Goal: Task Accomplishment & Management: Complete application form

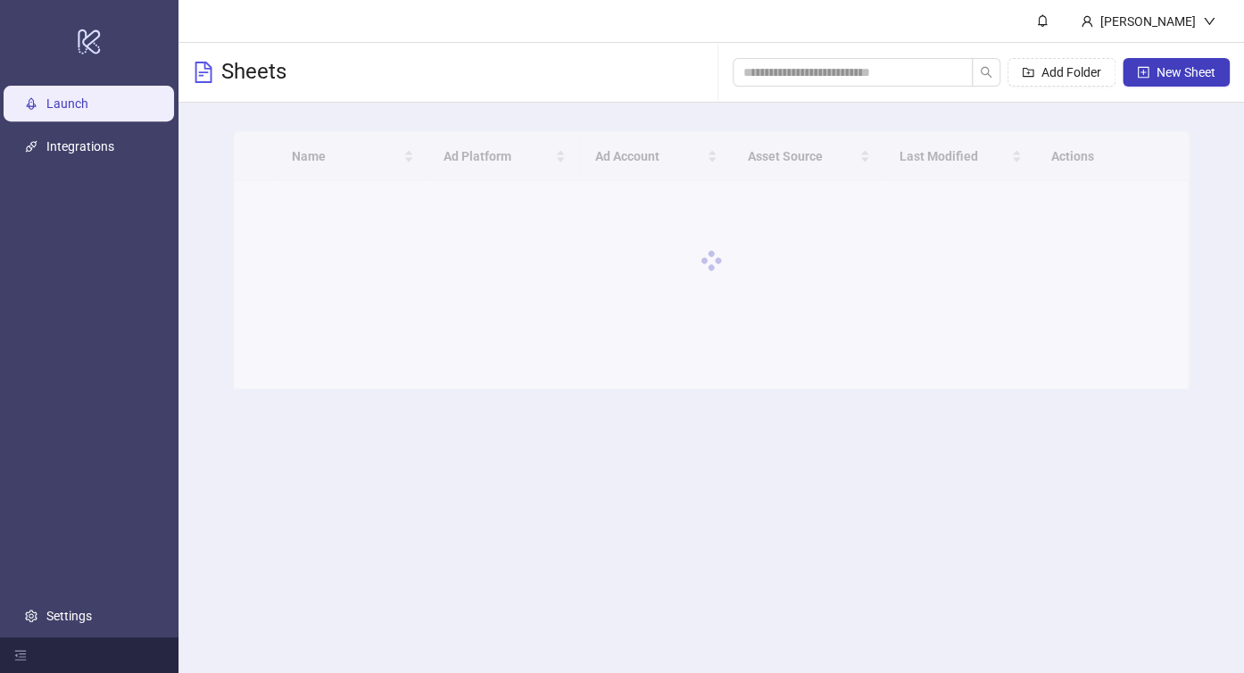
click at [870, 418] on main "Bảo Hoàng Sheets Add Folder New Sheet Name Ad Platform Ad Account Asset Source …" at bounding box center [710, 336] width 1065 height 673
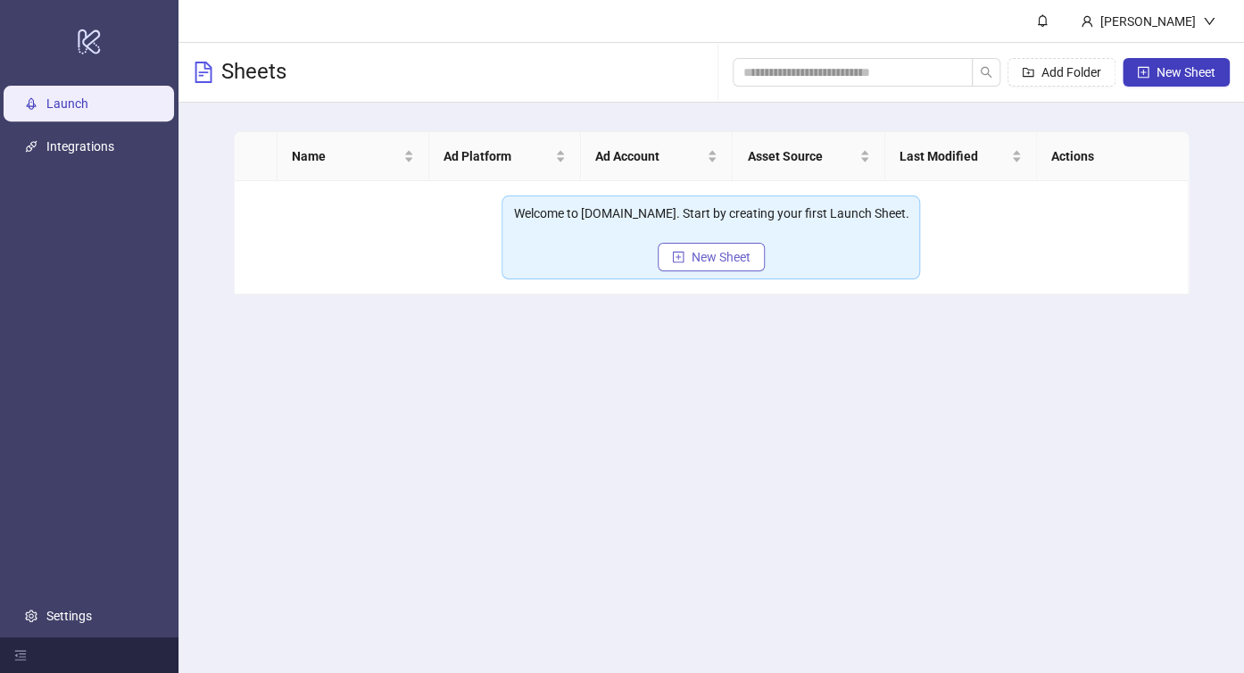
click at [757, 253] on button "New Sheet" at bounding box center [711, 257] width 107 height 29
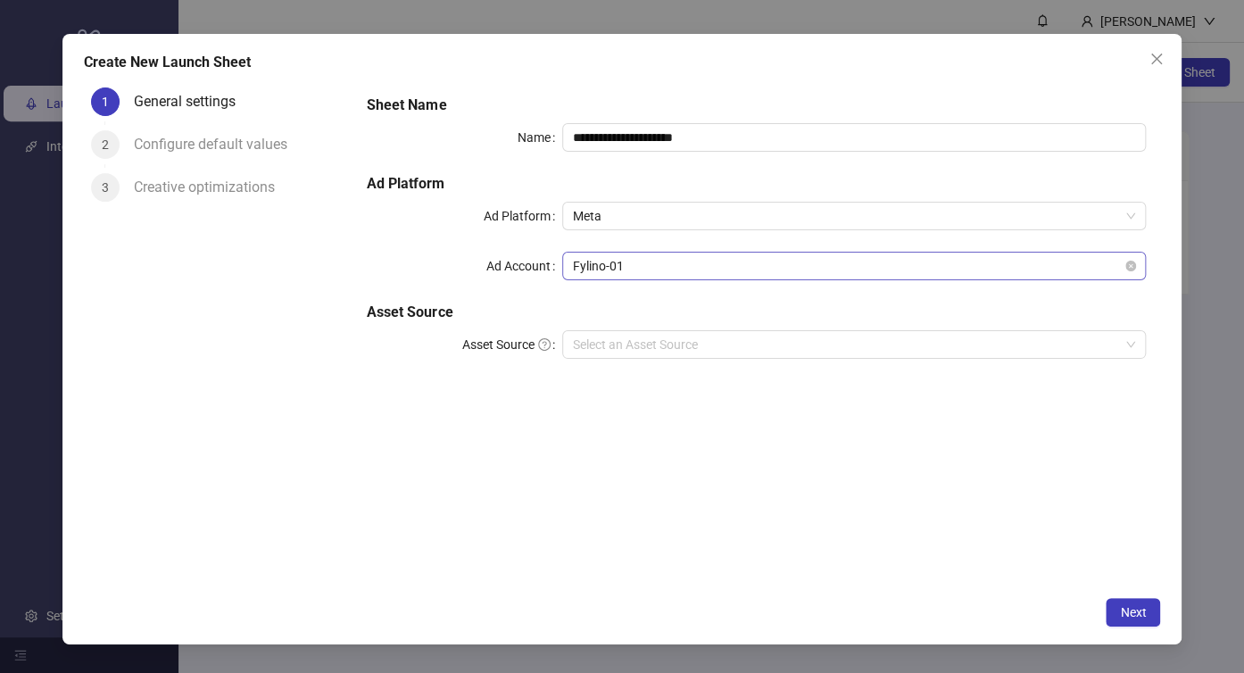
click at [674, 265] on span "Fylino-01" at bounding box center [854, 266] width 563 height 27
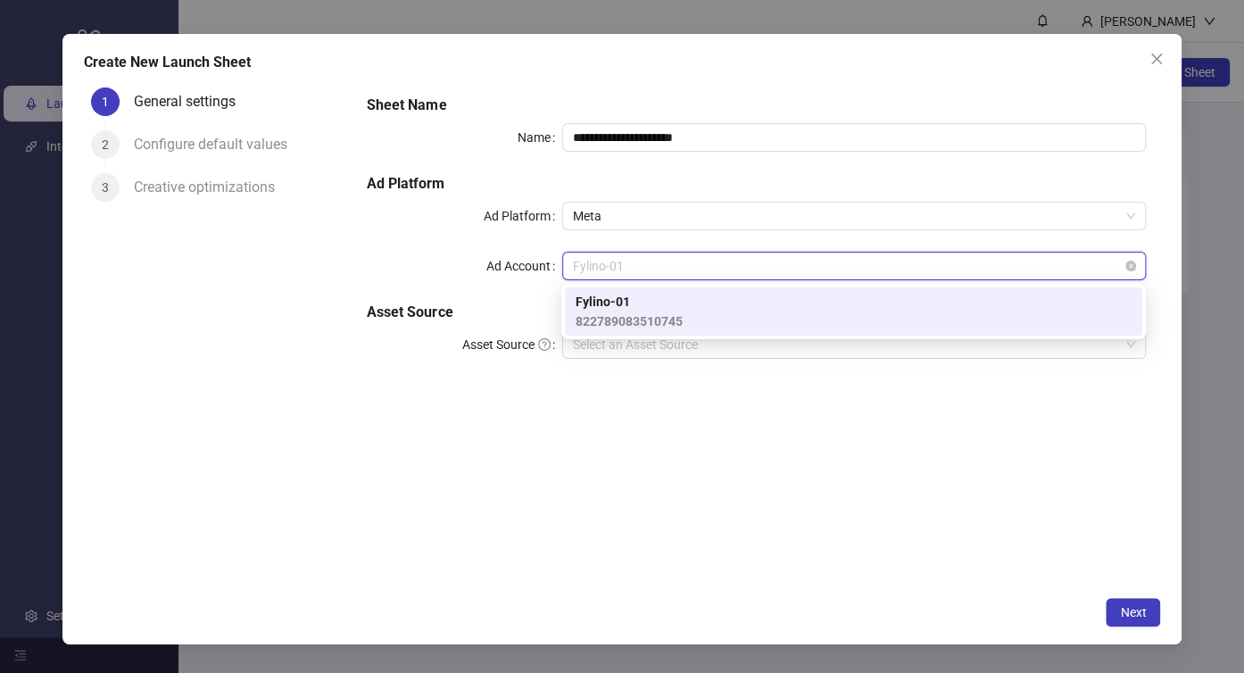
click at [674, 265] on span "Fylino-01" at bounding box center [854, 266] width 563 height 27
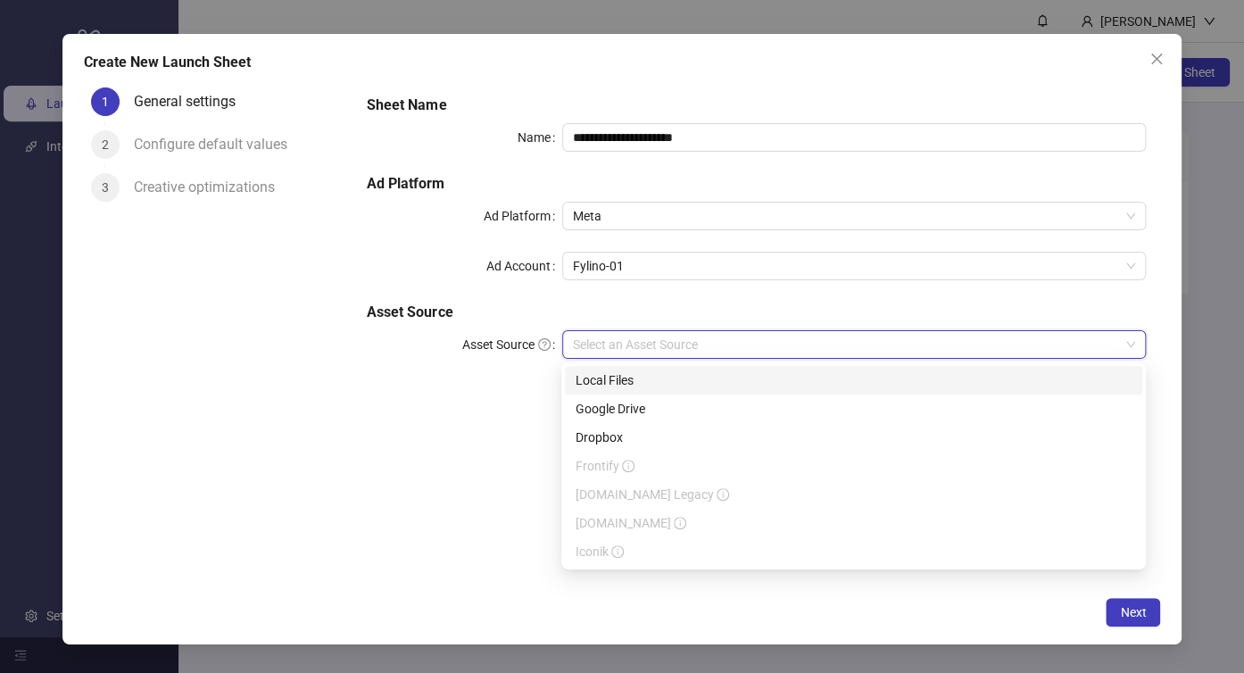
click at [647, 346] on input "Asset Source" at bounding box center [846, 344] width 547 height 27
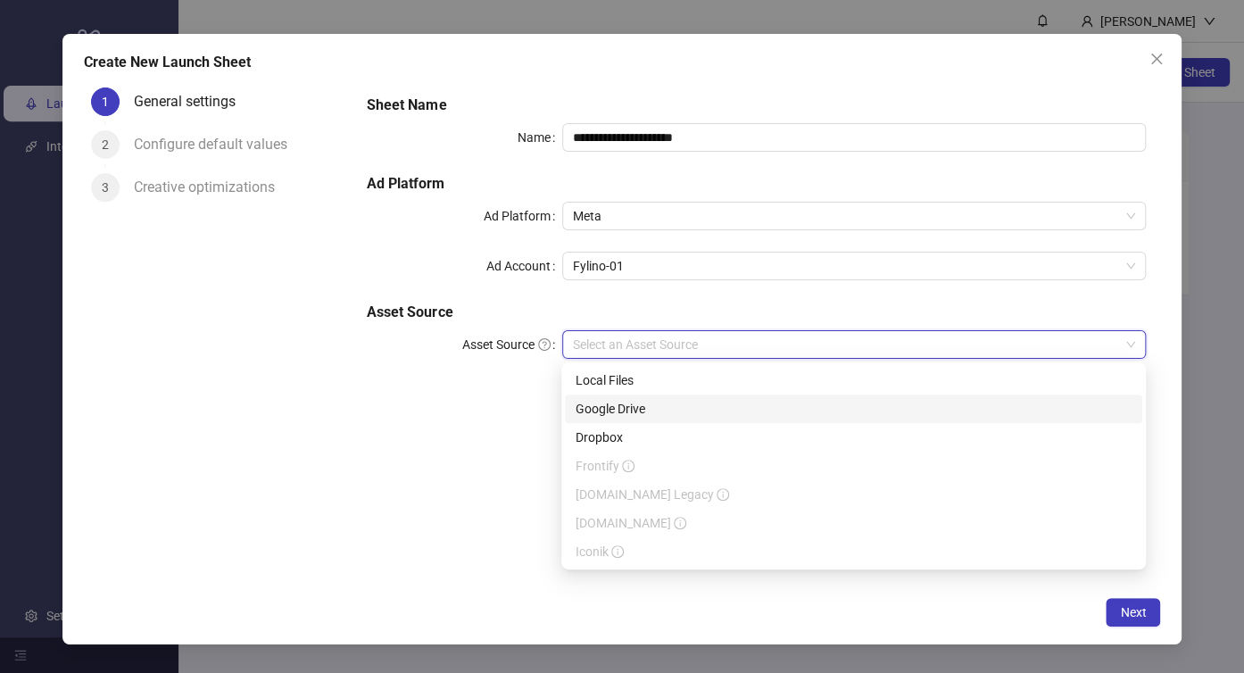
click at [642, 407] on div "Google Drive" at bounding box center [854, 409] width 556 height 20
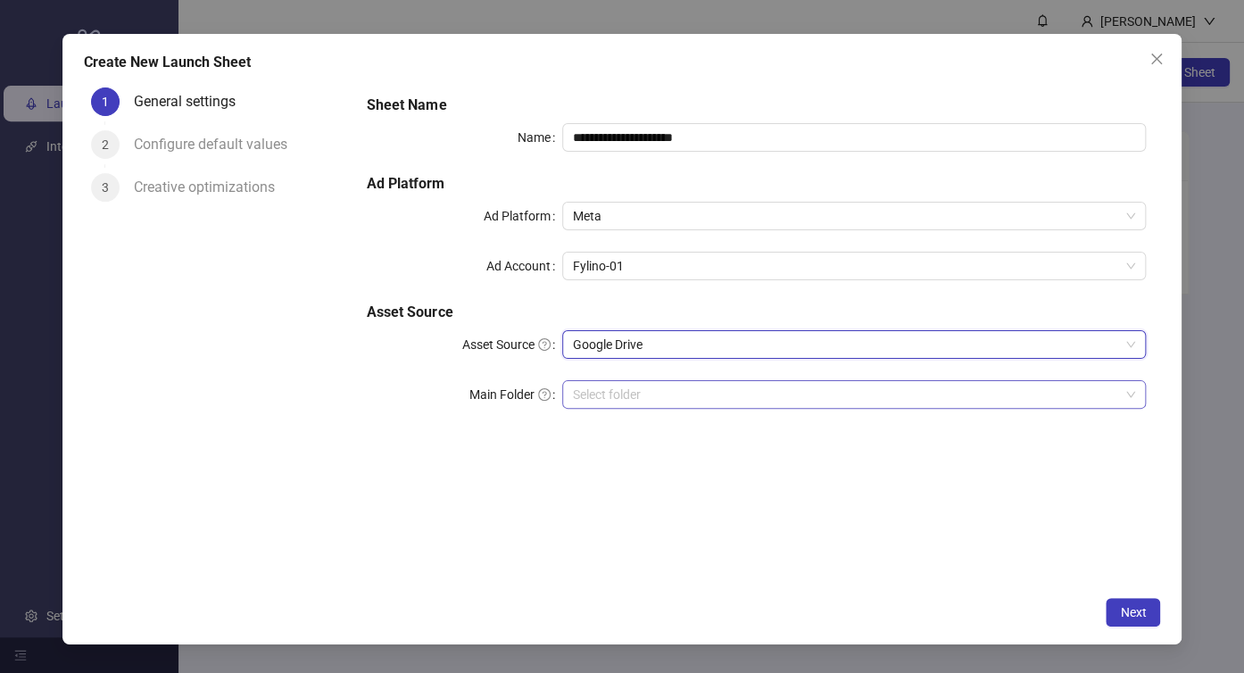
click at [639, 396] on input "Main Folder" at bounding box center [846, 394] width 547 height 27
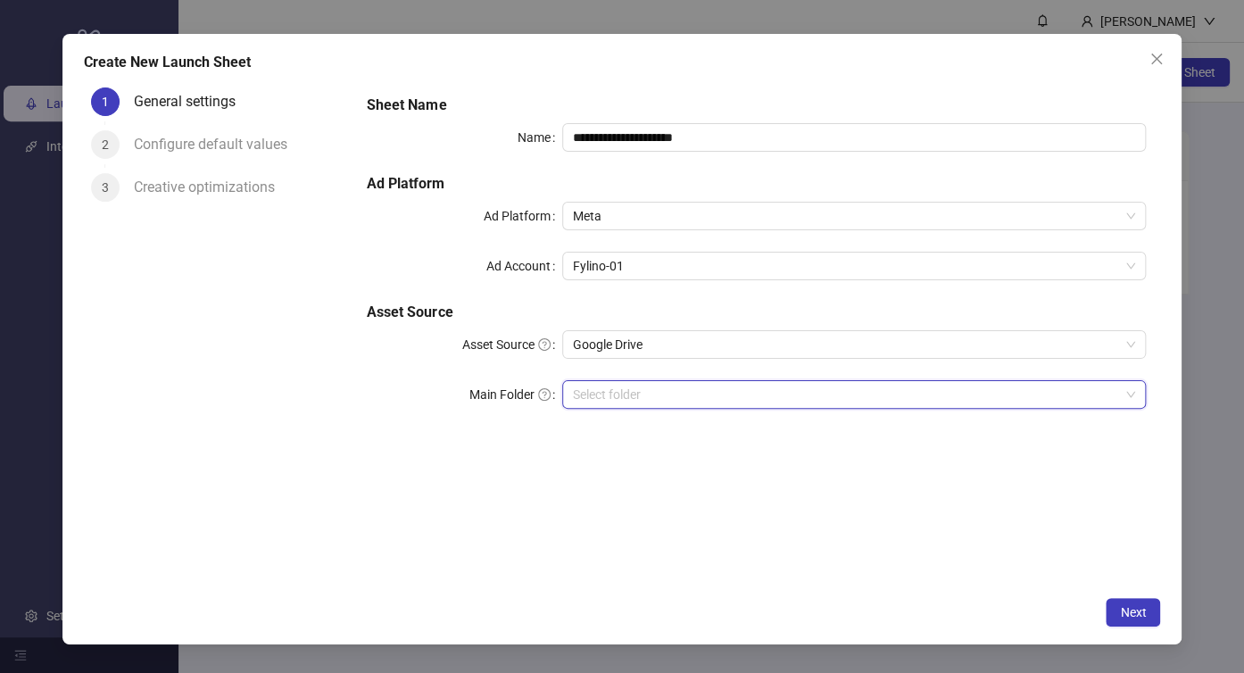
click at [657, 390] on input "Main Folder" at bounding box center [846, 394] width 547 height 27
click at [1135, 605] on span "Next" at bounding box center [1133, 612] width 26 height 14
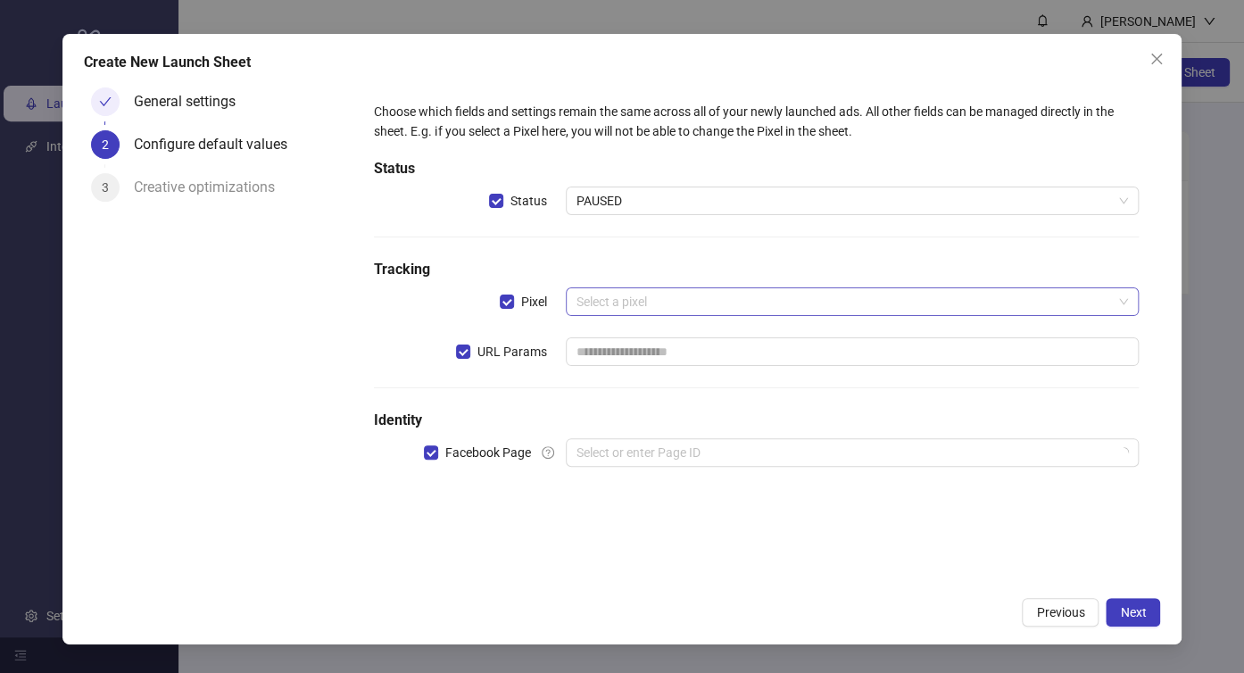
click at [789, 302] on input "search" at bounding box center [844, 301] width 536 height 27
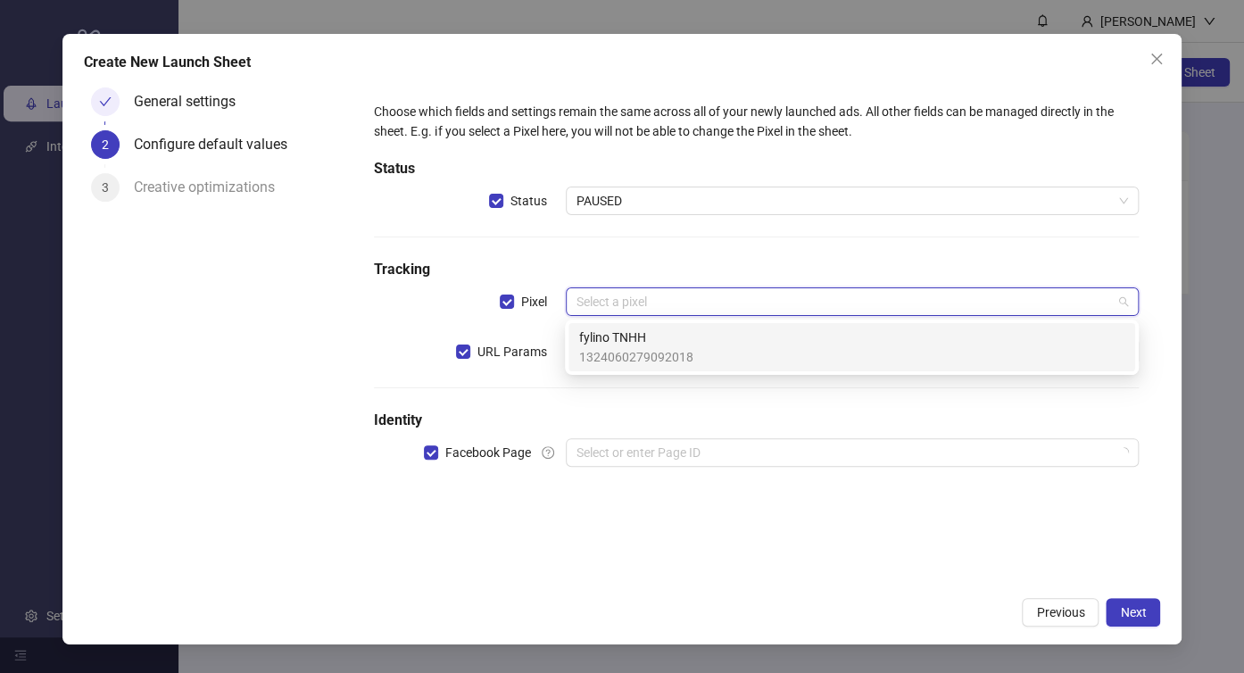
click at [710, 330] on div "fylino TNHH 1324060279092018" at bounding box center [851, 346] width 545 height 39
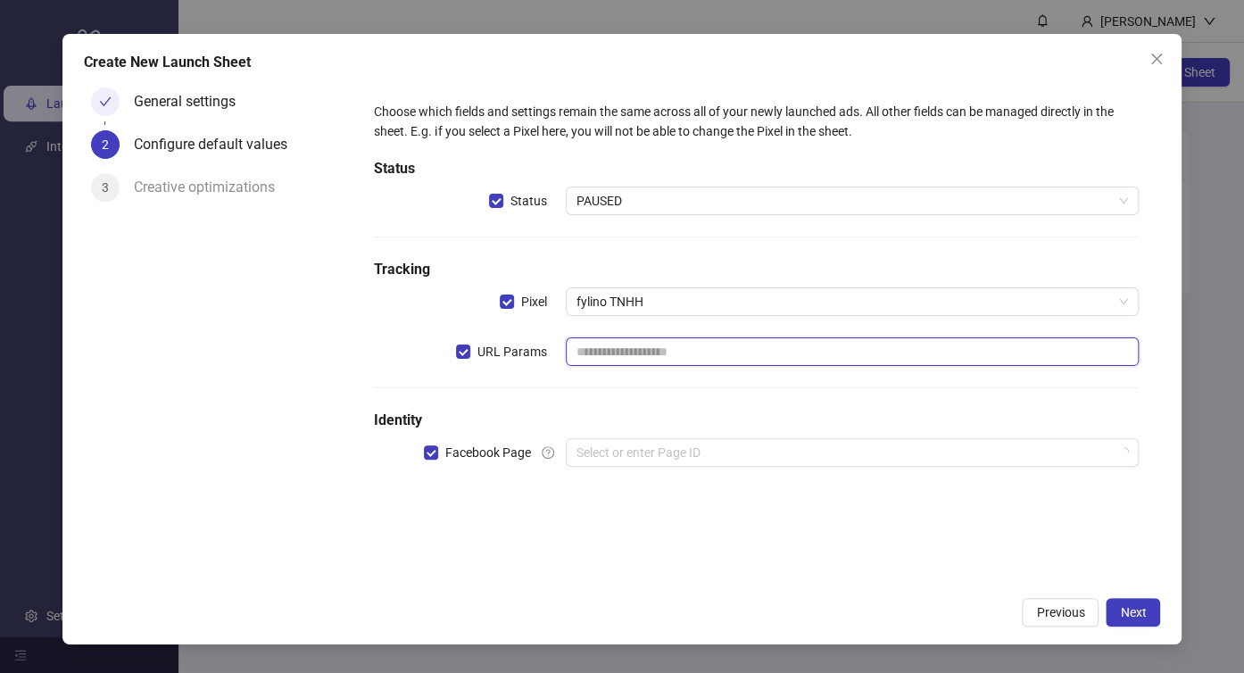
click at [690, 346] on input "text" at bounding box center [853, 351] width 574 height 29
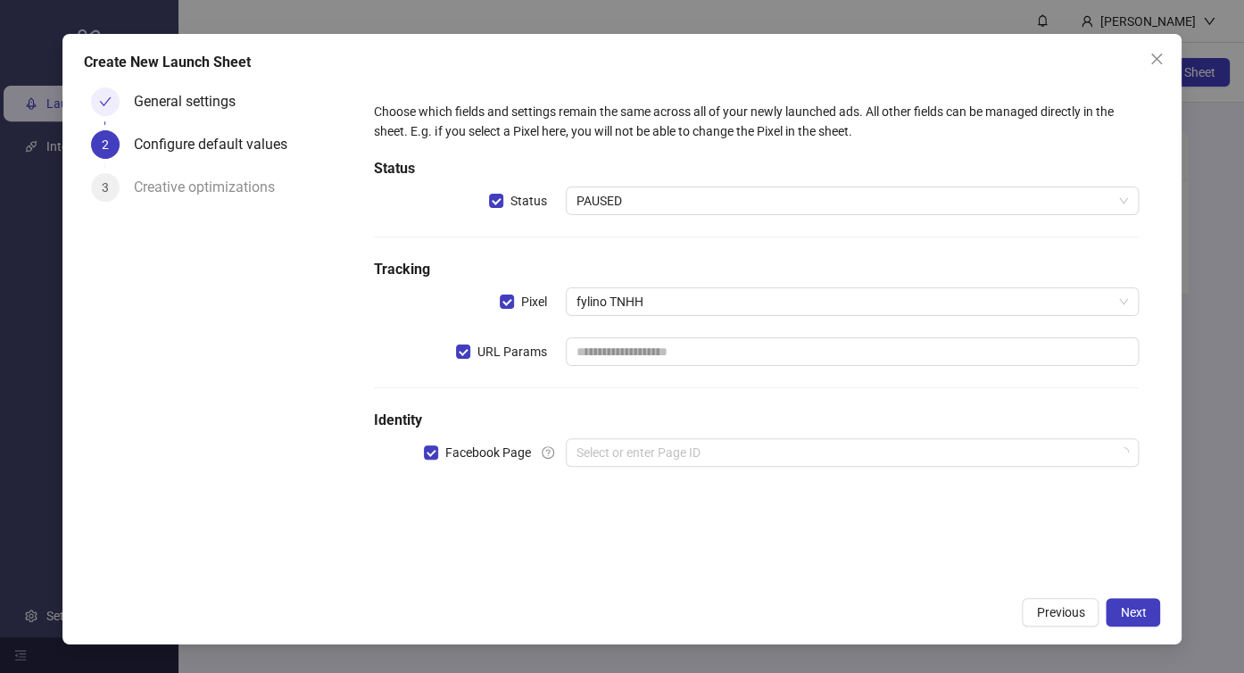
click at [566, 384] on div "Choose which fields and settings remain the same across all of your newly launc…" at bounding box center [756, 295] width 779 height 401
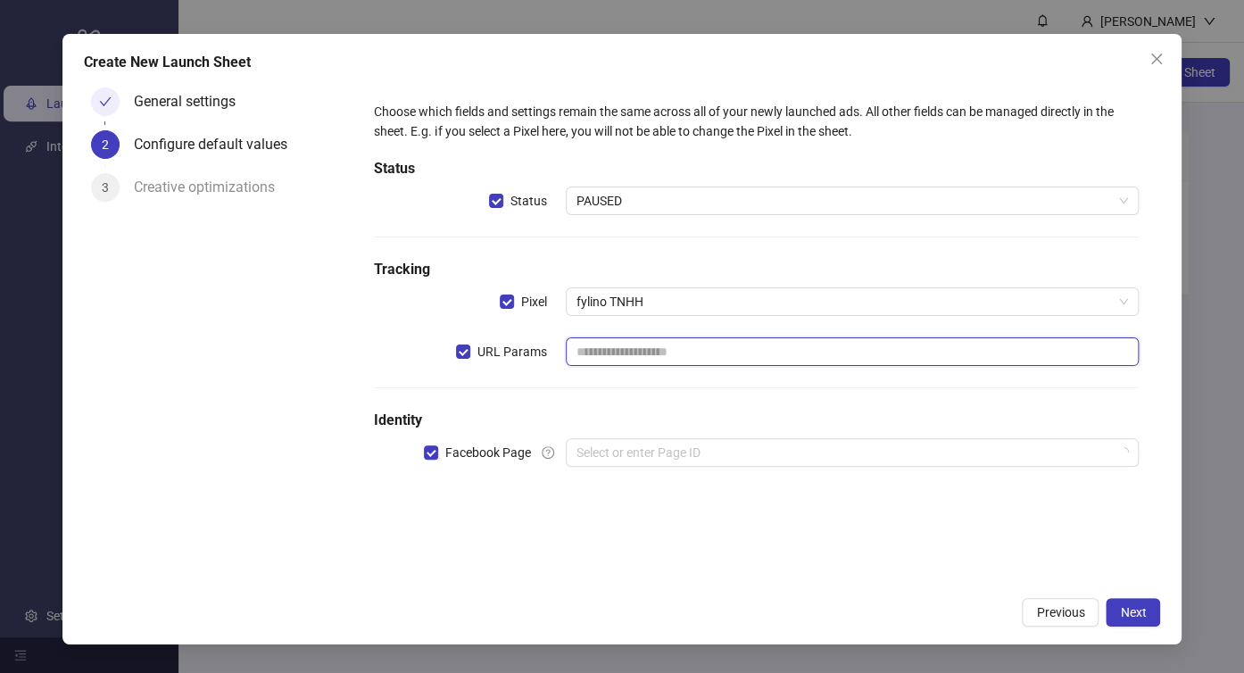
click at [592, 350] on input "text" at bounding box center [853, 351] width 574 height 29
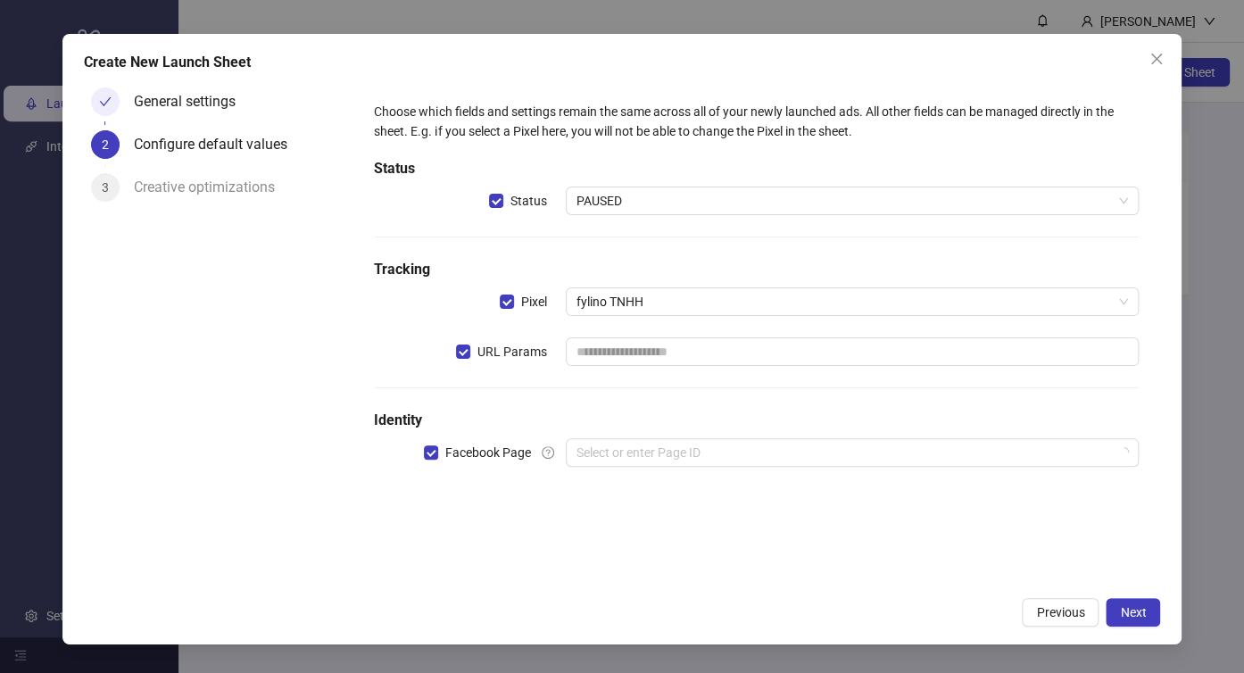
click at [585, 394] on div "Choose which fields and settings remain the same across all of your newly launc…" at bounding box center [756, 295] width 779 height 401
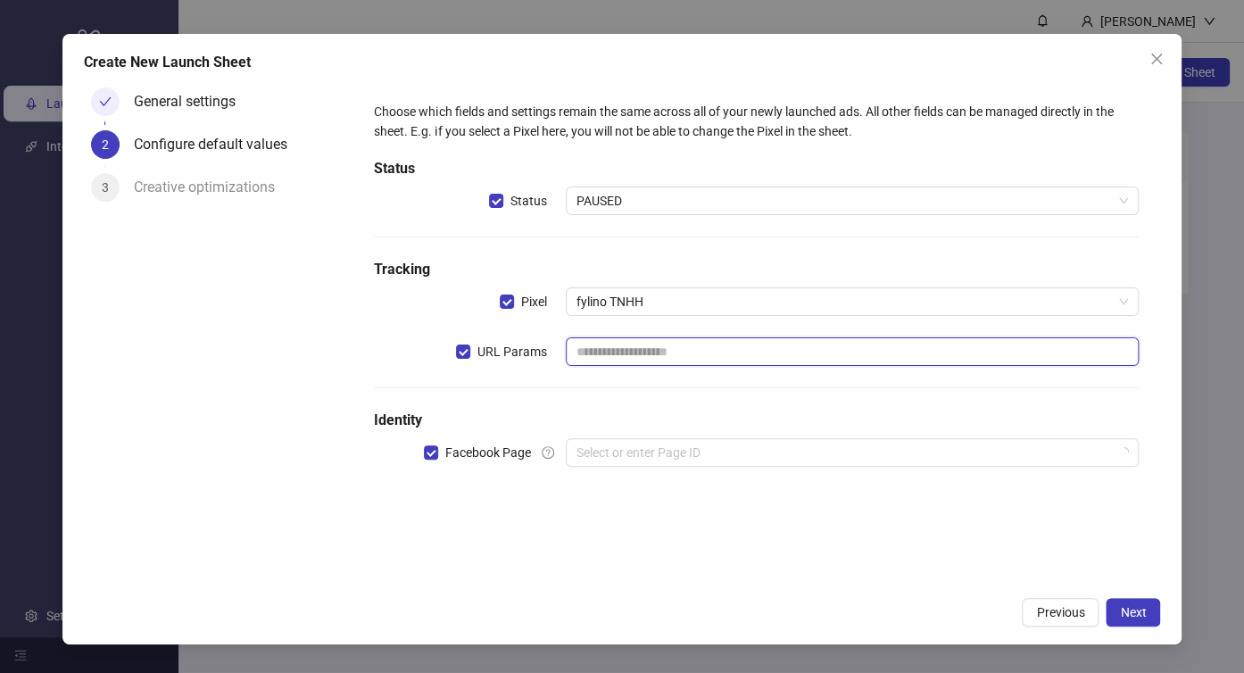
click at [635, 353] on input "text" at bounding box center [853, 351] width 574 height 29
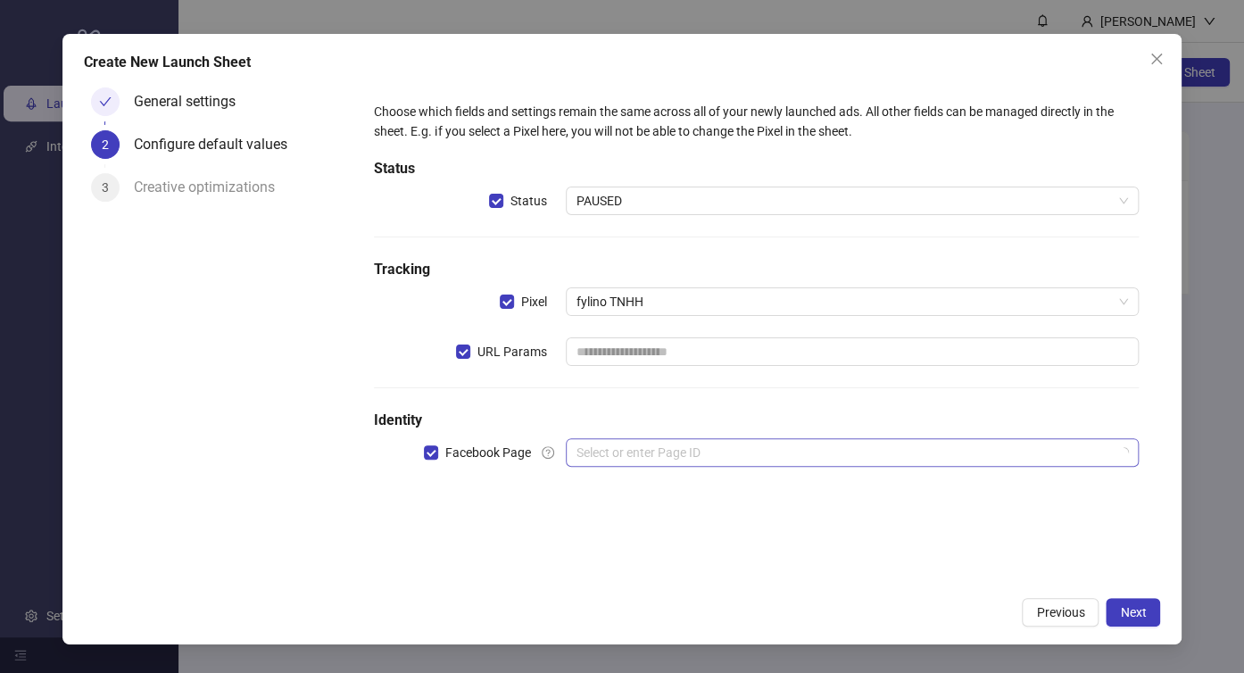
click at [637, 452] on input "search" at bounding box center [844, 452] width 536 height 27
click at [846, 510] on icon at bounding box center [851, 503] width 35 height 17
click at [964, 418] on h5 "Identity" at bounding box center [756, 420] width 765 height 21
click at [1121, 450] on icon "loading" at bounding box center [1123, 451] width 13 height 13
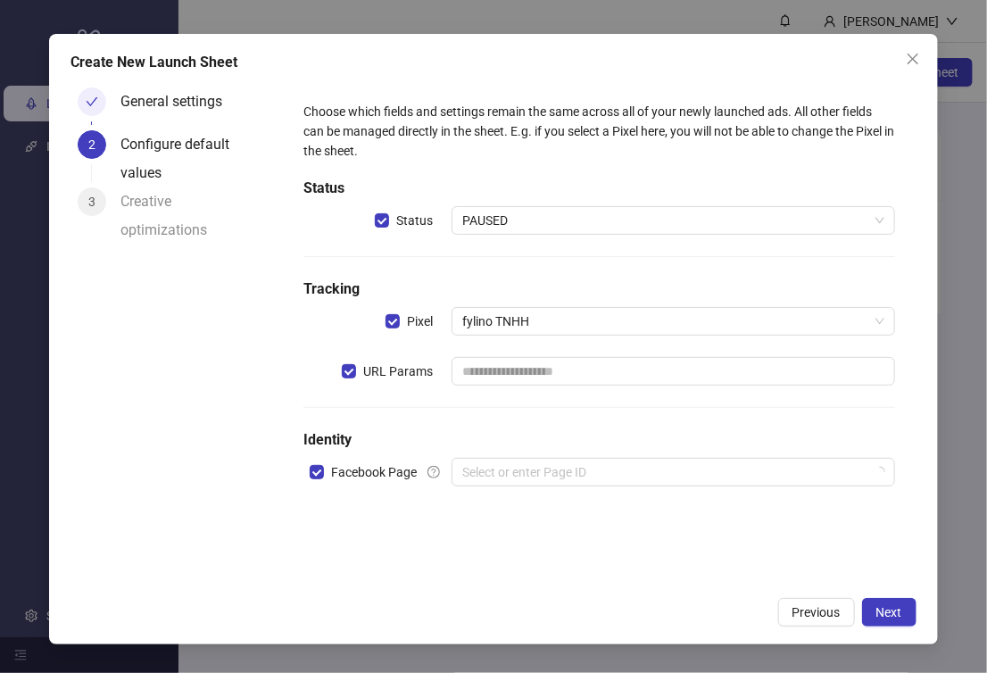
click at [829, 417] on div "Choose which fields and settings remain the same across all of your newly launc…" at bounding box center [599, 305] width 606 height 420
click at [757, 372] on input "text" at bounding box center [673, 371] width 443 height 29
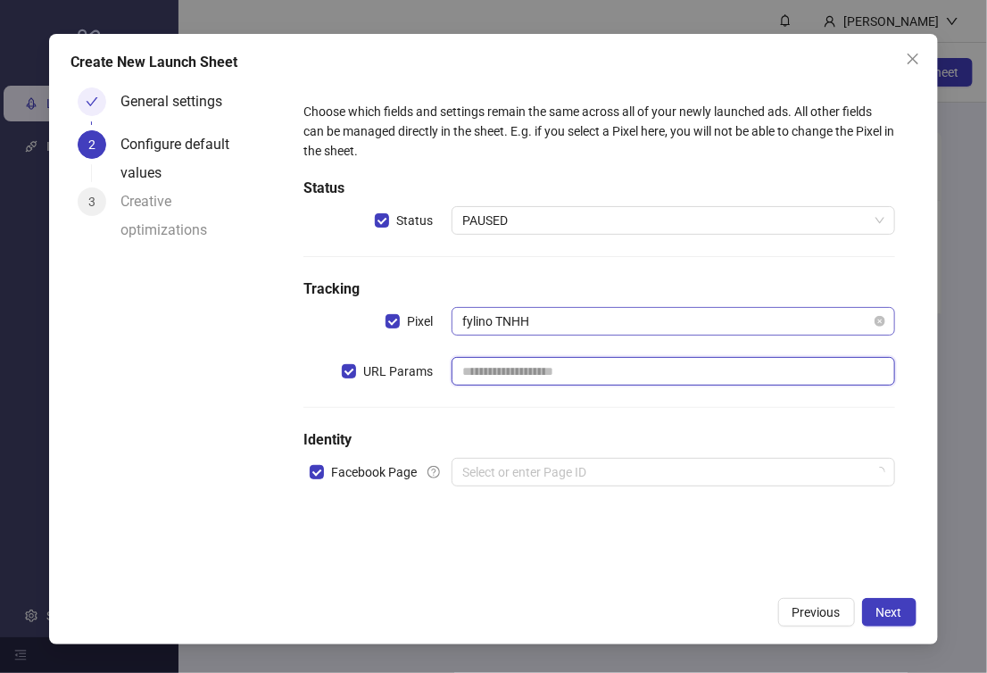
click at [778, 328] on span "fylino TNHH" at bounding box center [673, 321] width 422 height 27
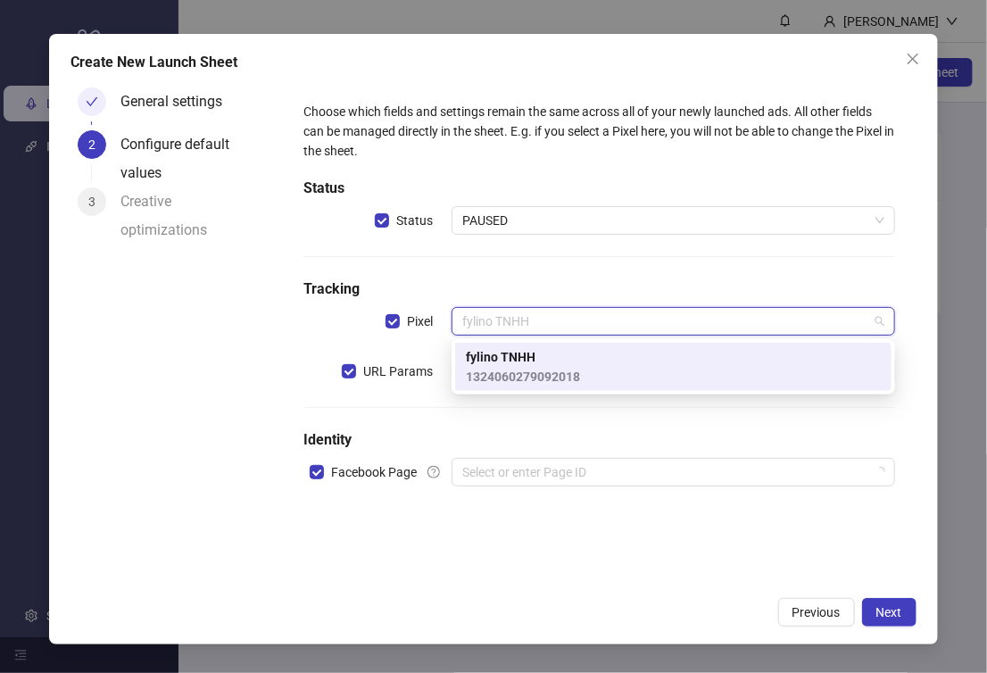
click at [713, 368] on div "fylino TNHH 1324060279092018" at bounding box center [673, 366] width 415 height 39
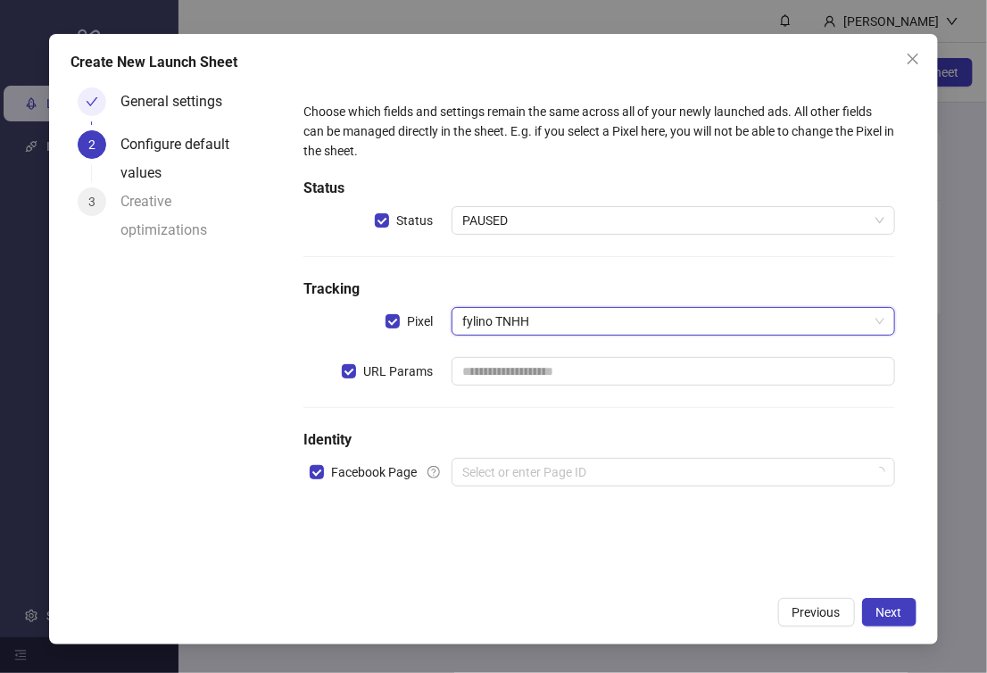
click at [685, 405] on div "Choose which fields and settings remain the same across all of your newly launc…" at bounding box center [599, 305] width 606 height 420
click at [931, 53] on div "Create New Launch Sheet General settings 2 Configure default values 3 Creative …" at bounding box center [493, 339] width 888 height 611
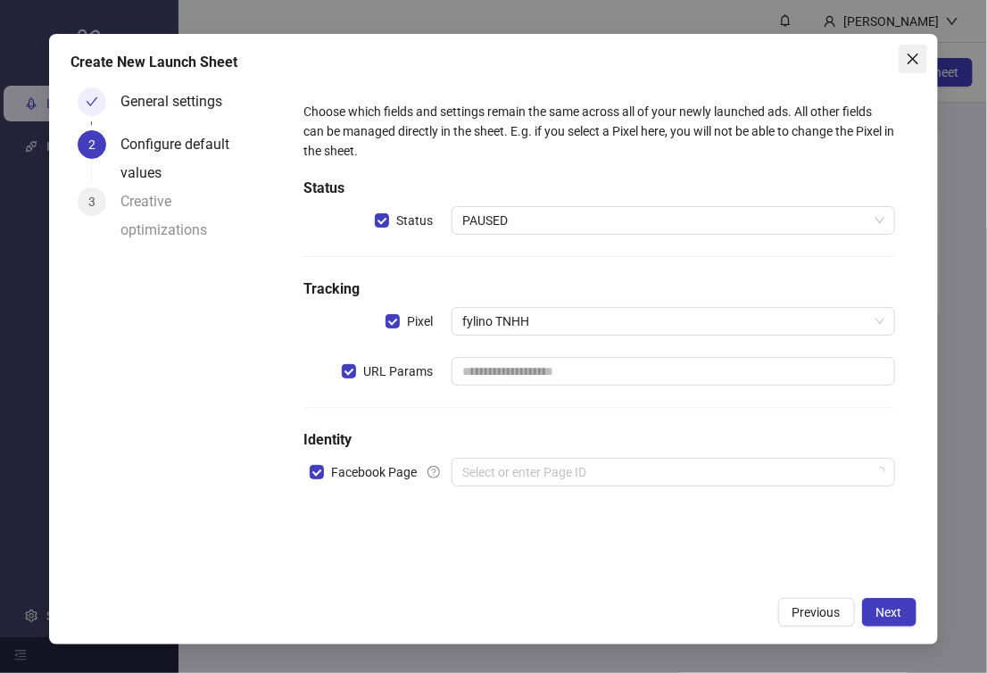
click at [921, 53] on span "Close" at bounding box center [913, 59] width 29 height 14
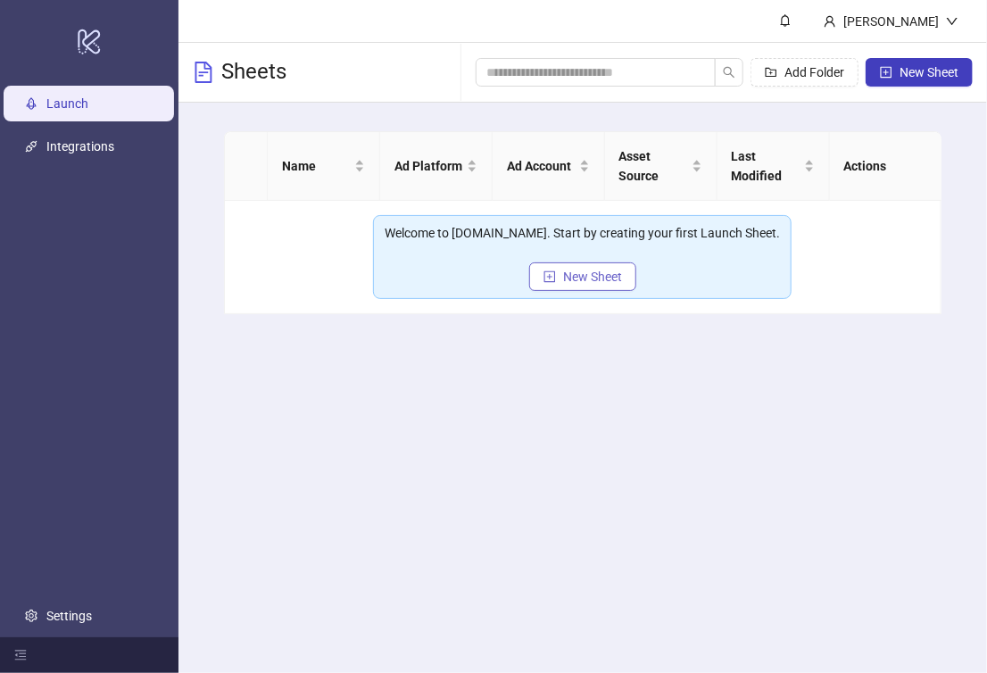
click at [617, 268] on button "New Sheet" at bounding box center [582, 276] width 107 height 29
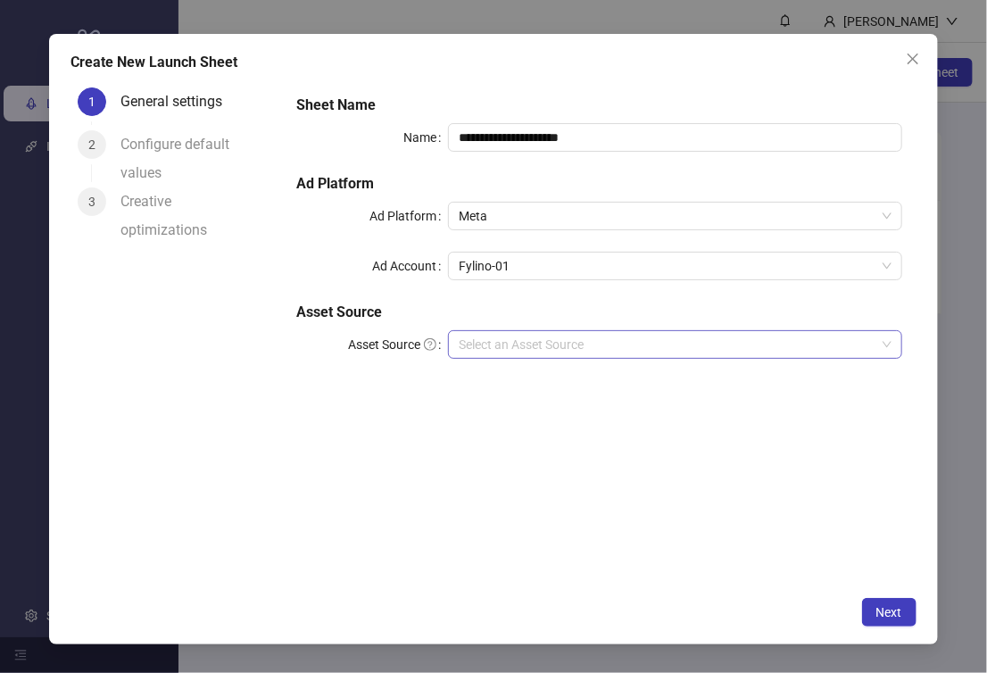
click at [660, 349] on input "Asset Source" at bounding box center [667, 344] width 417 height 27
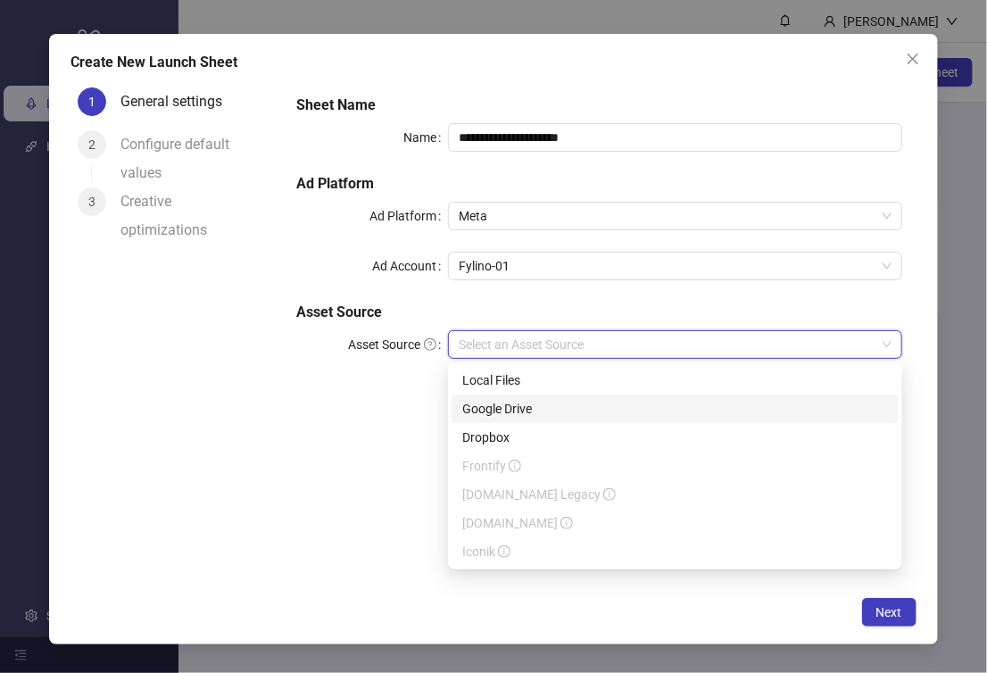
click at [588, 402] on div "Google Drive" at bounding box center [675, 409] width 426 height 20
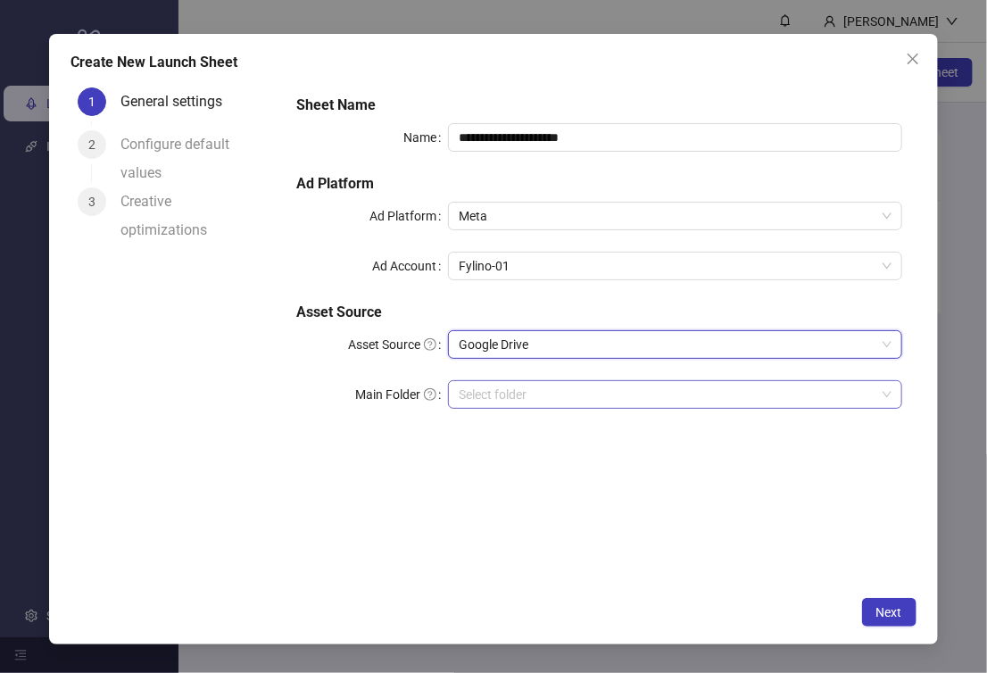
click at [550, 403] on input "Main Folder" at bounding box center [667, 394] width 417 height 27
click at [876, 614] on span "Next" at bounding box center [889, 612] width 26 height 14
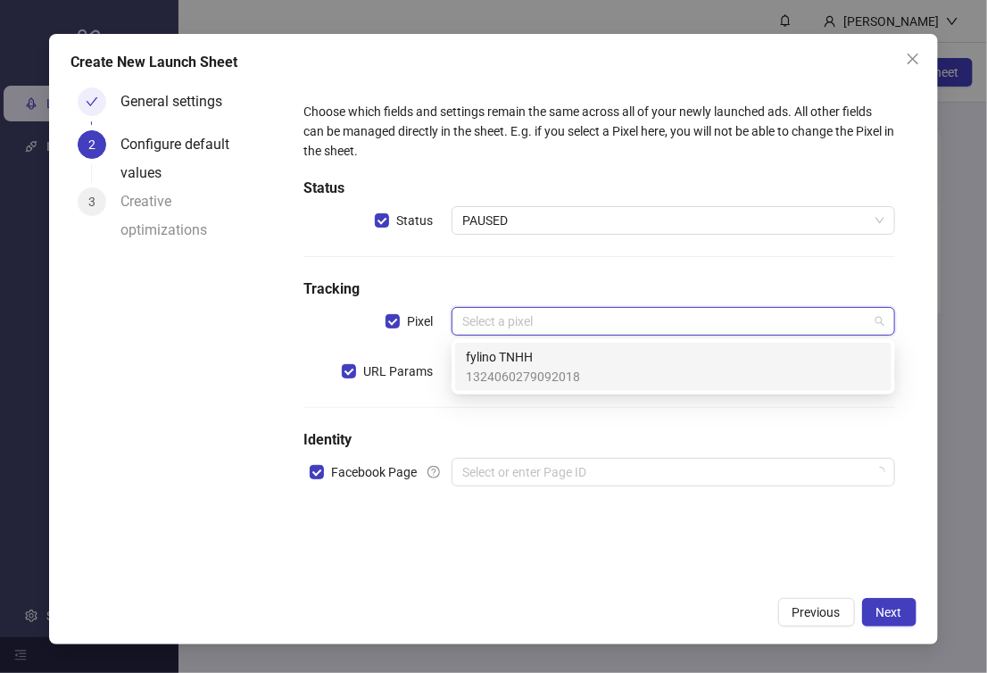
click at [636, 331] on input "search" at bounding box center [665, 321] width 406 height 27
click at [600, 365] on div "fylino TNHH 1324060279092018" at bounding box center [673, 366] width 415 height 39
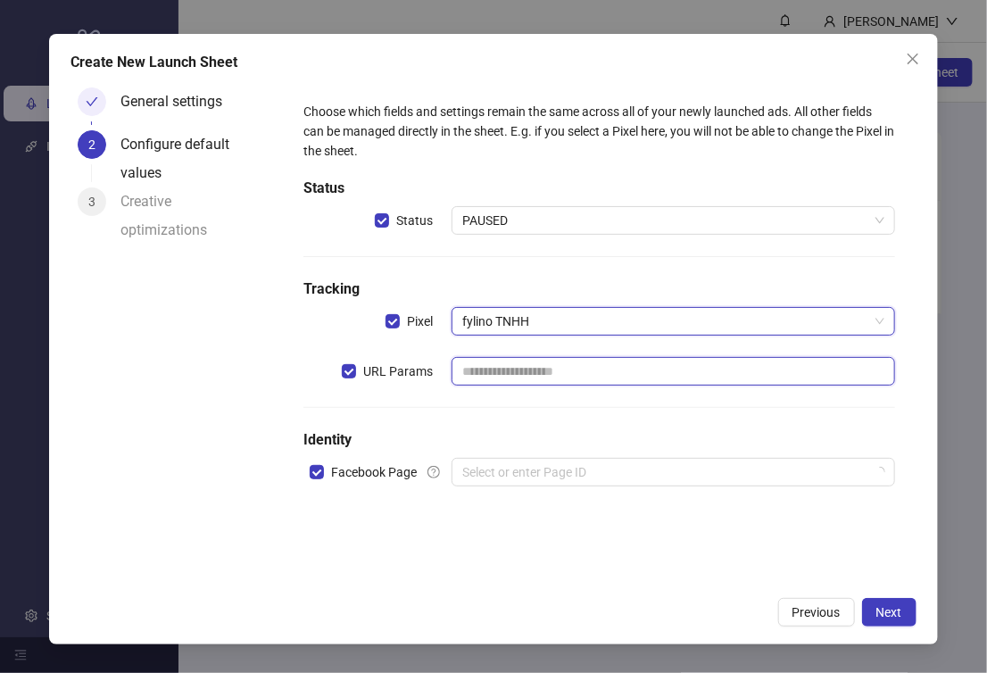
click at [600, 366] on input "text" at bounding box center [673, 371] width 443 height 29
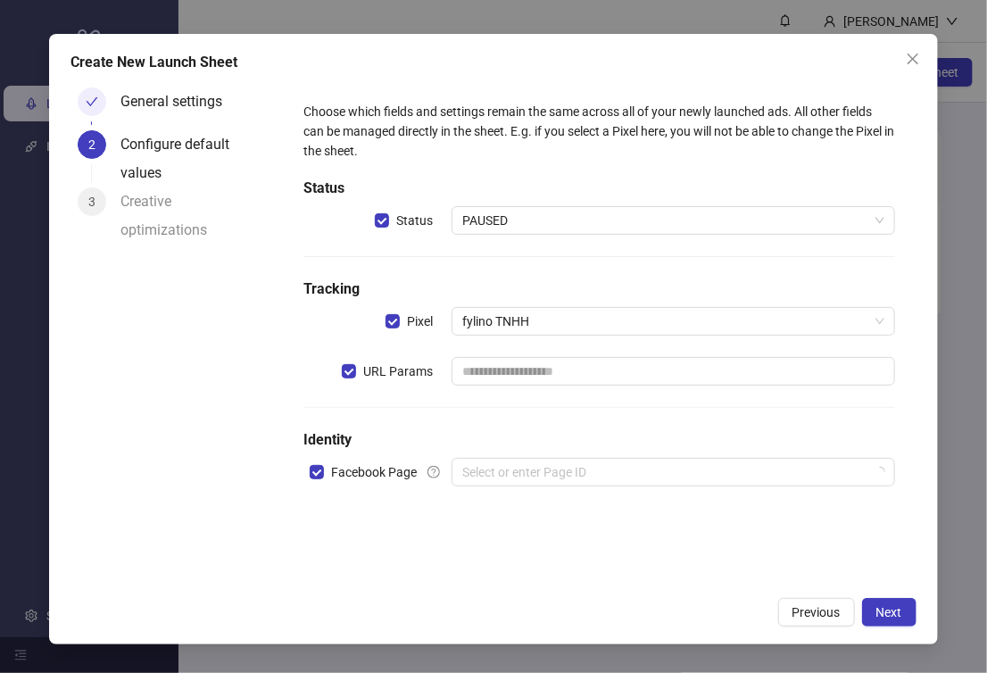
click at [575, 402] on div "Choose which fields and settings remain the same across all of your newly launc…" at bounding box center [599, 305] width 606 height 420
click at [559, 446] on h5 "Identity" at bounding box center [599, 439] width 592 height 21
click at [562, 478] on input "search" at bounding box center [665, 472] width 406 height 27
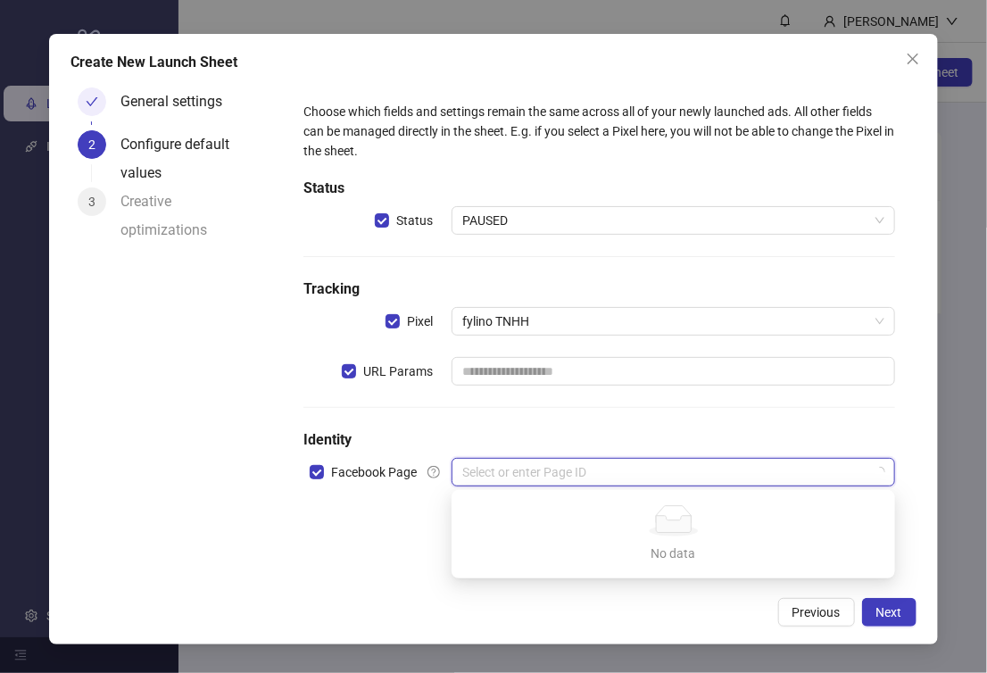
click at [665, 541] on div "No data No data" at bounding box center [673, 534] width 401 height 58
click at [596, 439] on h5 "Identity" at bounding box center [599, 439] width 592 height 21
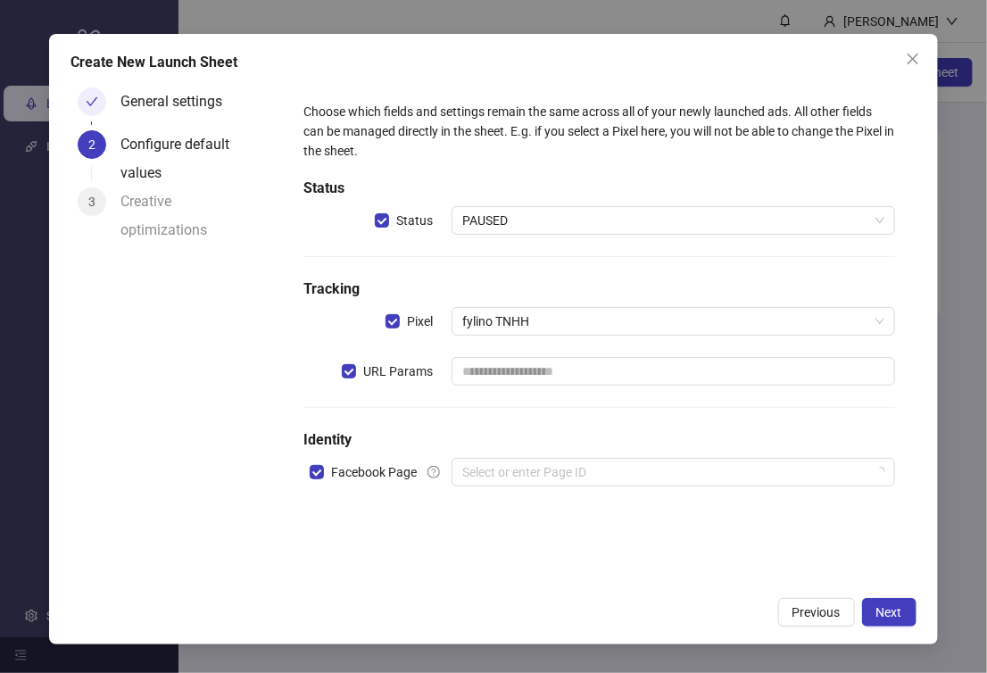
click at [429, 466] on icon "question-circle" at bounding box center [433, 472] width 12 height 12
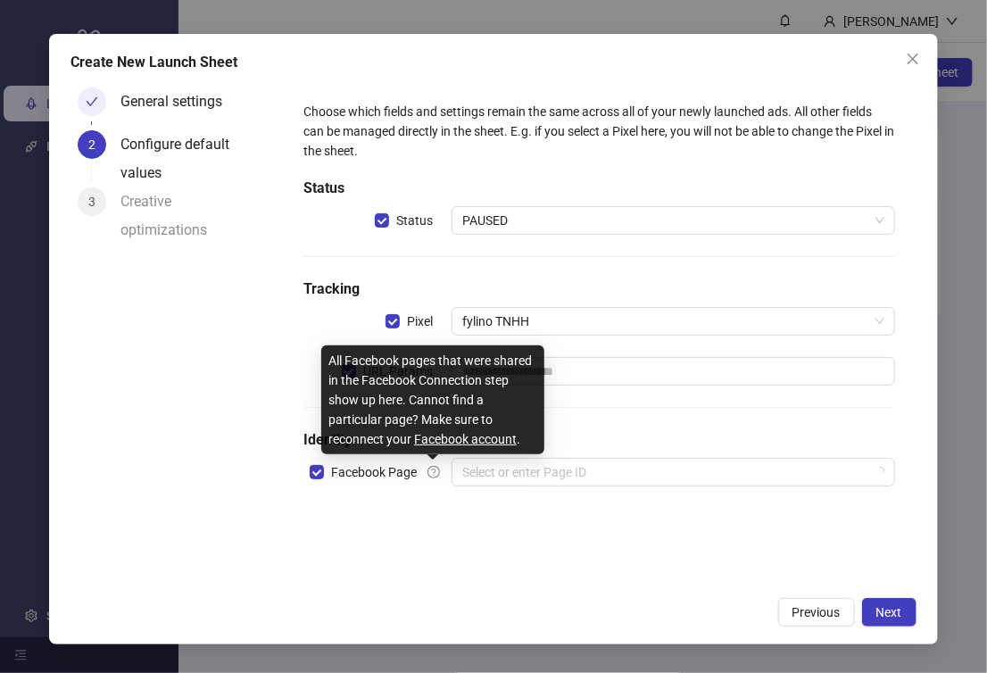
click at [433, 471] on icon "question-circle" at bounding box center [433, 471] width 4 height 7
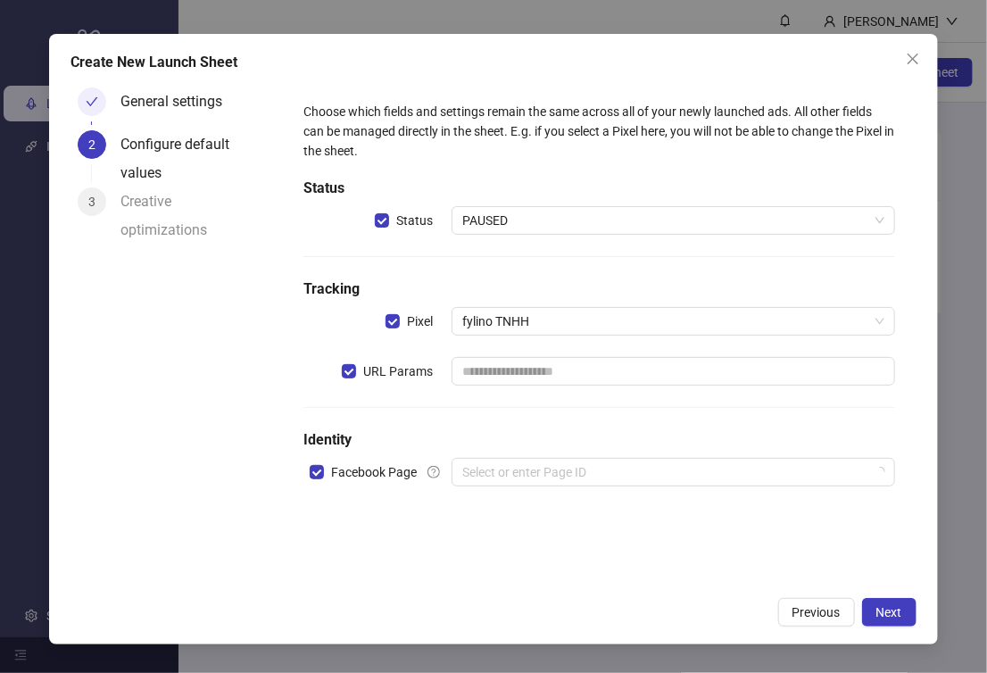
click at [428, 464] on label "Facebook Page" at bounding box center [381, 472] width 142 height 29
click at [432, 477] on icon "question-circle" at bounding box center [433, 472] width 12 height 12
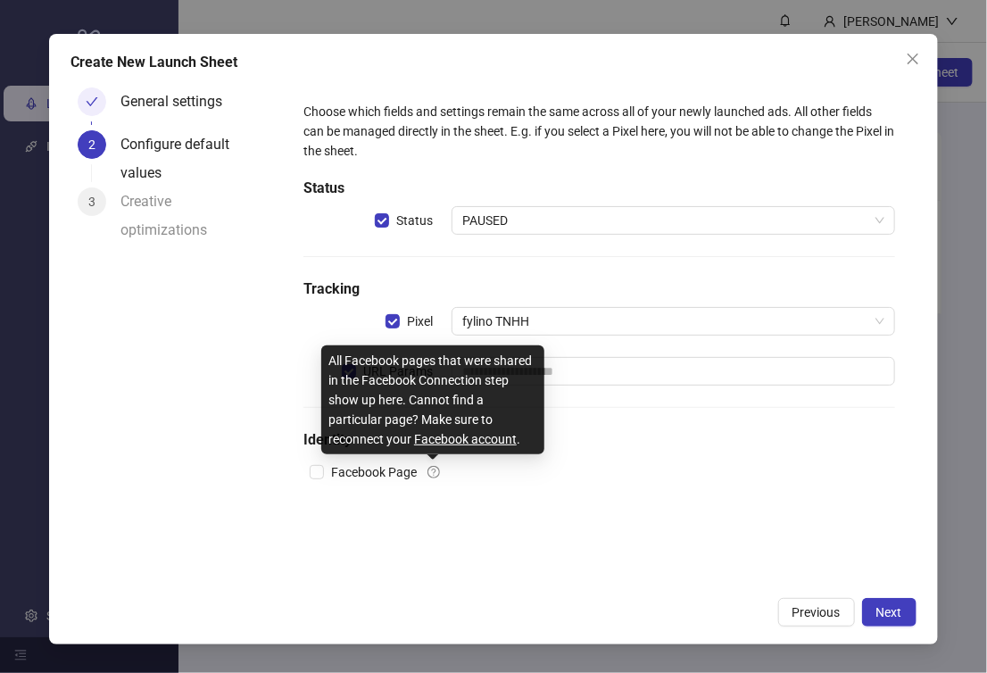
click at [554, 524] on form "Choose which fields and settings remain the same across all of your newly launc…" at bounding box center [599, 304] width 634 height 449
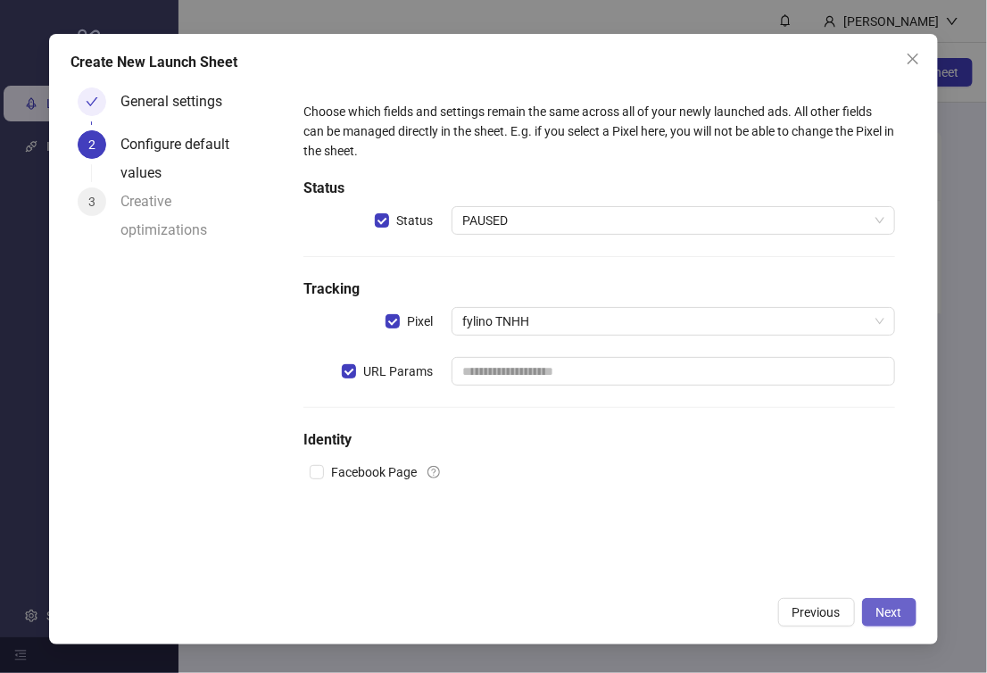
click at [878, 607] on span "Next" at bounding box center [889, 612] width 26 height 14
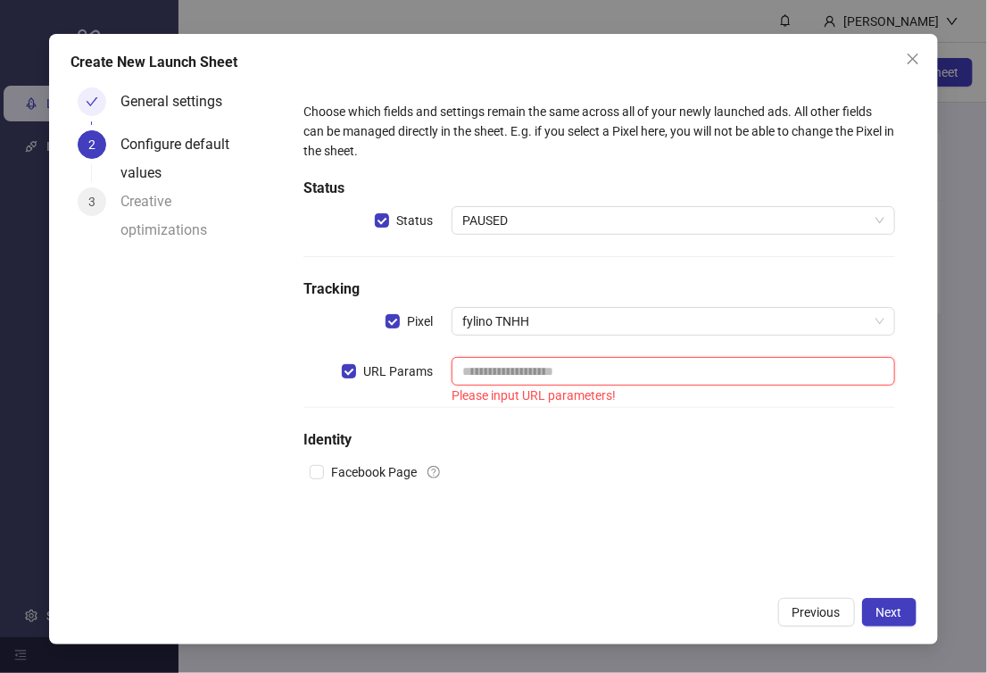
click at [601, 364] on input "text" at bounding box center [673, 371] width 443 height 29
click at [529, 375] on input "text" at bounding box center [673, 371] width 443 height 29
type input "*"
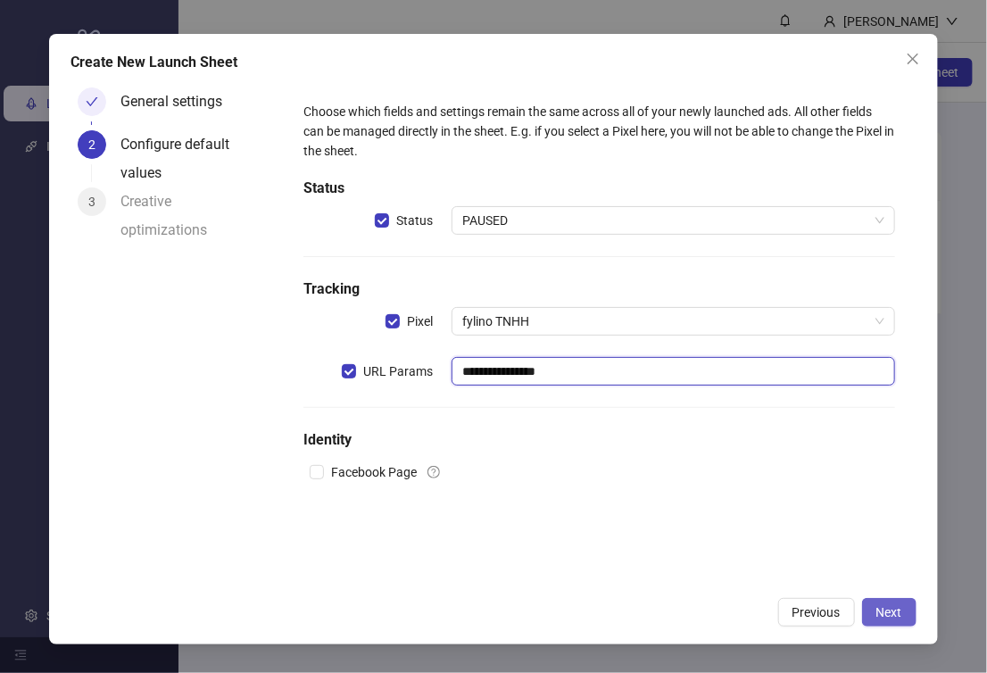
type input "**********"
click at [903, 603] on button "Next" at bounding box center [889, 612] width 54 height 29
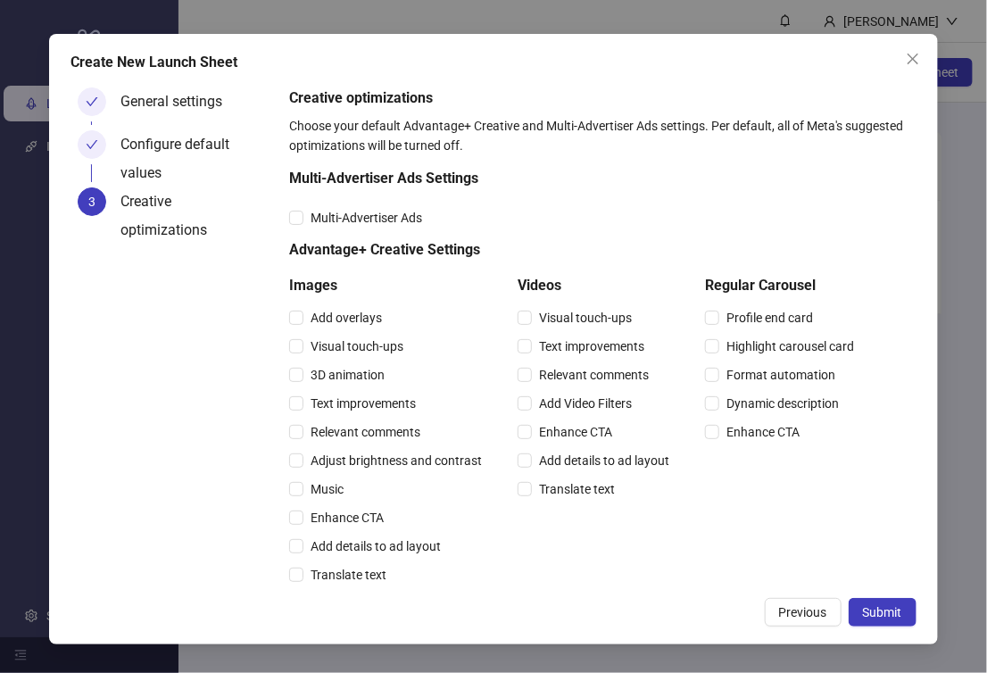
scroll to position [422, 0]
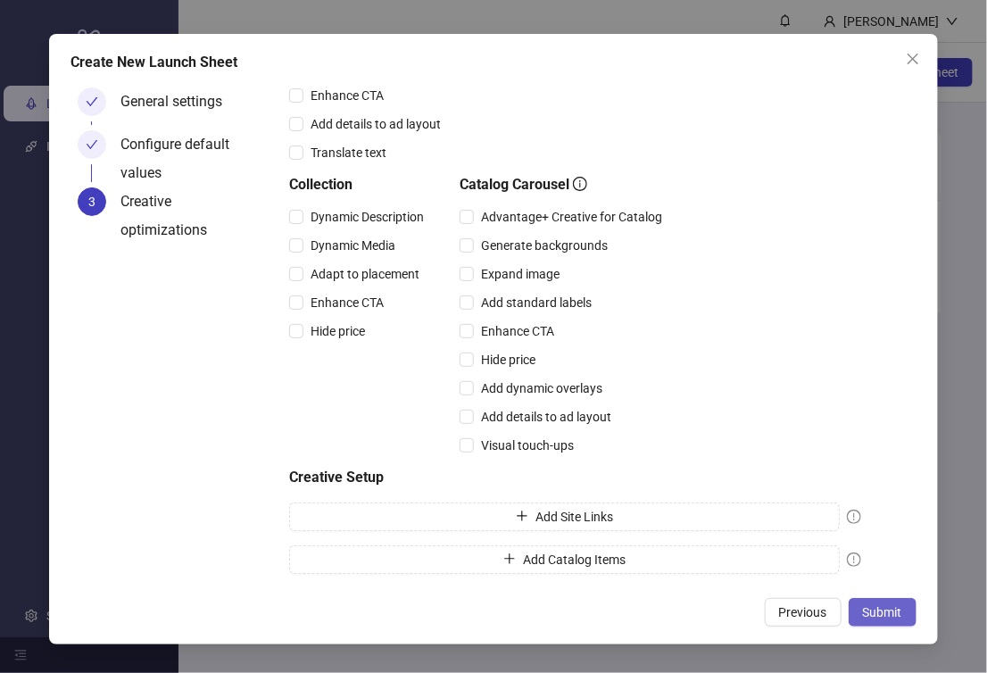
click at [879, 609] on span "Submit" at bounding box center [882, 612] width 39 height 14
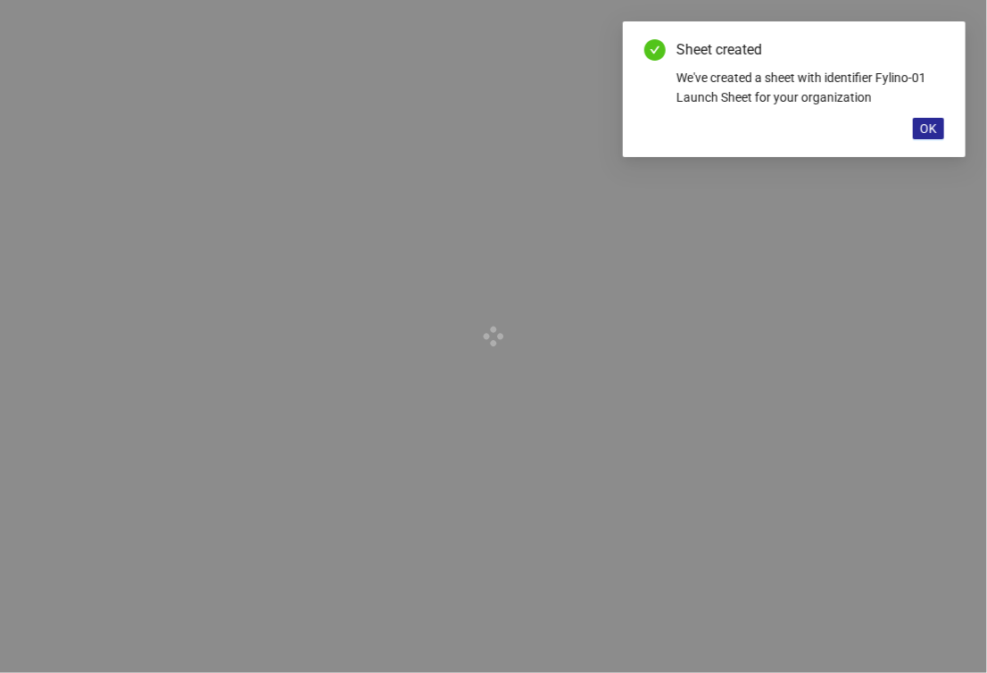
click at [928, 136] on span "OK" at bounding box center [928, 128] width 17 height 14
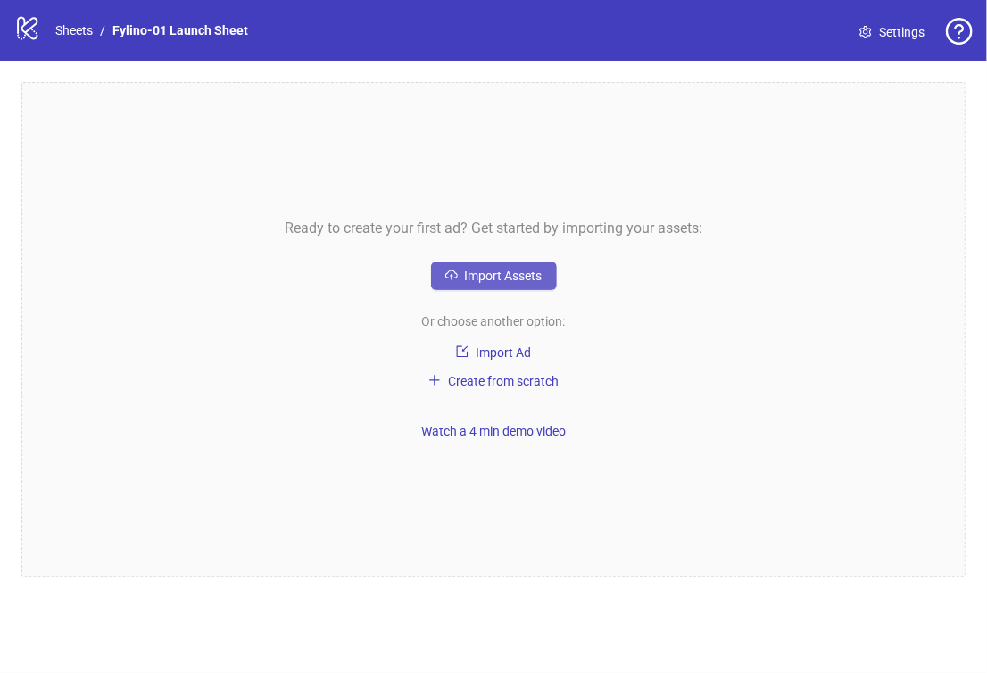
click at [535, 278] on span "Import Assets" at bounding box center [504, 276] width 78 height 14
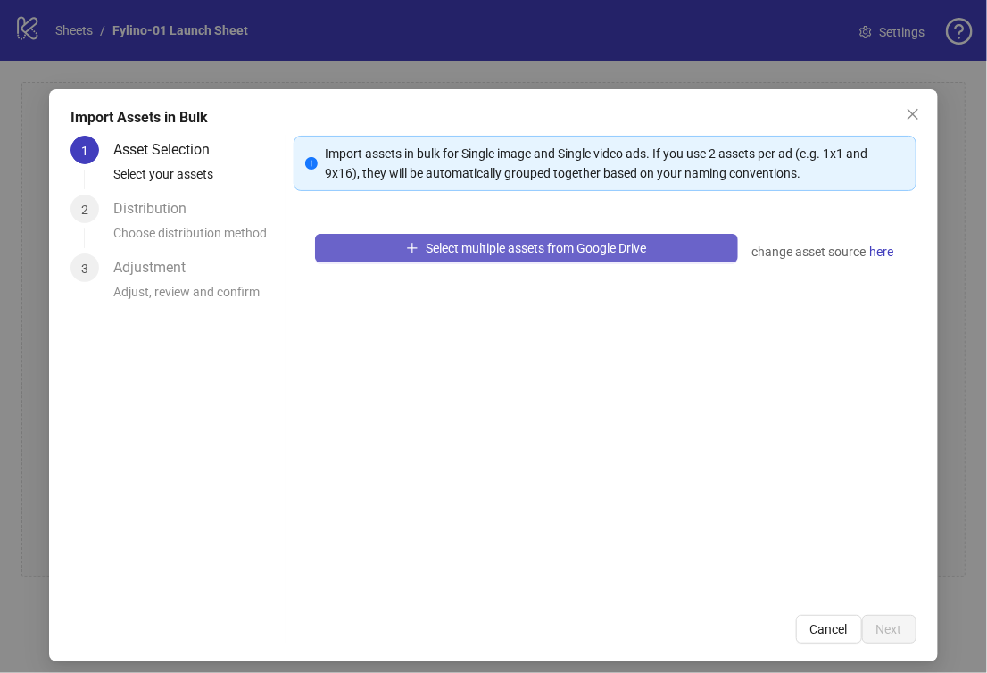
click at [505, 255] on button "Select multiple assets from Google Drive" at bounding box center [526, 248] width 423 height 29
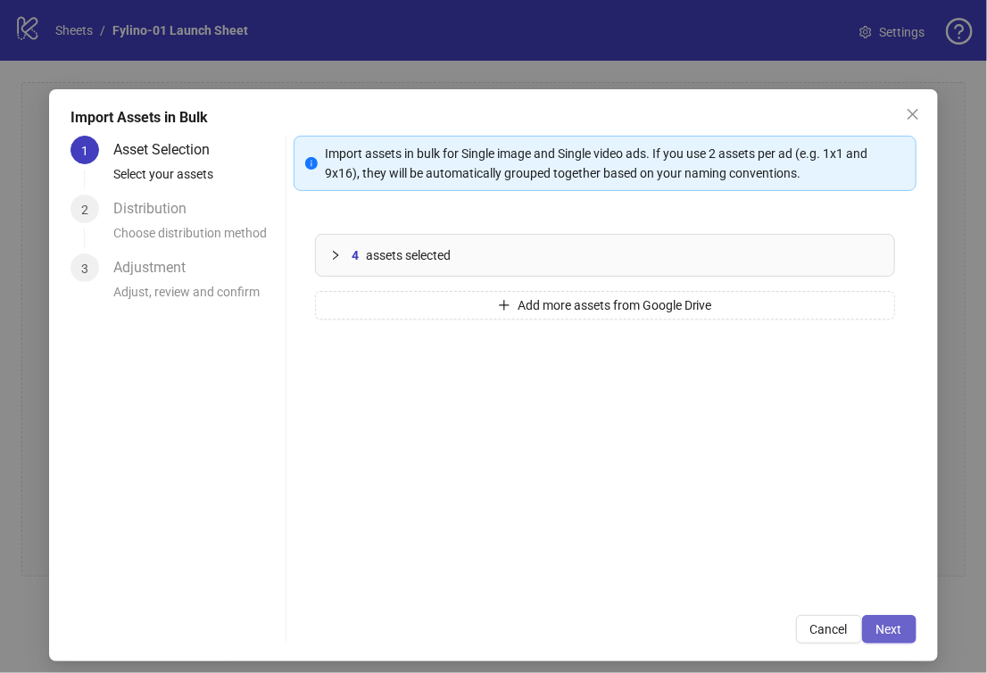
click at [898, 633] on button "Next" at bounding box center [889, 629] width 54 height 29
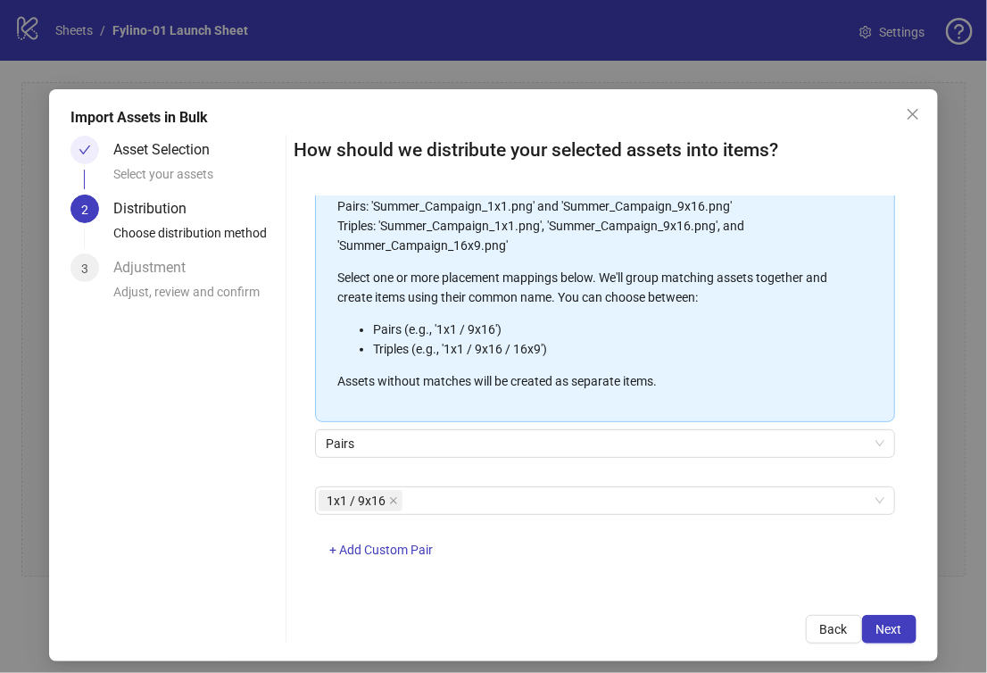
scroll to position [166, 0]
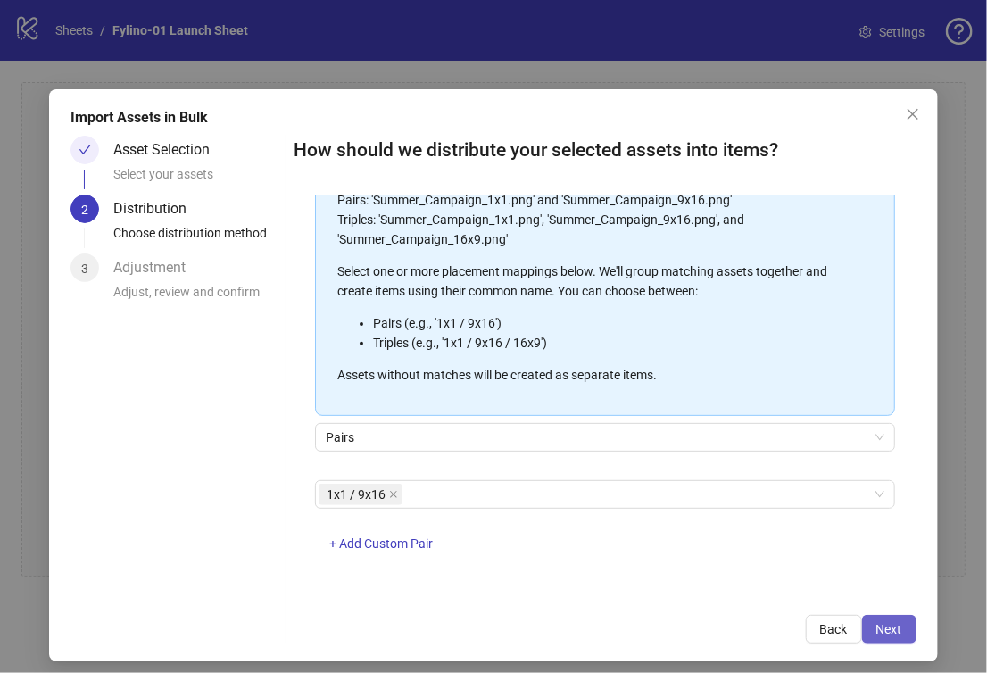
click at [876, 625] on span "Next" at bounding box center [889, 629] width 26 height 14
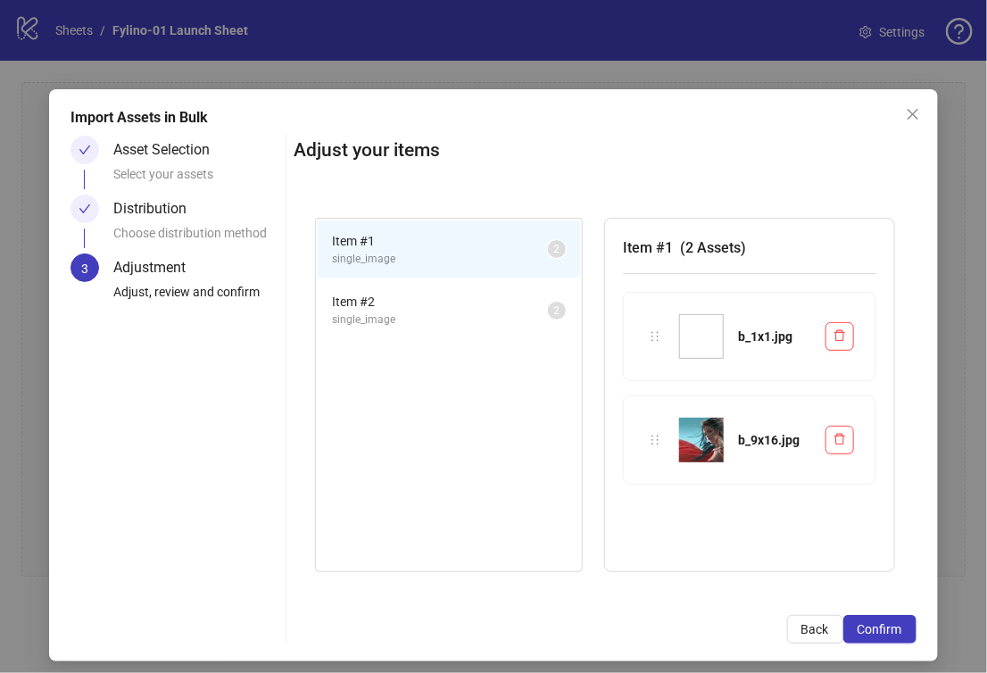
click at [683, 319] on img at bounding box center [701, 336] width 45 height 45
click at [471, 307] on span "Item # 2" at bounding box center [440, 302] width 216 height 20
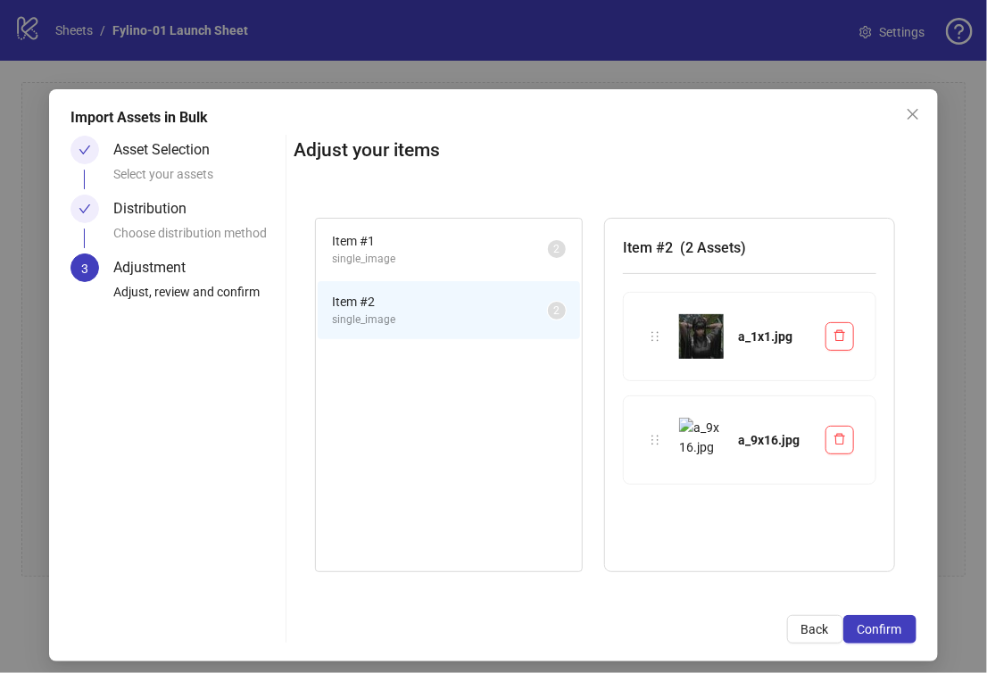
click at [467, 270] on li "Item # 1 single_image 2" at bounding box center [449, 249] width 262 height 58
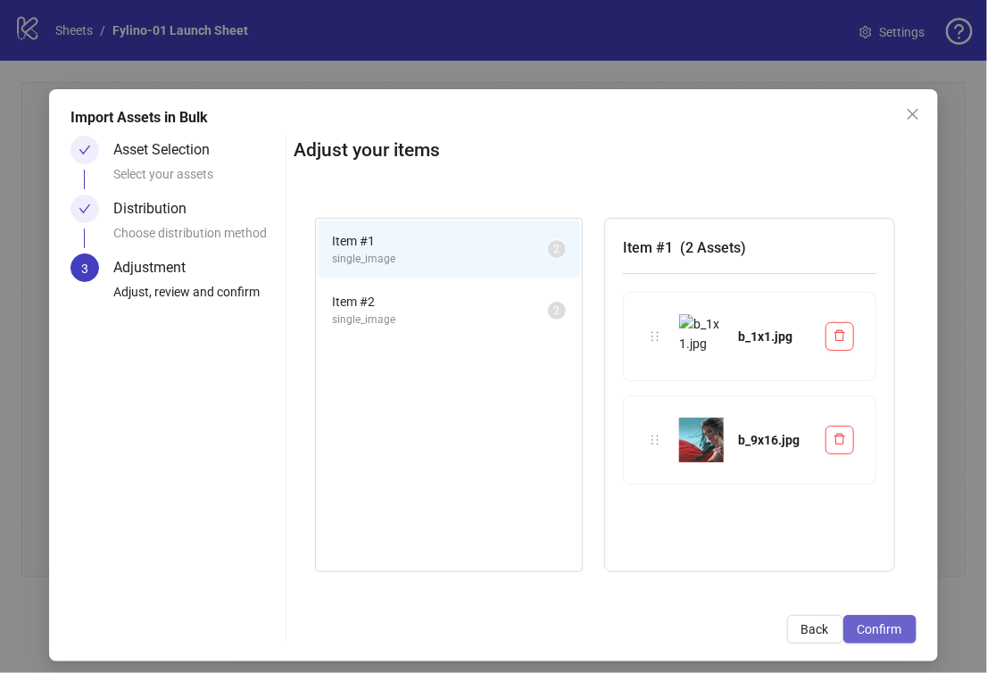
click at [865, 632] on span "Confirm" at bounding box center [880, 629] width 45 height 14
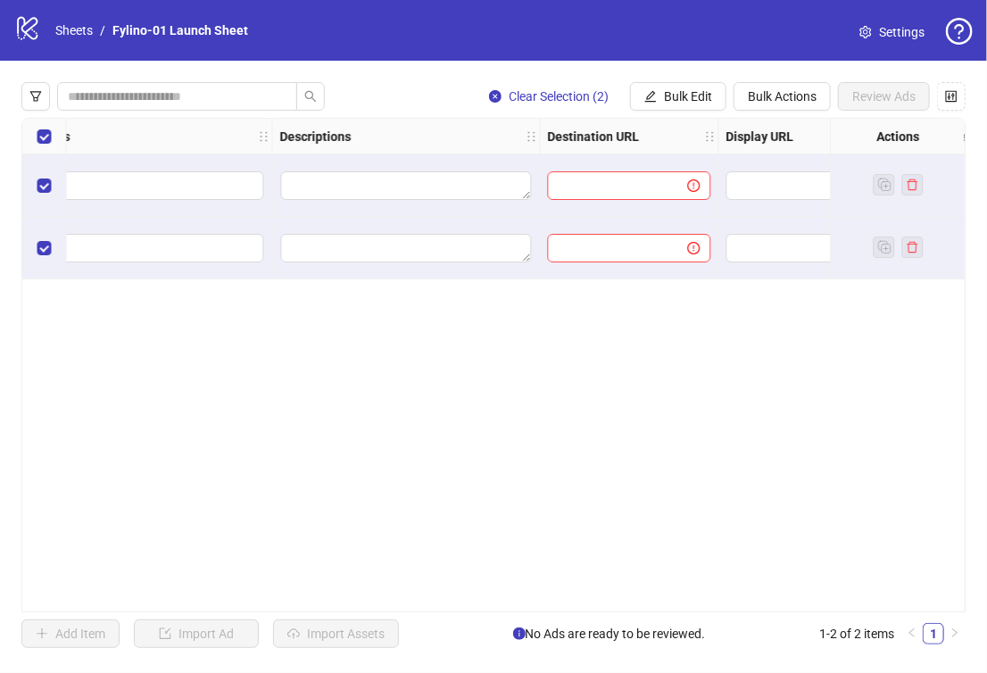
scroll to position [0, 1231]
click at [632, 184] on input "text" at bounding box center [610, 186] width 104 height 20
click at [614, 238] on input "text" at bounding box center [610, 248] width 104 height 20
click at [627, 193] on input "text" at bounding box center [610, 186] width 104 height 20
click at [638, 238] on input "text" at bounding box center [610, 248] width 104 height 20
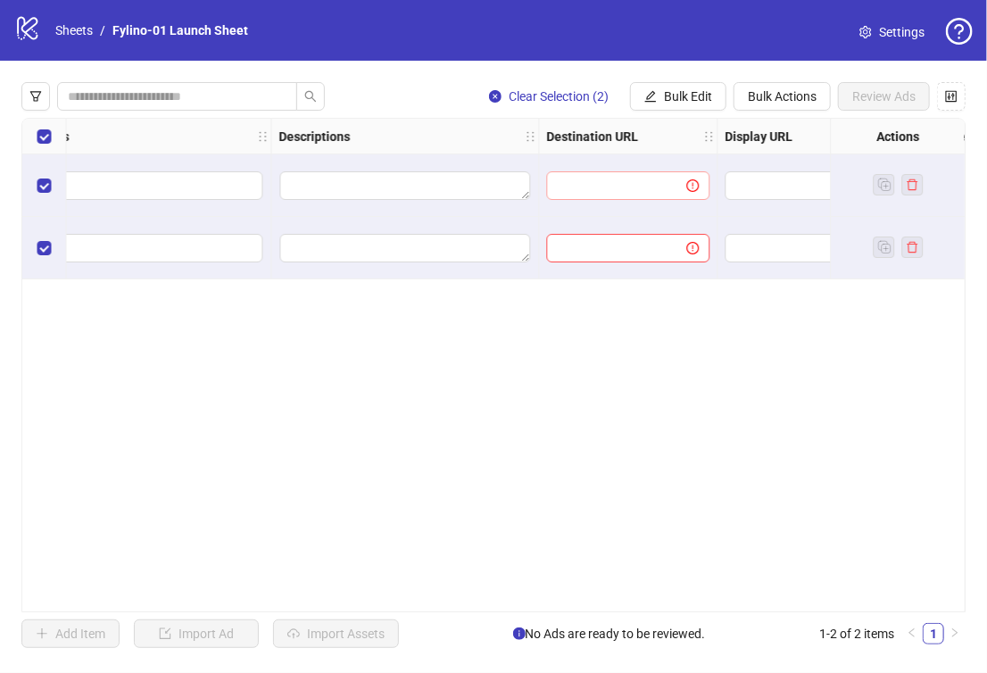
click at [667, 178] on span at bounding box center [683, 186] width 34 height 20
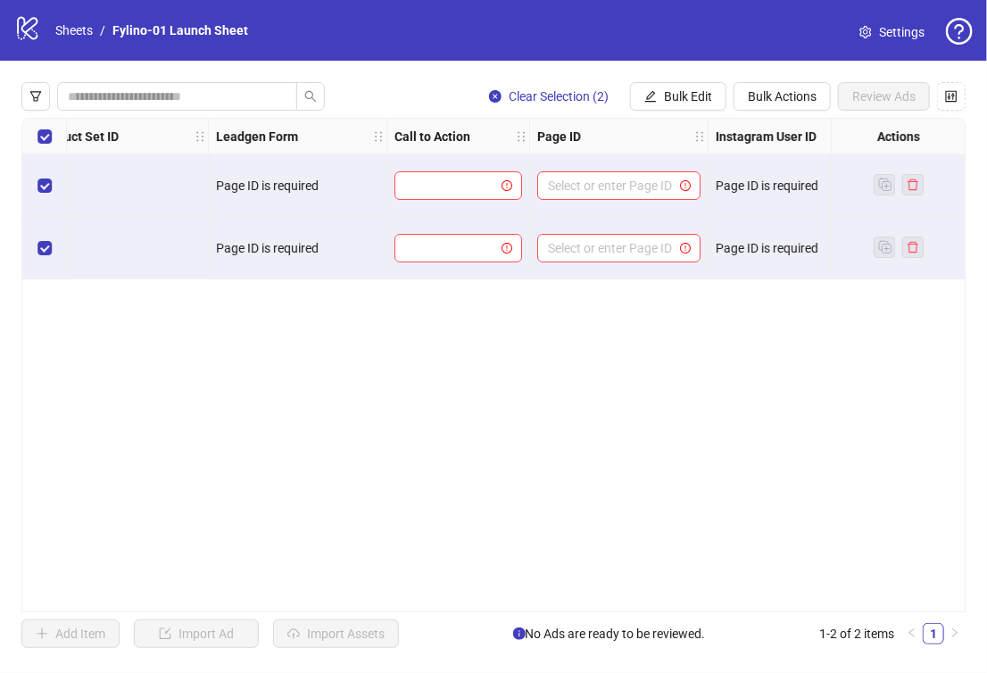
scroll to position [0, 2113]
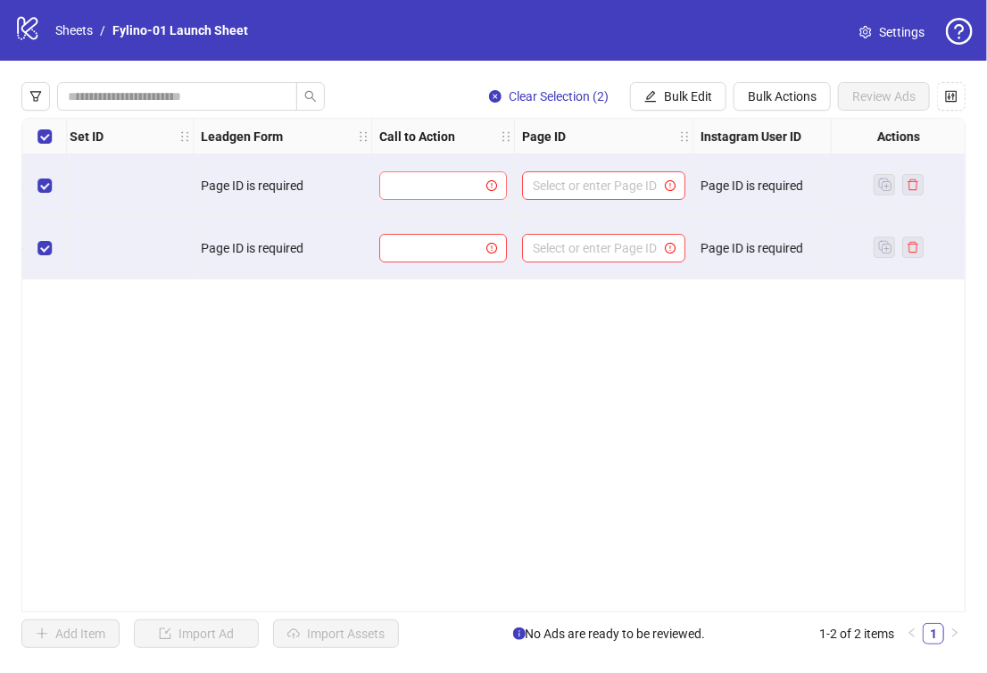
click at [435, 182] on input "search" at bounding box center [435, 185] width 90 height 27
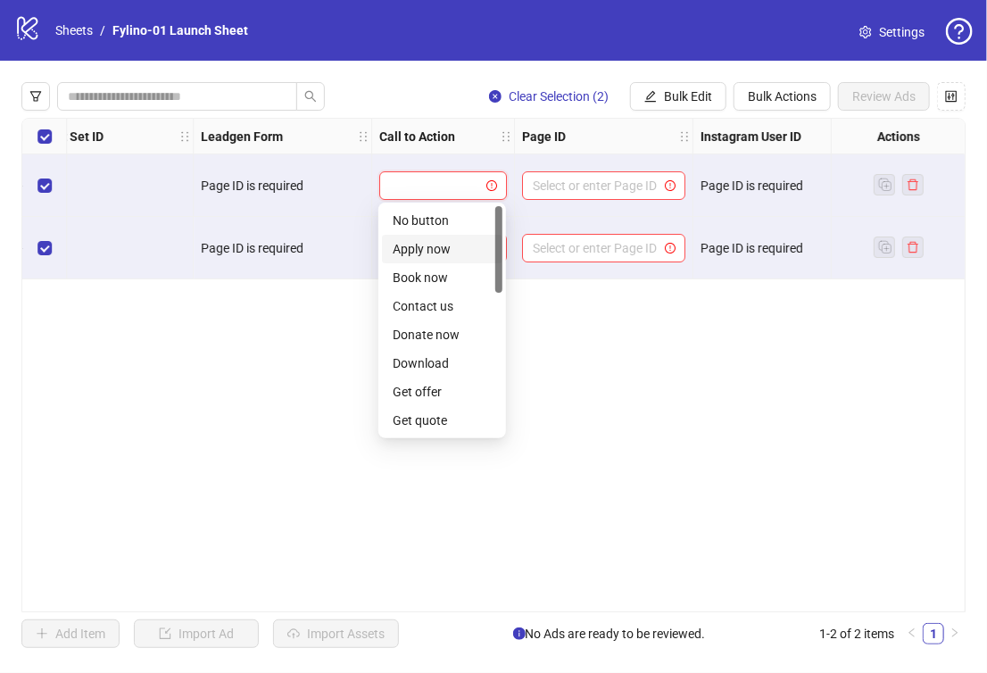
click at [437, 235] on div "Apply now" at bounding box center [442, 249] width 120 height 29
click at [462, 186] on span "Apply now" at bounding box center [443, 185] width 106 height 27
click at [576, 336] on div "Ad Format Ad Name Campaign & Ad Set Assets Primary Texts Headlines Descriptions…" at bounding box center [493, 365] width 944 height 494
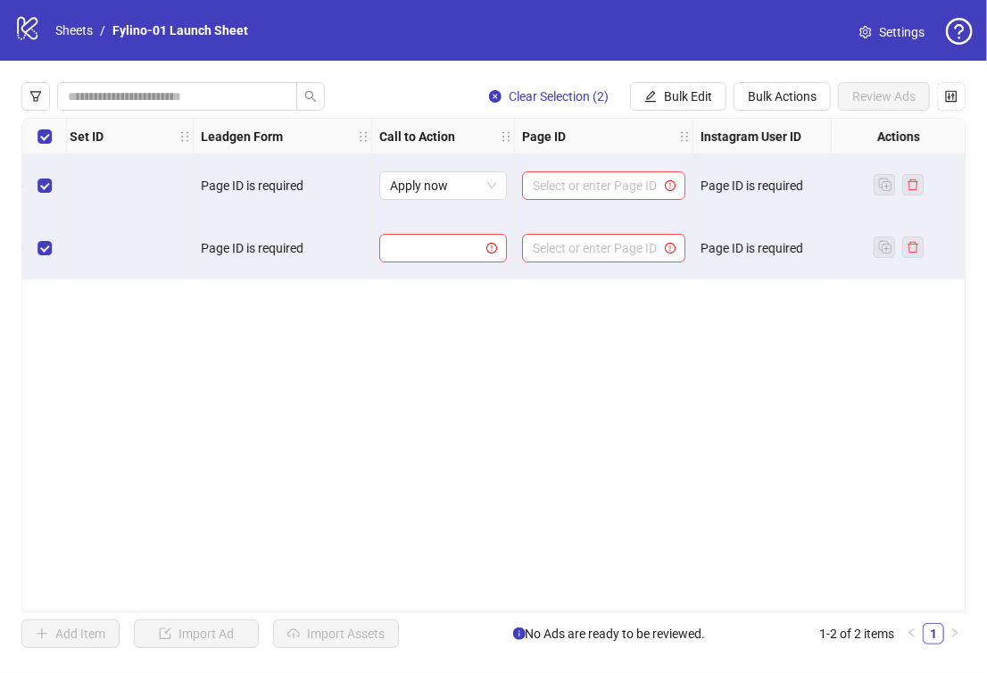
click at [785, 193] on div "Page ID is required" at bounding box center [781, 186] width 163 height 20
click at [789, 189] on div "Page ID is required" at bounding box center [781, 186] width 163 height 20
click at [756, 248] on div "Page ID is required" at bounding box center [781, 248] width 163 height 20
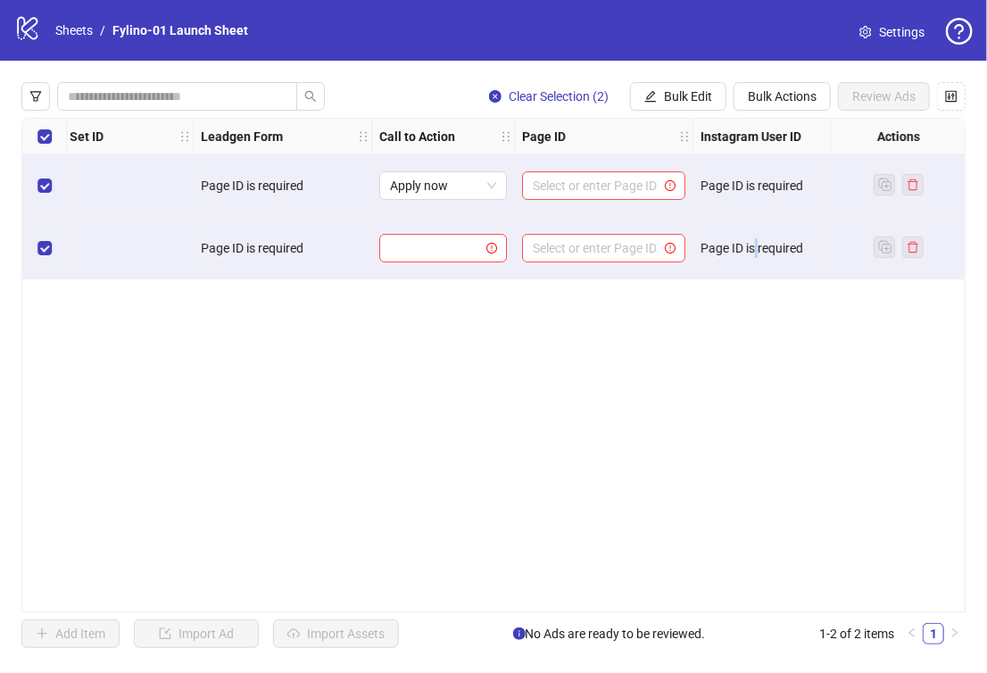
click at [756, 248] on div "Page ID is required" at bounding box center [781, 248] width 163 height 20
click at [476, 257] on input "search" at bounding box center [435, 248] width 90 height 27
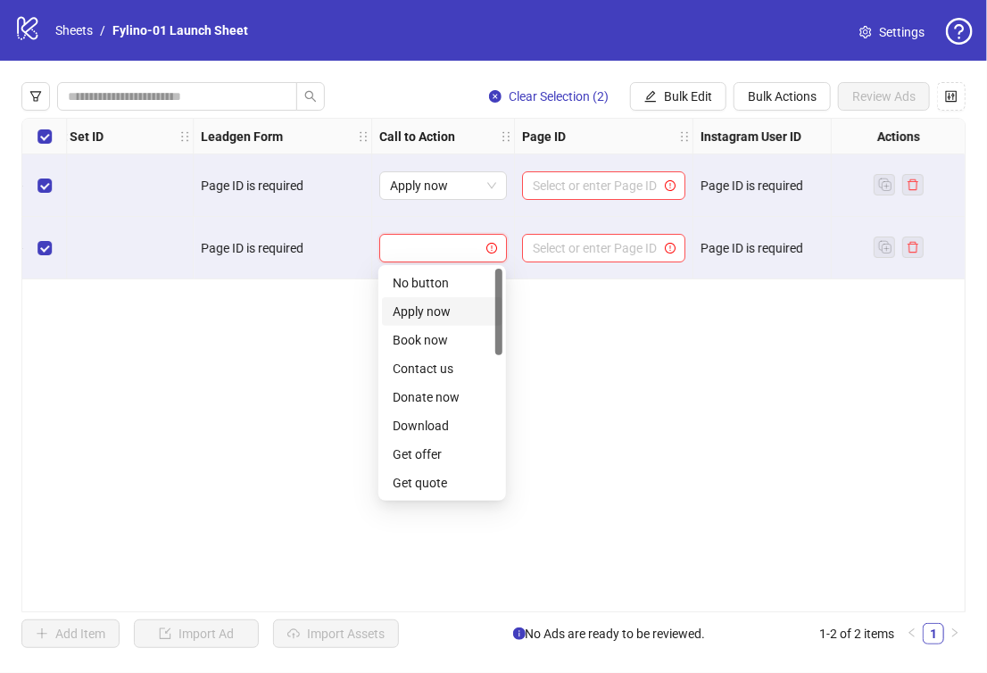
click at [450, 318] on div "Apply now" at bounding box center [442, 312] width 99 height 20
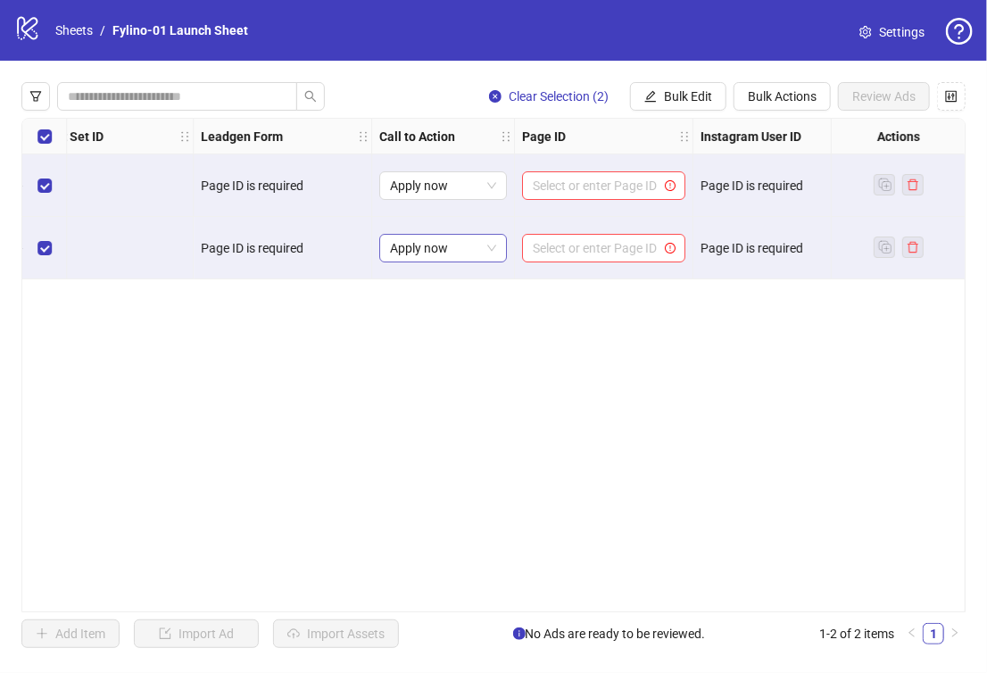
click at [460, 261] on span "Apply now" at bounding box center [443, 248] width 106 height 27
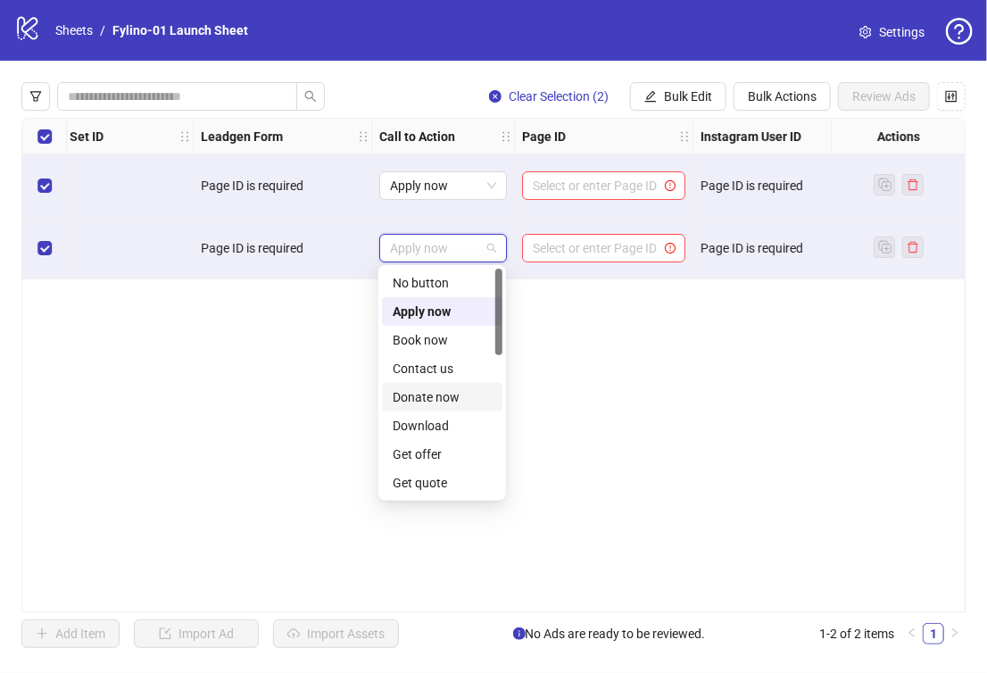
click at [451, 388] on div "Donate now" at bounding box center [442, 397] width 99 height 20
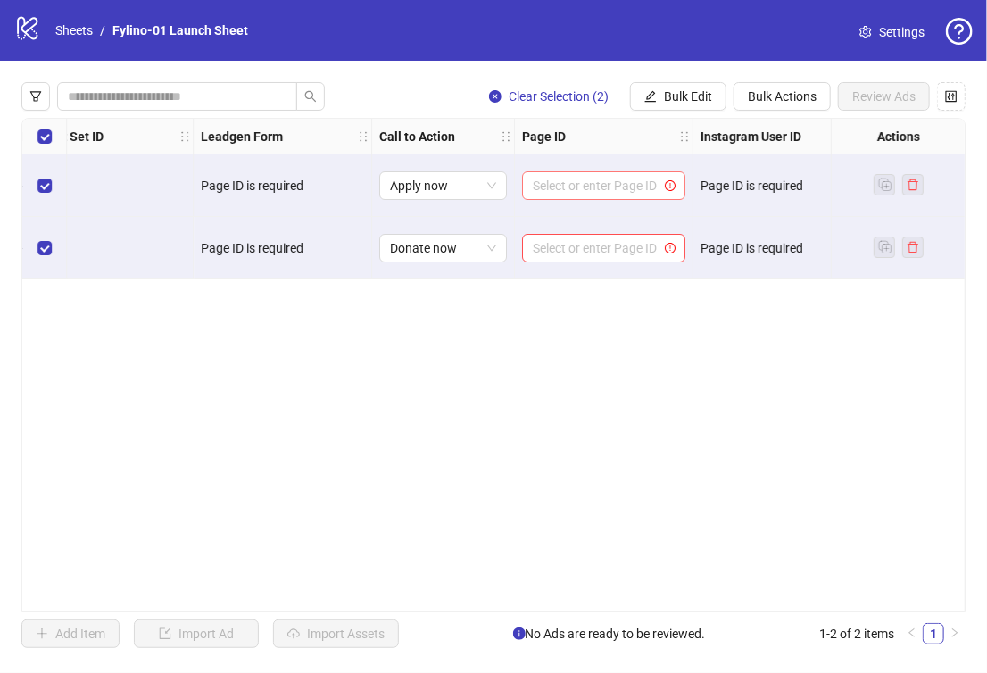
click at [601, 193] on input "search" at bounding box center [596, 185] width 126 height 27
click at [582, 350] on div "Ad Format Ad Name Campaign & Ad Set Assets Primary Texts Headlines Descriptions…" at bounding box center [493, 365] width 944 height 494
click at [596, 245] on input "search" at bounding box center [596, 248] width 126 height 27
click at [592, 397] on div "Ad Format Ad Name Campaign & Ad Set Assets Primary Texts Headlines Descriptions…" at bounding box center [493, 365] width 944 height 494
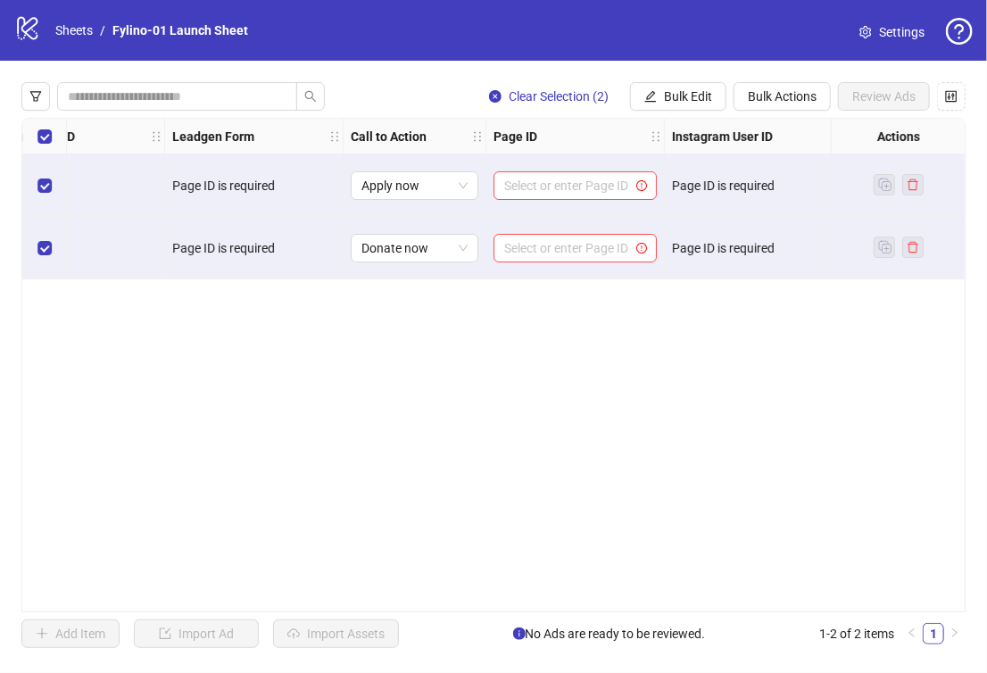
scroll to position [0, 2153]
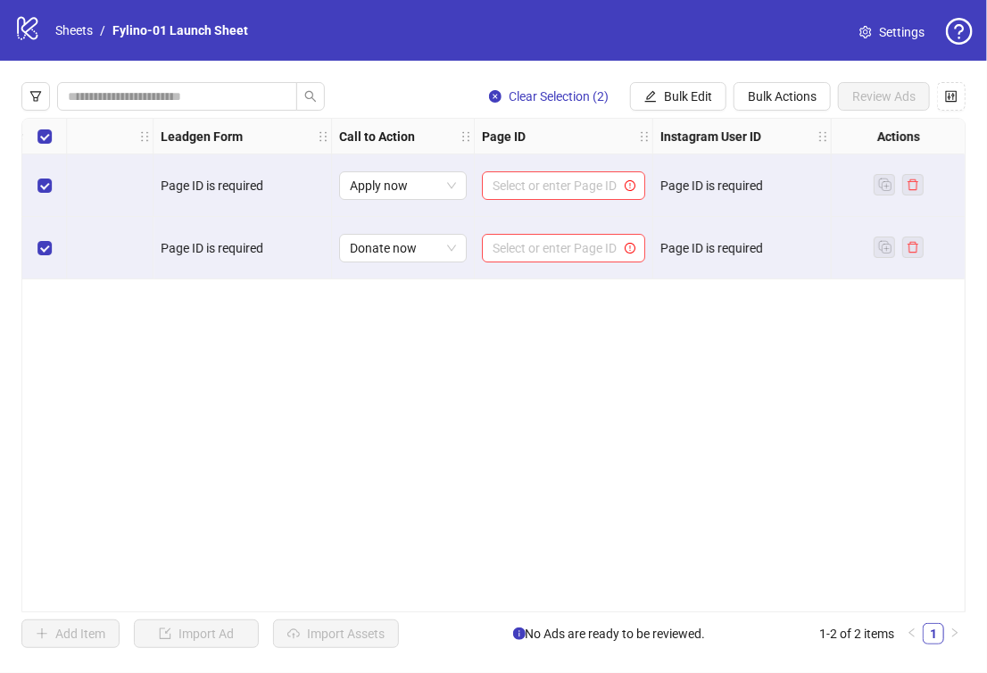
drag, startPoint x: 760, startPoint y: 603, endPoint x: 614, endPoint y: 592, distance: 146.8
click at [614, 592] on div "Ad Format Ad Name Campaign & Ad Set Assets Primary Texts Headlines Descriptions…" at bounding box center [493, 365] width 944 height 494
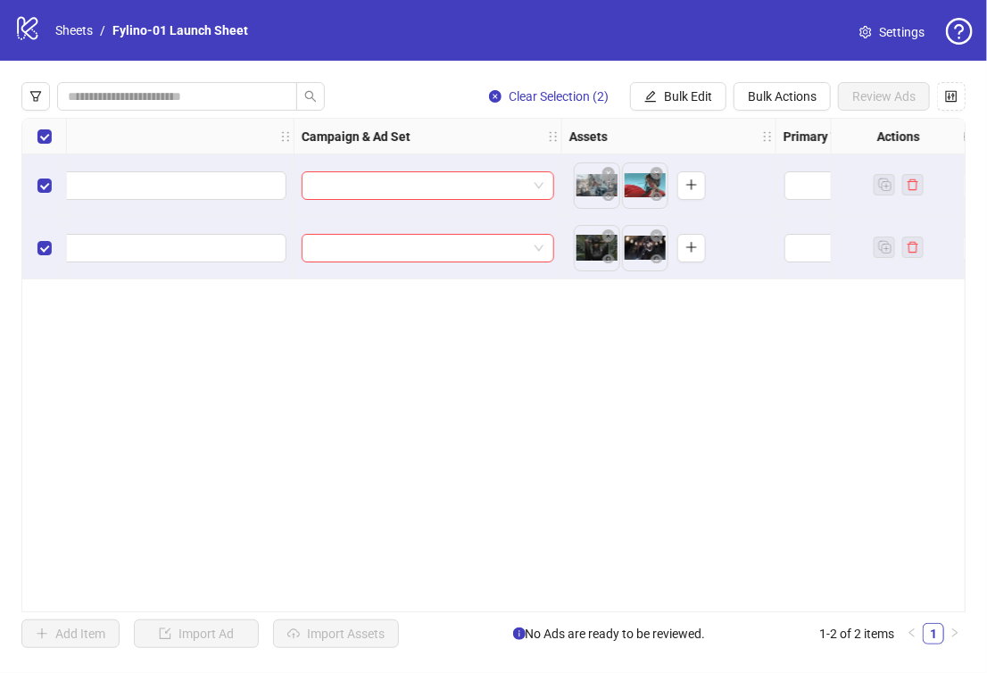
scroll to position [0, 274]
click at [412, 184] on input "search" at bounding box center [426, 185] width 215 height 27
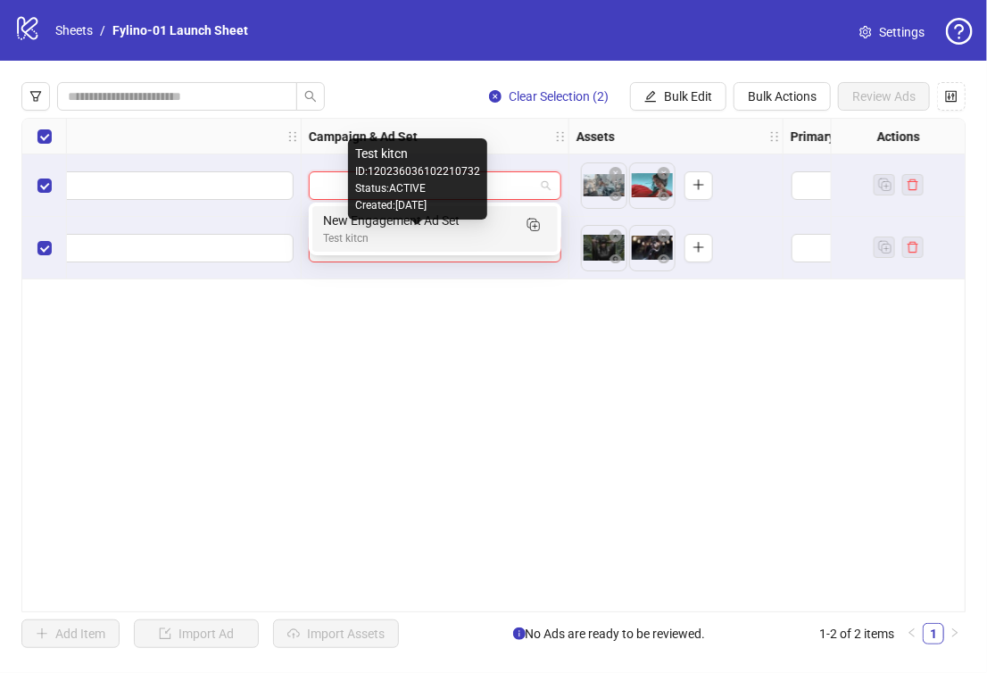
click at [400, 236] on div "Test kitcn" at bounding box center [417, 238] width 188 height 17
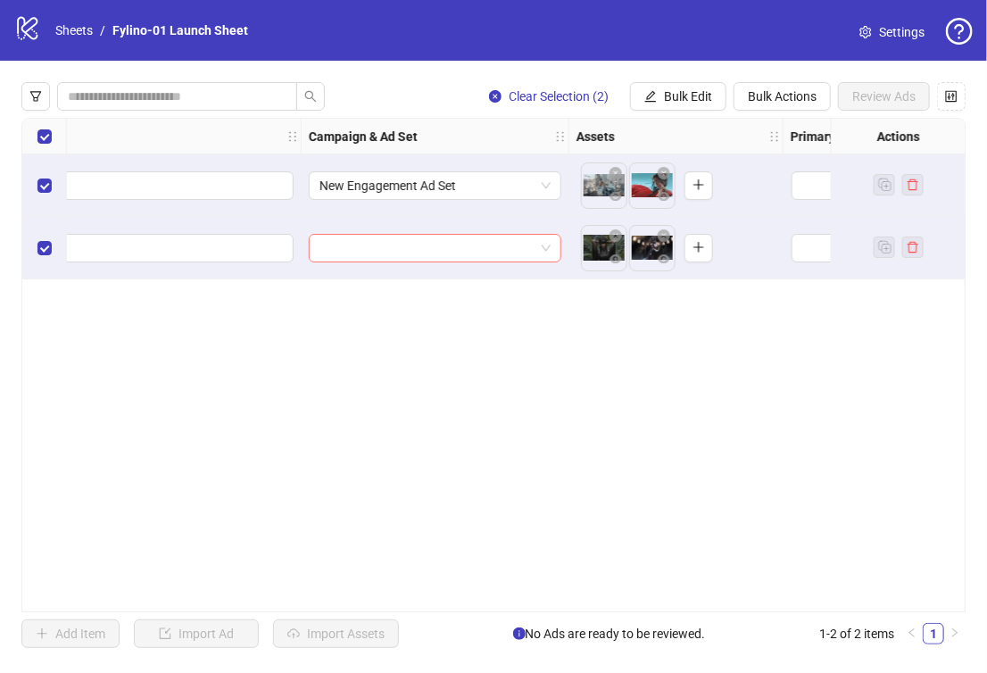
click at [409, 239] on input "search" at bounding box center [426, 248] width 215 height 27
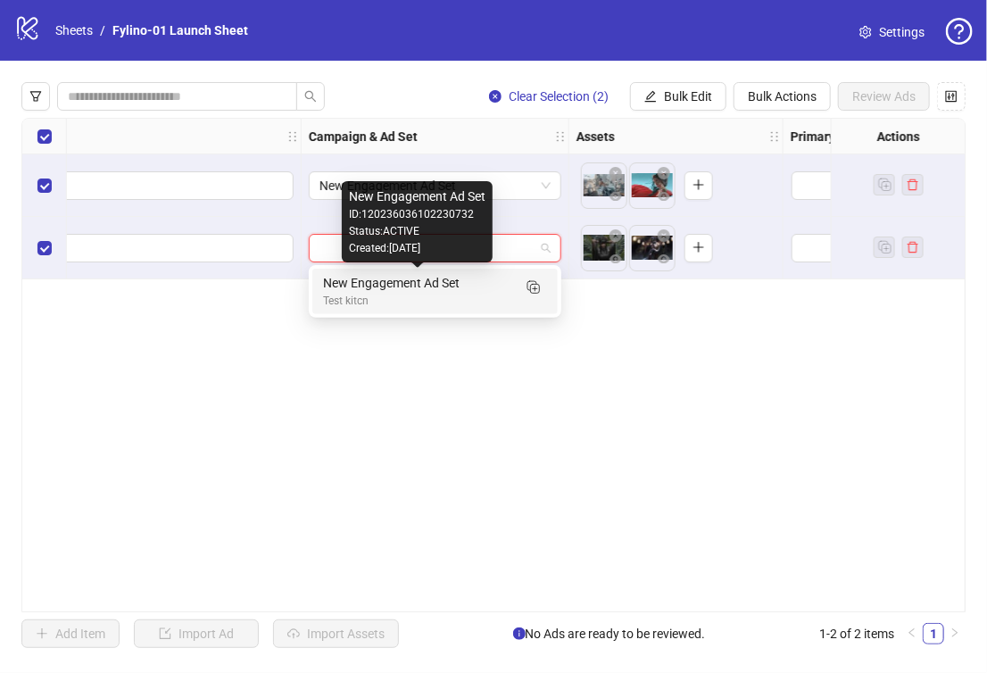
click at [409, 282] on div "New Engagement Ad Set" at bounding box center [417, 283] width 188 height 20
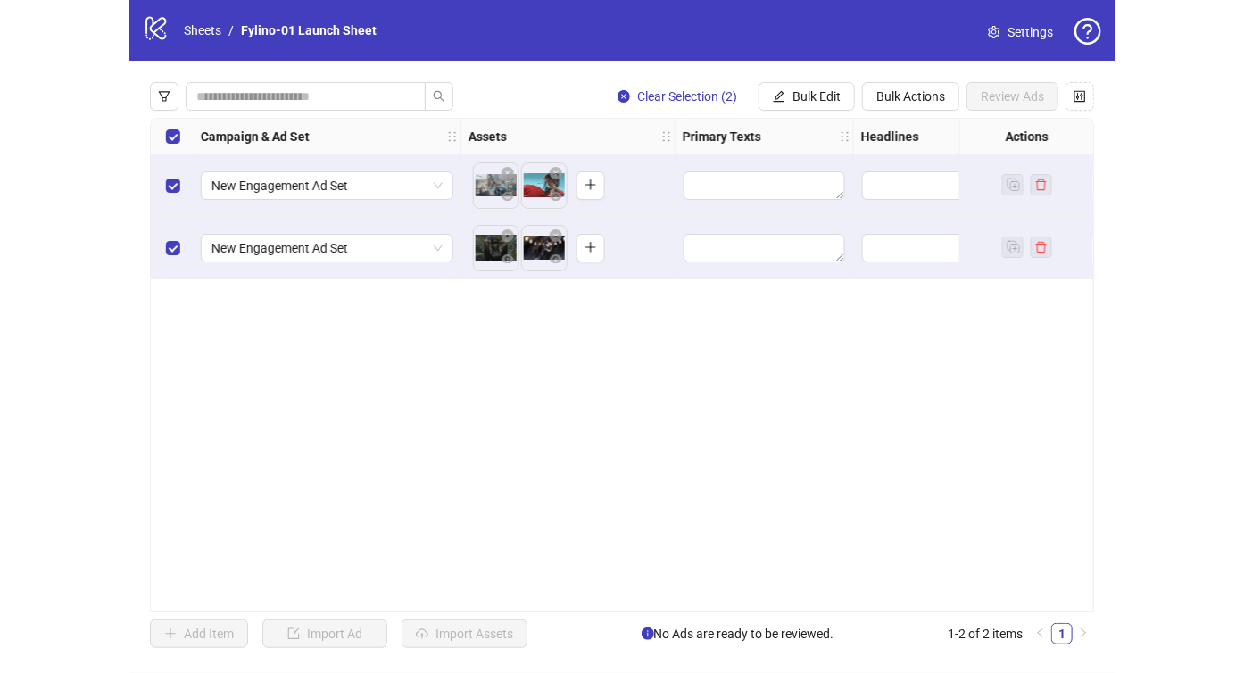
scroll to position [0, 548]
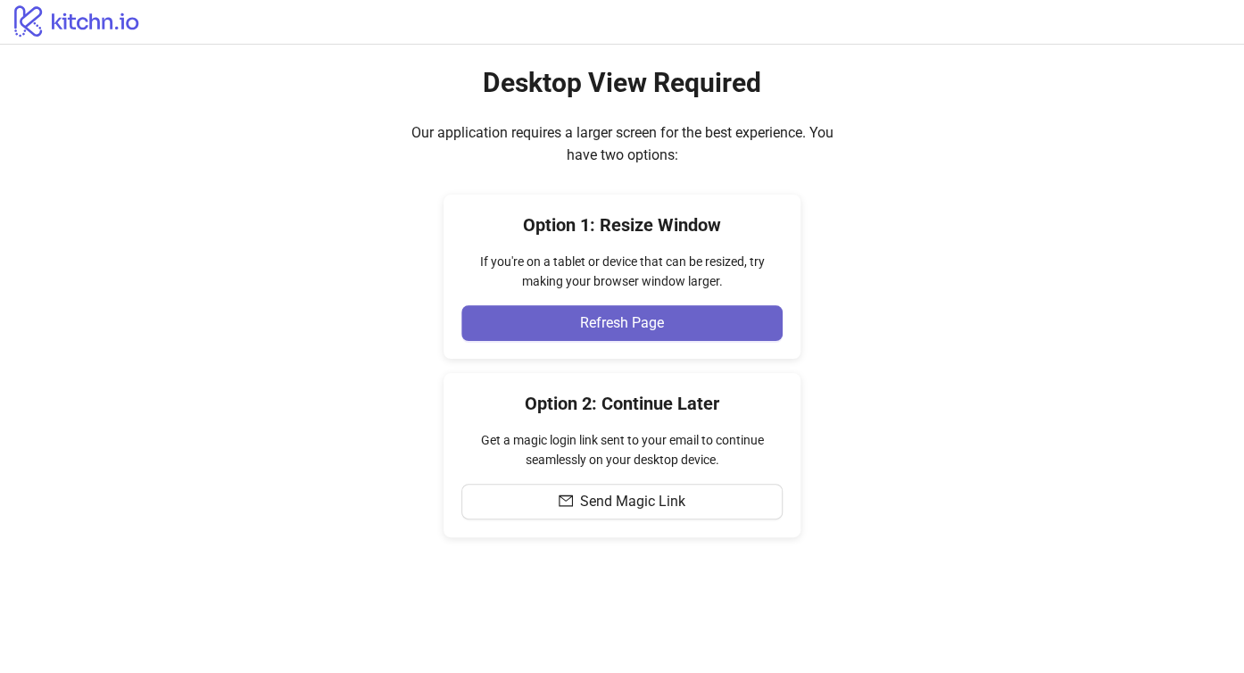
click at [640, 325] on span "Refresh Page" at bounding box center [622, 323] width 84 height 16
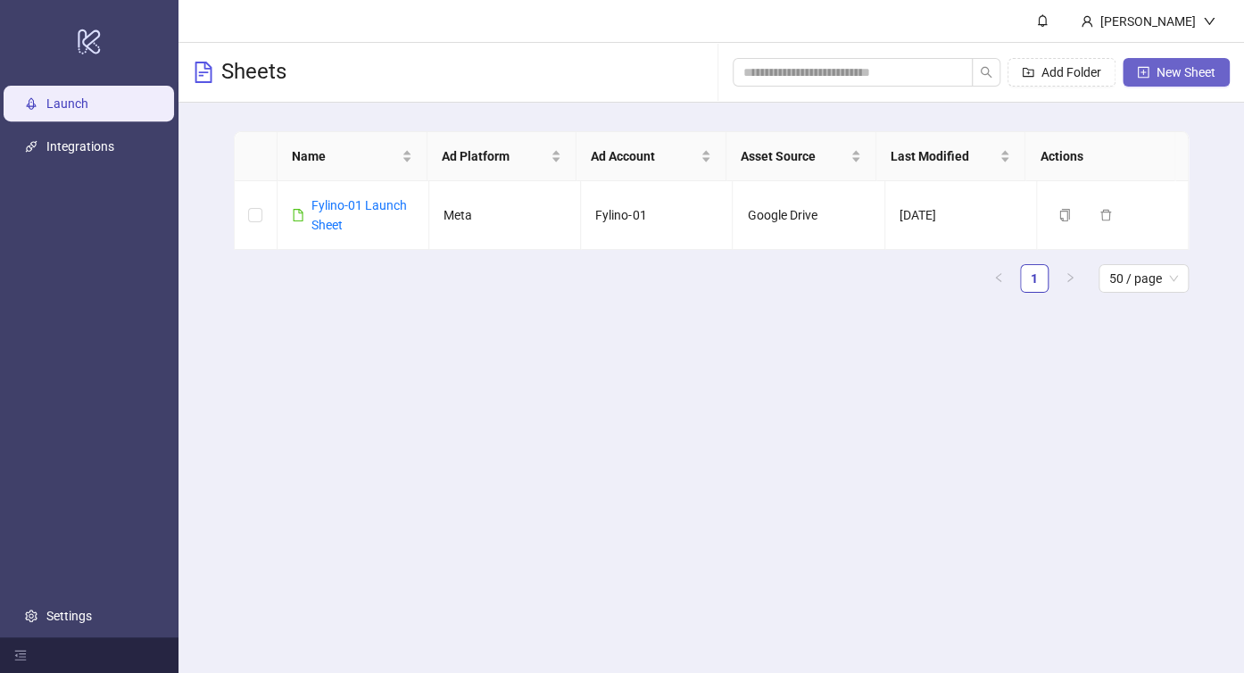
click at [1141, 79] on button "New Sheet" at bounding box center [1176, 72] width 107 height 29
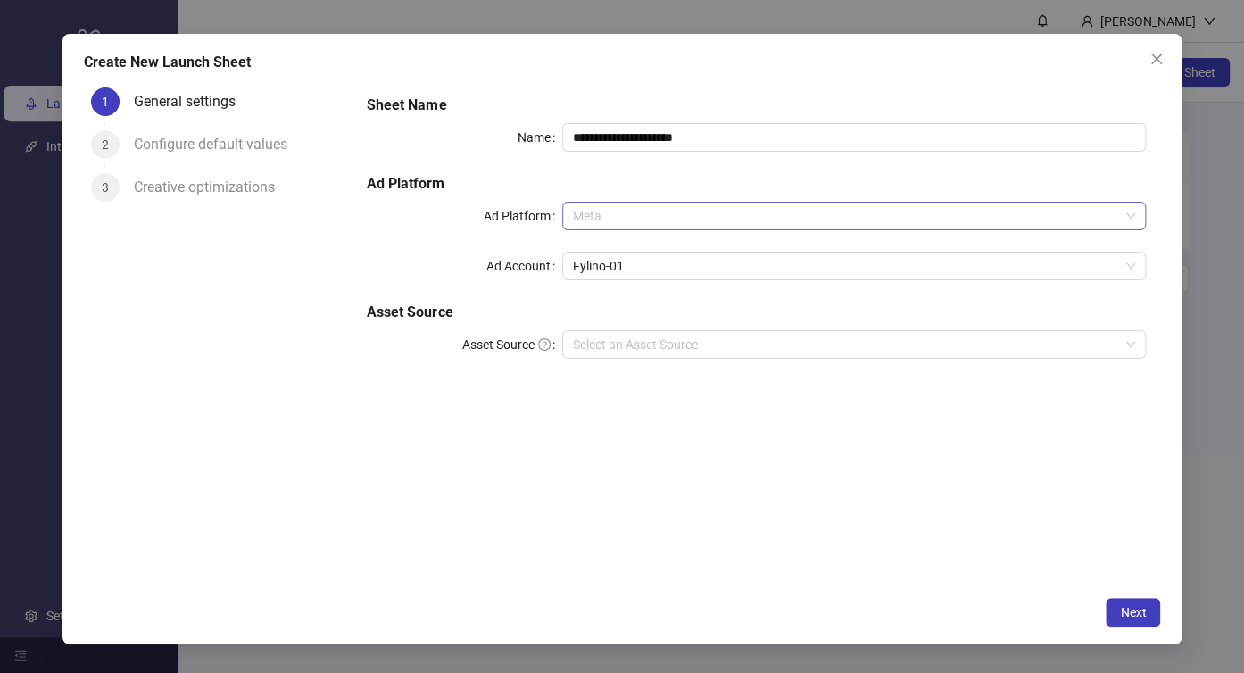
click at [678, 222] on span "Meta" at bounding box center [854, 216] width 563 height 27
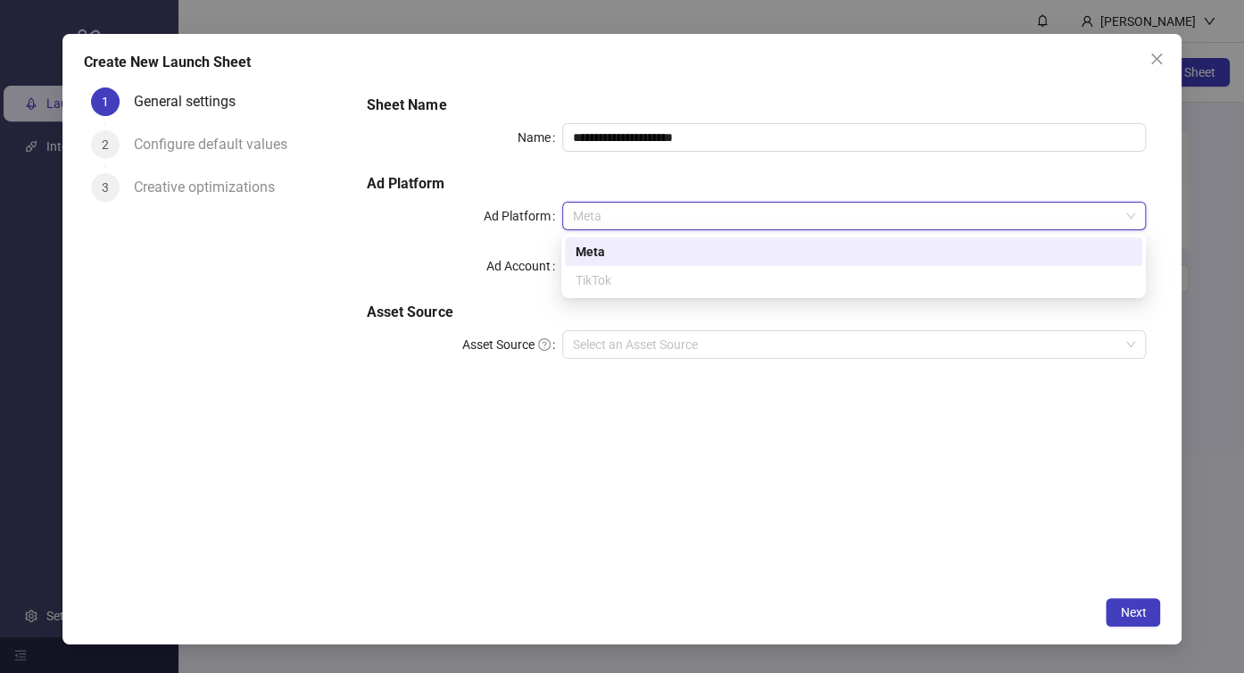
click at [678, 222] on span "Meta" at bounding box center [854, 216] width 563 height 27
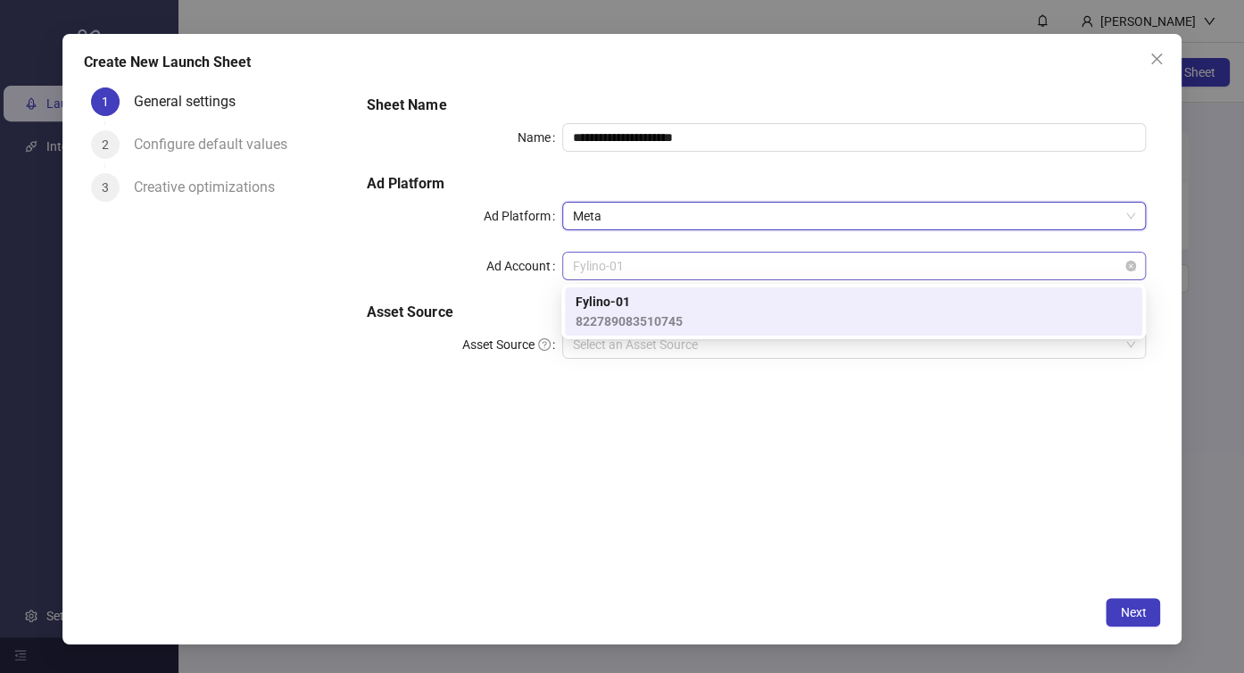
click at [660, 266] on span "Fylino-01" at bounding box center [854, 266] width 563 height 27
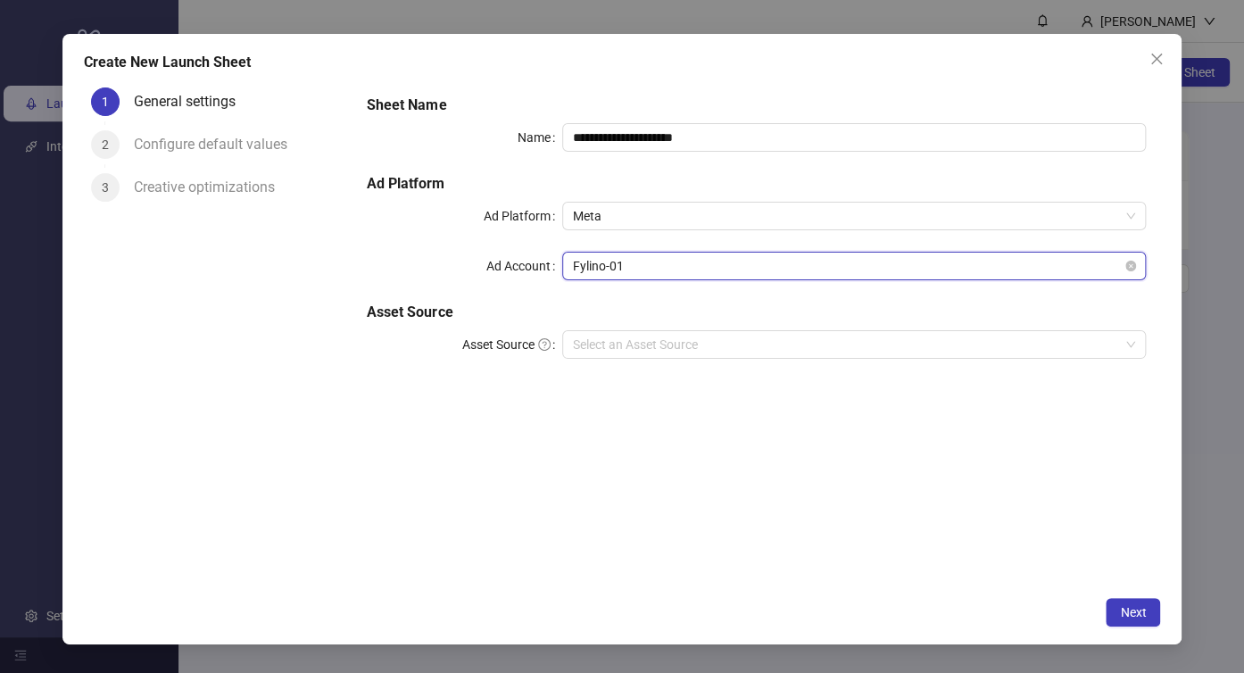
click at [660, 266] on span "Fylino-01" at bounding box center [854, 266] width 563 height 27
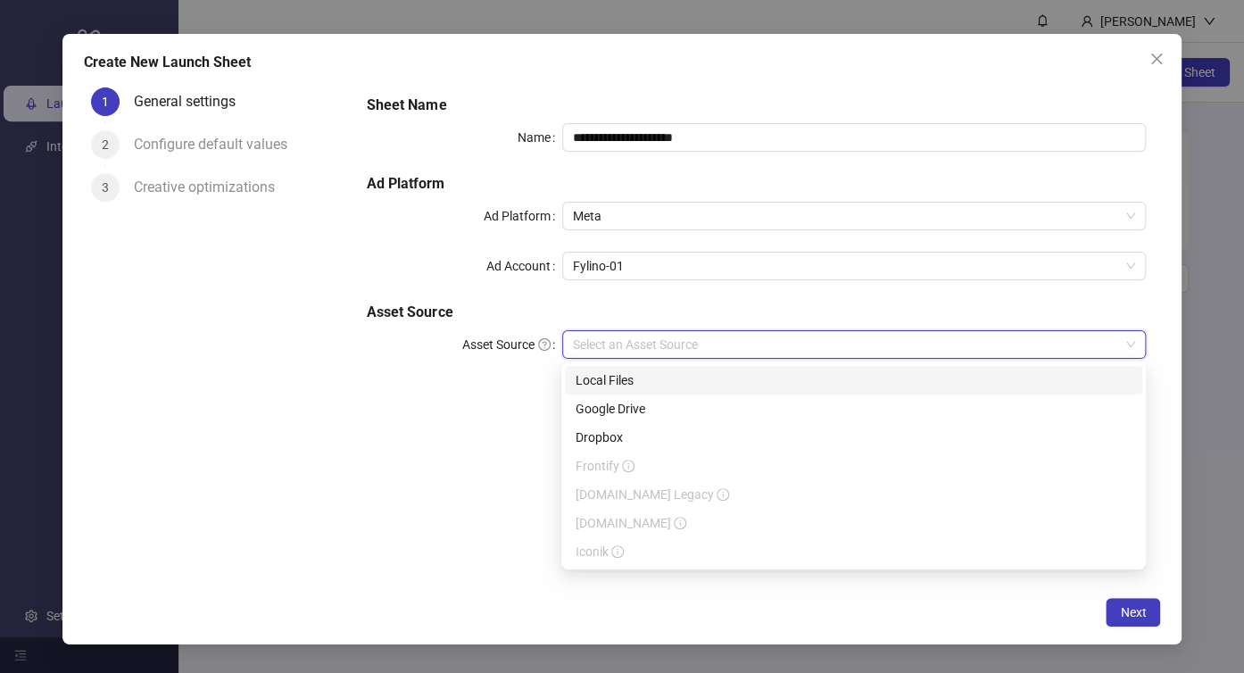
click at [624, 350] on input "Asset Source" at bounding box center [846, 344] width 547 height 27
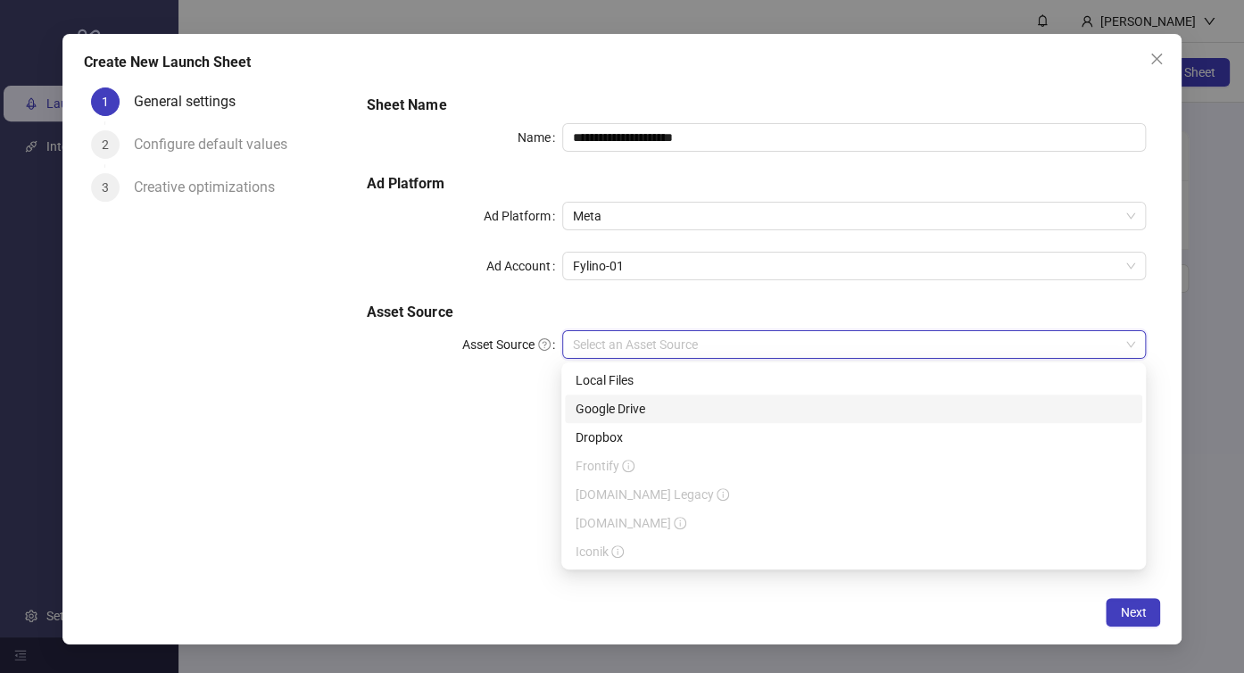
click at [631, 404] on div "Google Drive" at bounding box center [854, 409] width 556 height 20
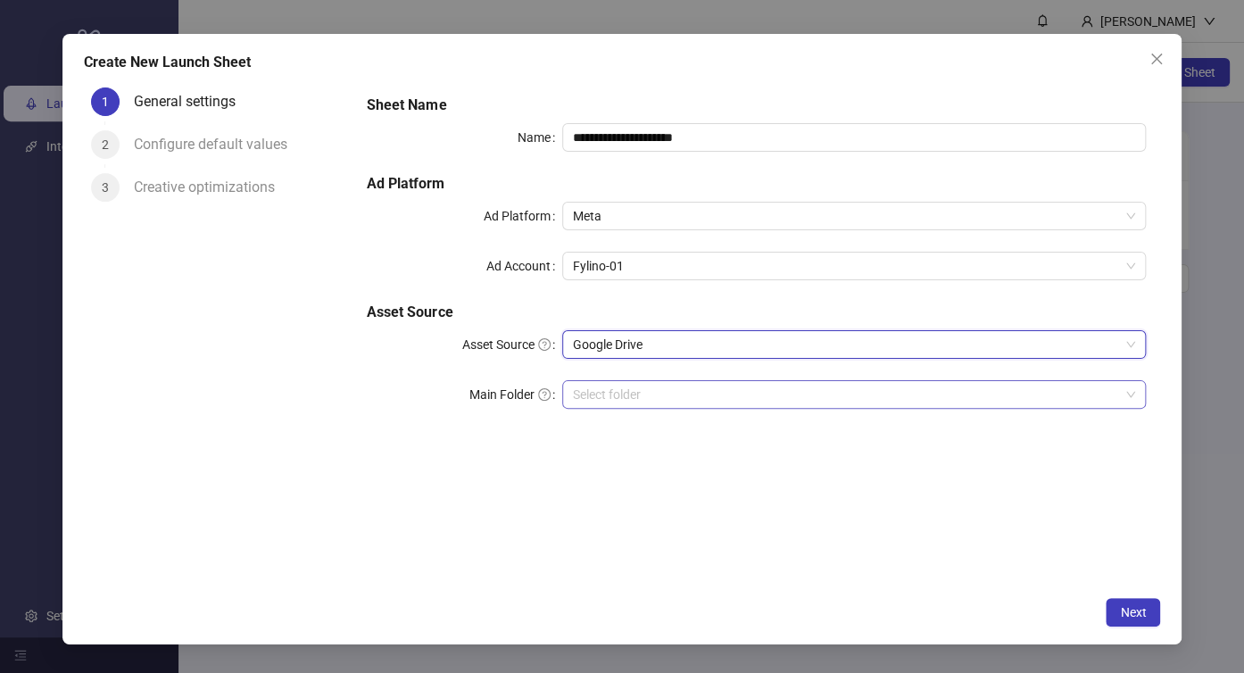
click at [721, 401] on input "Main Folder" at bounding box center [846, 394] width 547 height 27
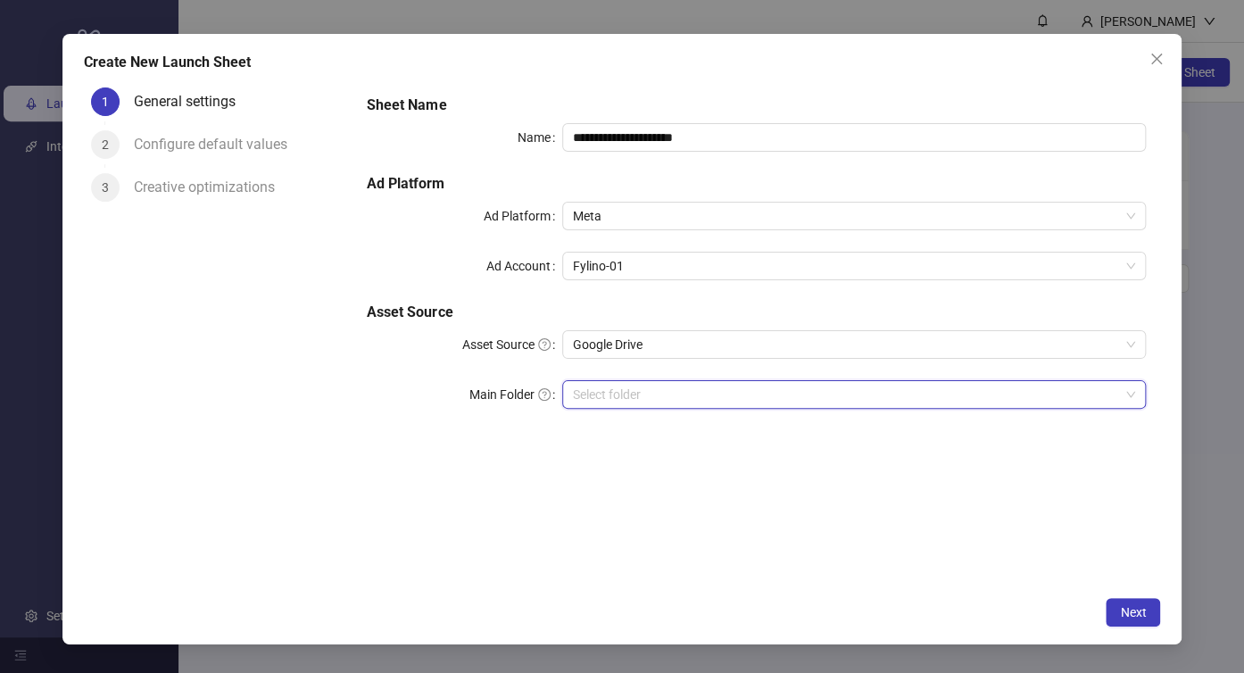
click at [584, 394] on input "Main Folder" at bounding box center [846, 394] width 547 height 27
click at [1129, 601] on button "Next" at bounding box center [1133, 612] width 54 height 29
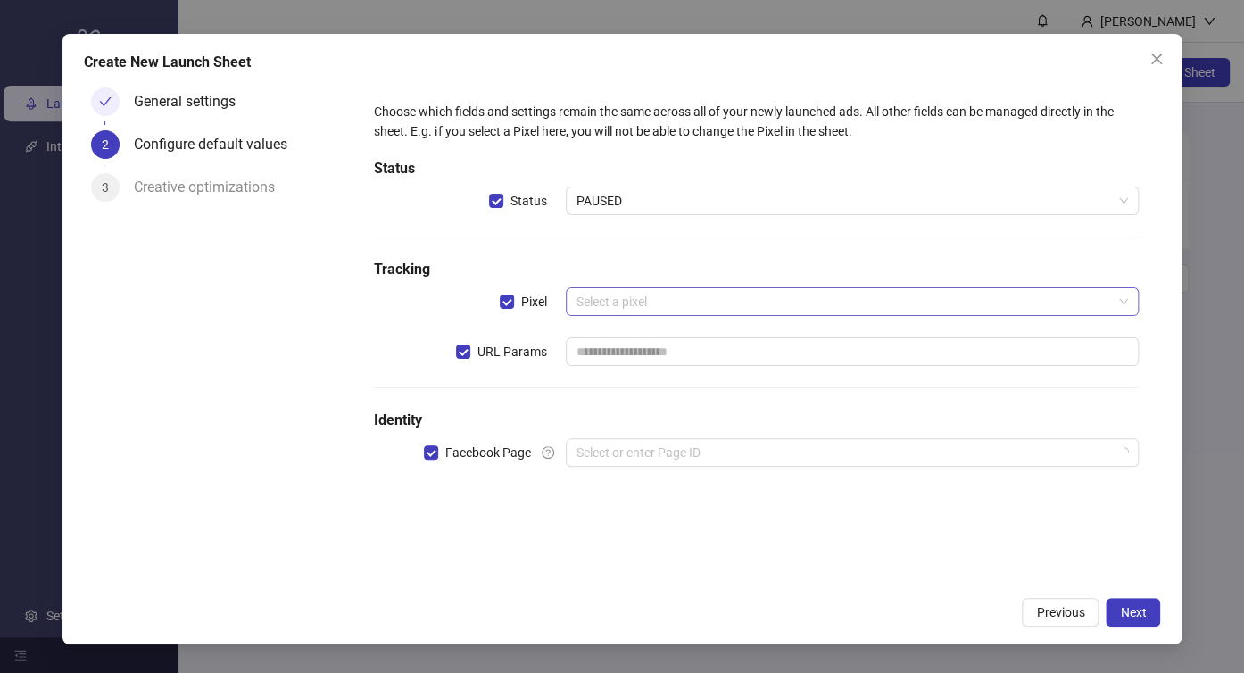
click at [626, 310] on input "search" at bounding box center [844, 301] width 536 height 27
click at [653, 311] on input "search" at bounding box center [844, 301] width 536 height 27
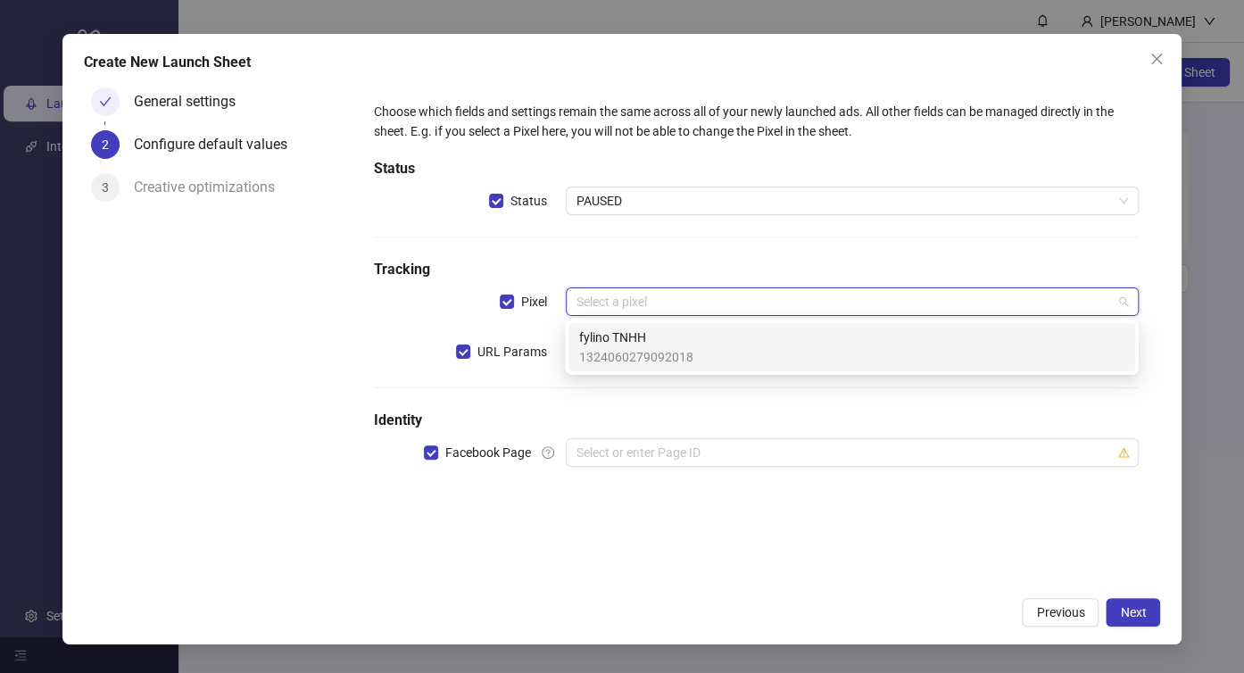
click at [648, 340] on span "fylino TNHH" at bounding box center [636, 337] width 114 height 20
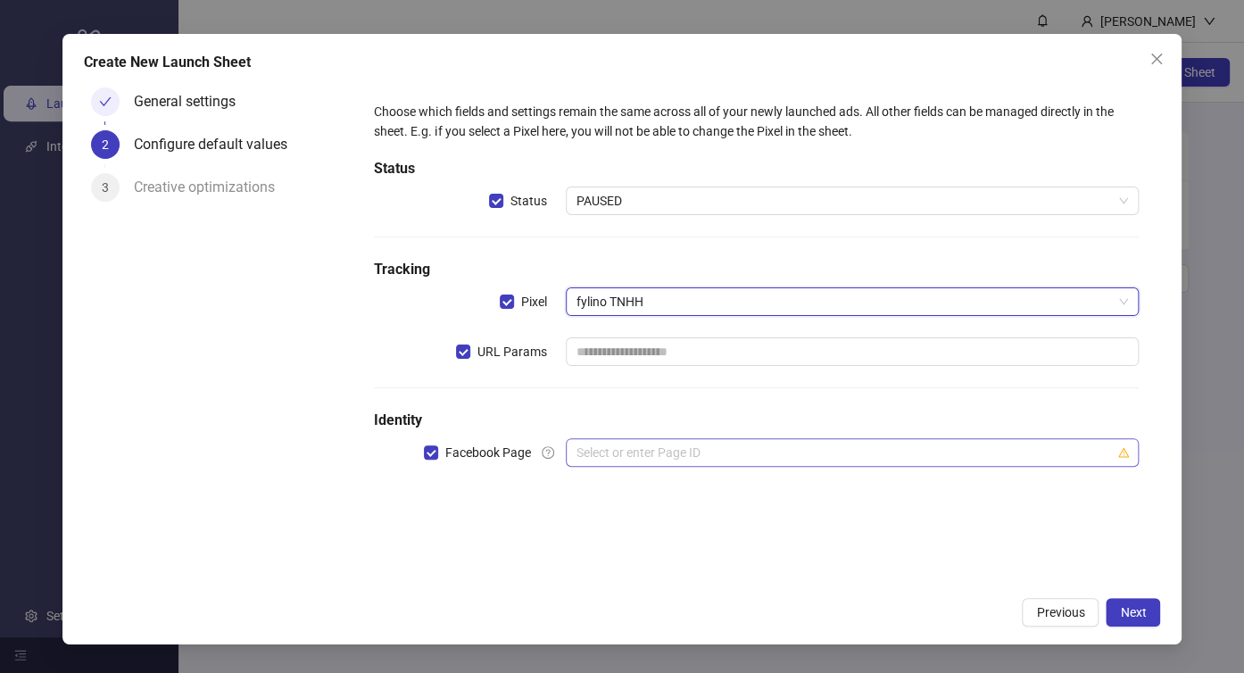
click at [632, 444] on input "search" at bounding box center [844, 452] width 536 height 27
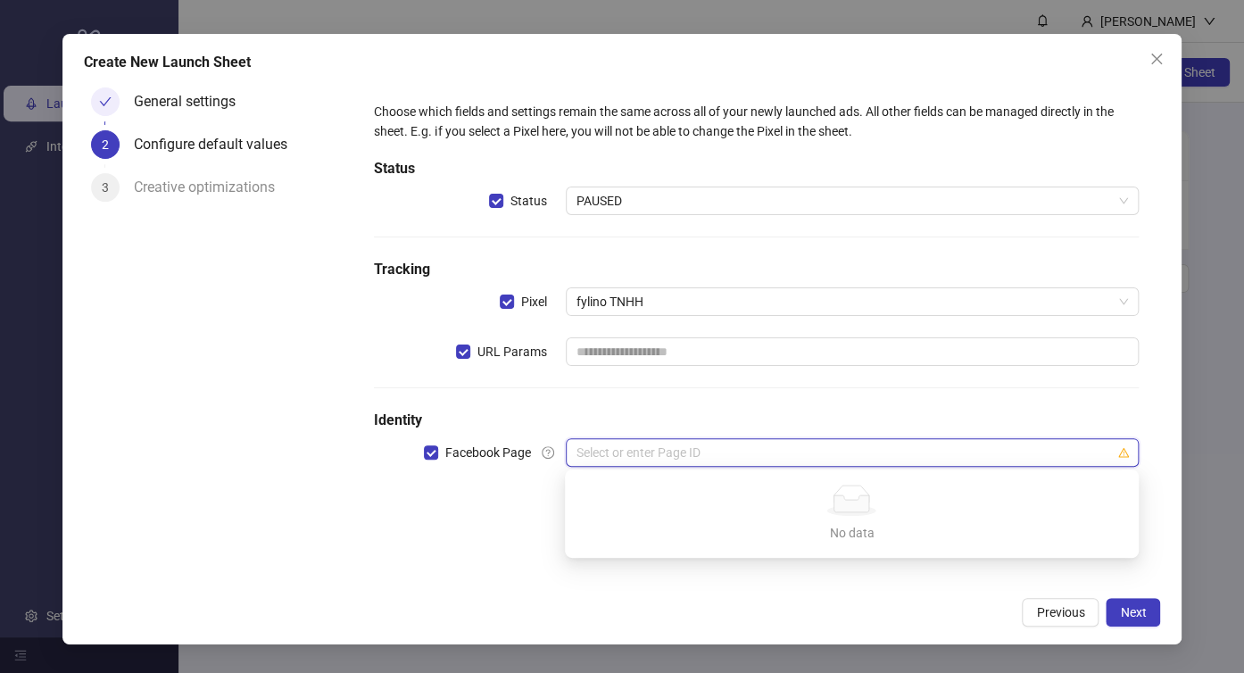
click at [665, 421] on h5 "Identity" at bounding box center [756, 420] width 765 height 21
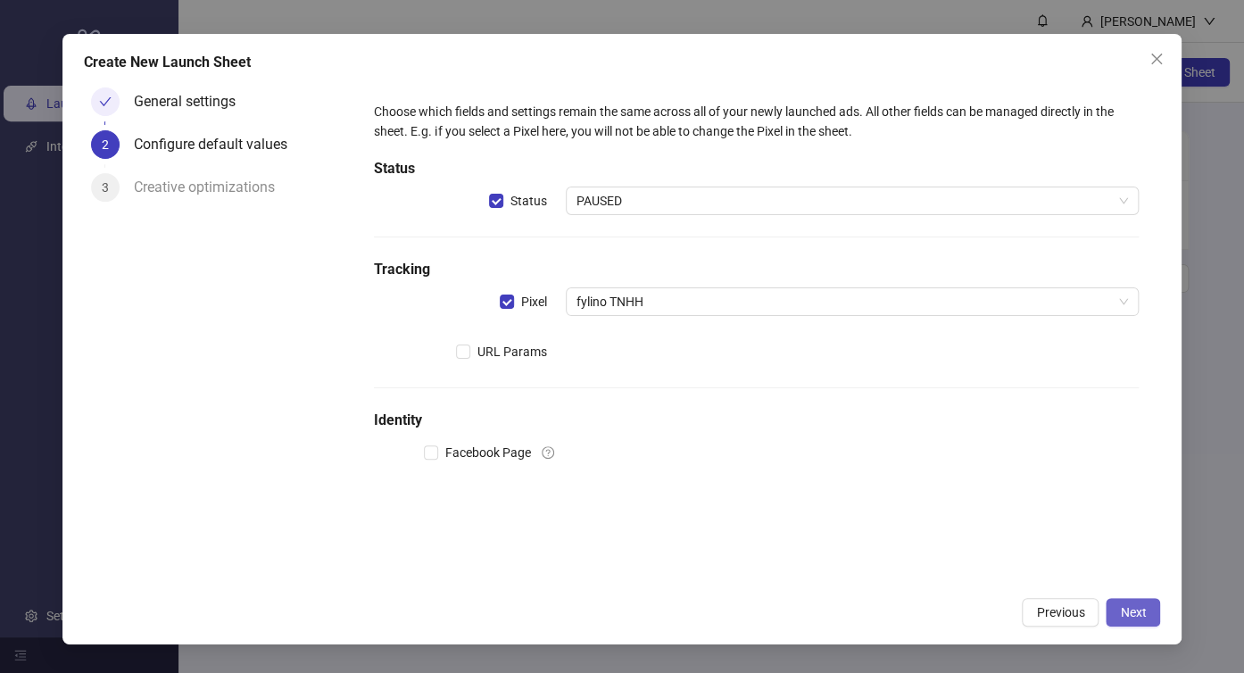
click at [1149, 617] on button "Next" at bounding box center [1133, 612] width 54 height 29
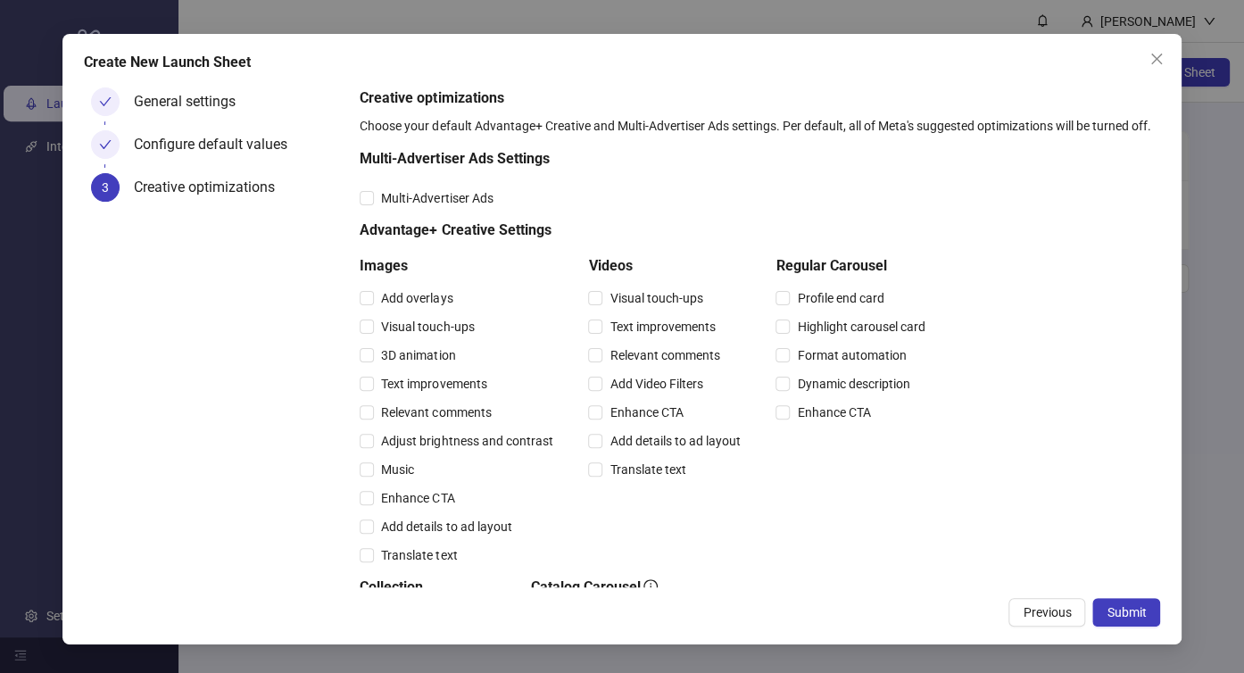
click at [1149, 617] on button "Submit" at bounding box center [1126, 612] width 68 height 29
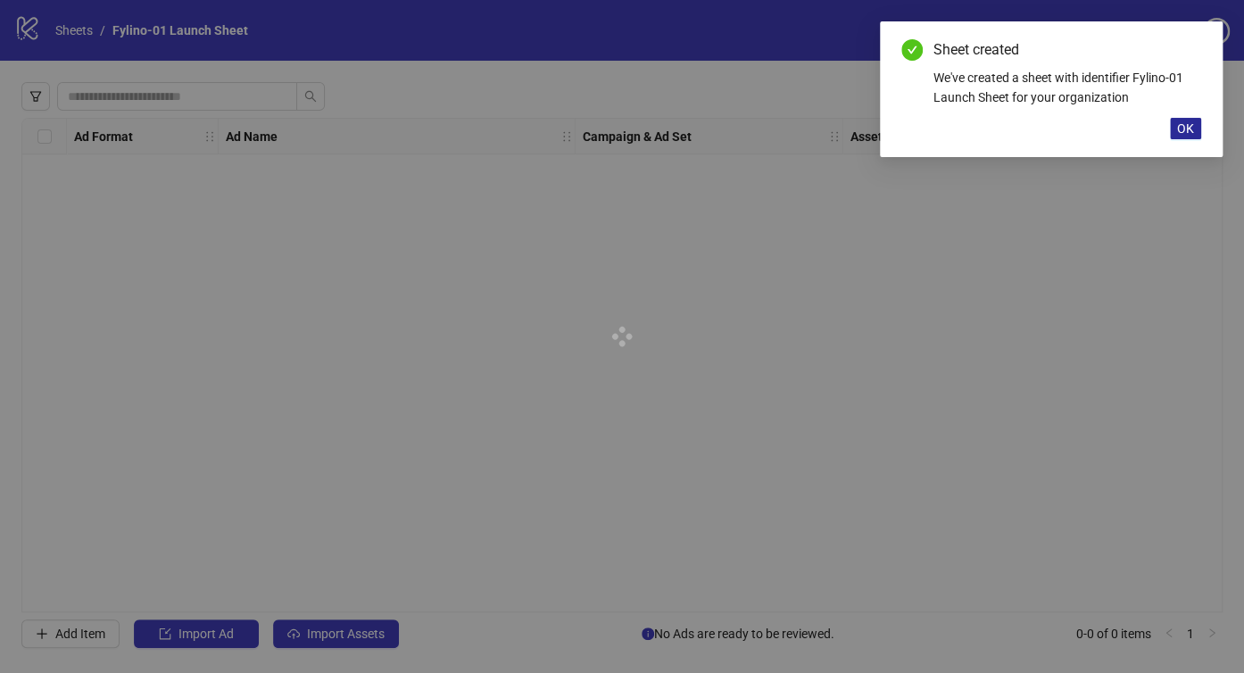
click at [1178, 132] on span "OK" at bounding box center [1185, 128] width 17 height 14
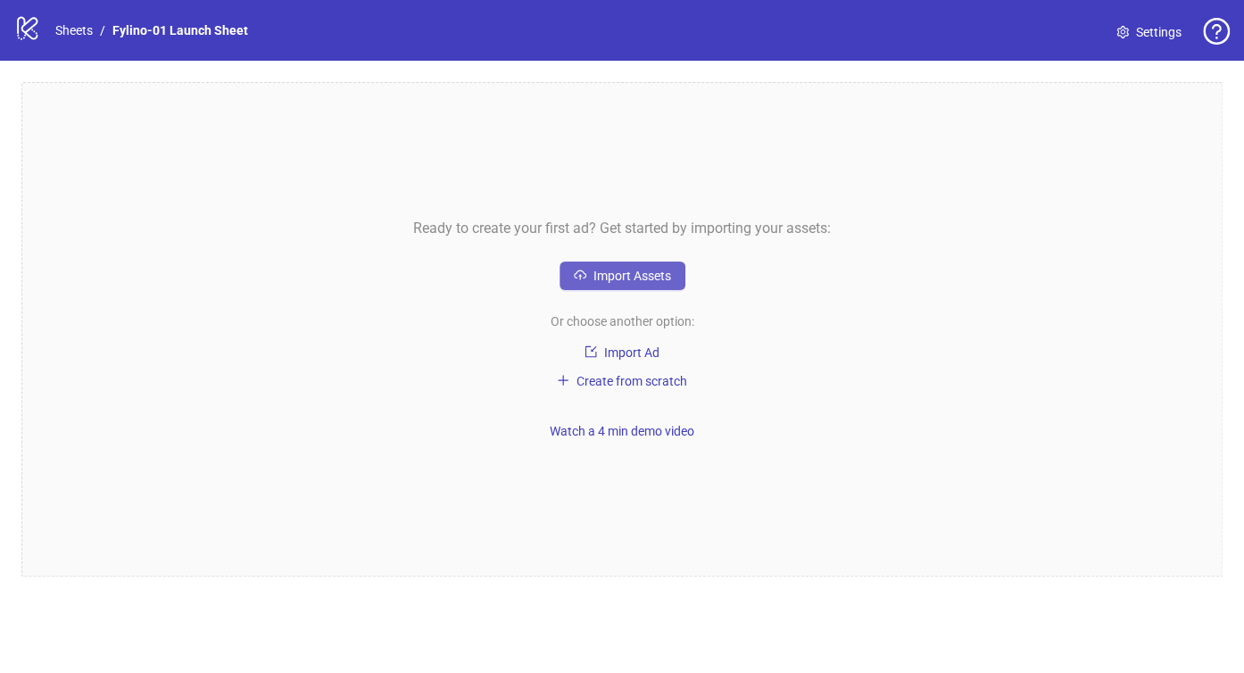
click at [623, 283] on button "Import Assets" at bounding box center [622, 275] width 126 height 29
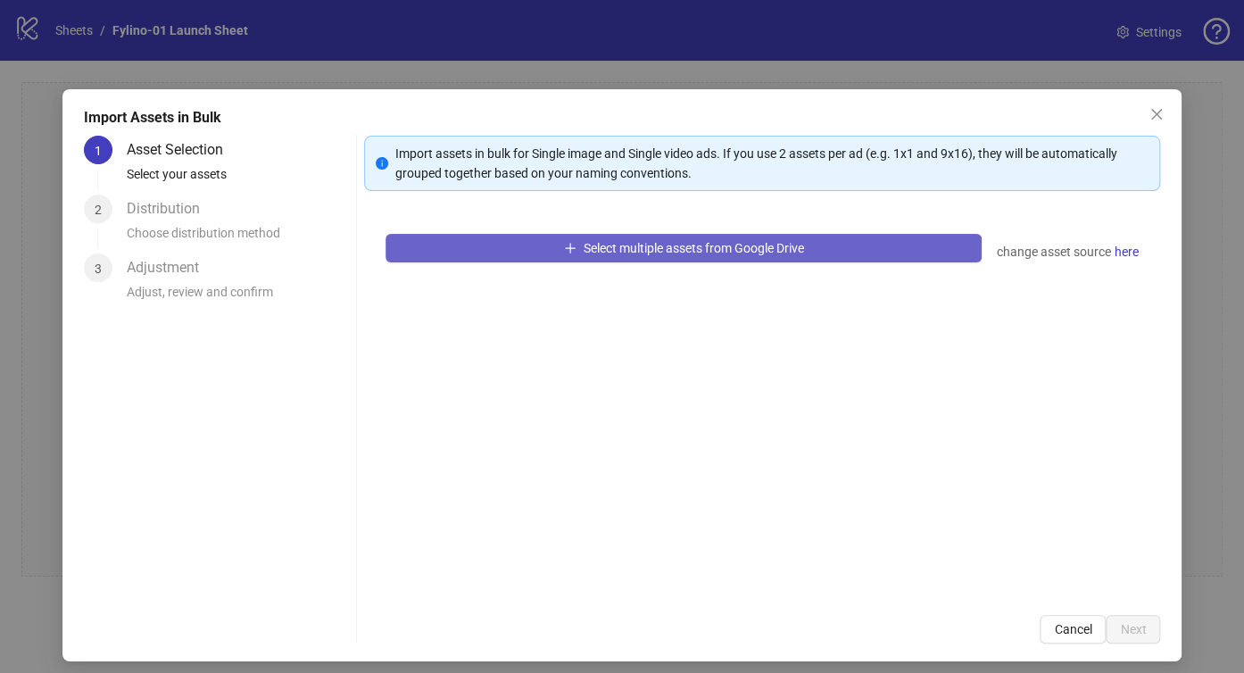
click at [617, 249] on span "Select multiple assets from Google Drive" at bounding box center [694, 248] width 220 height 14
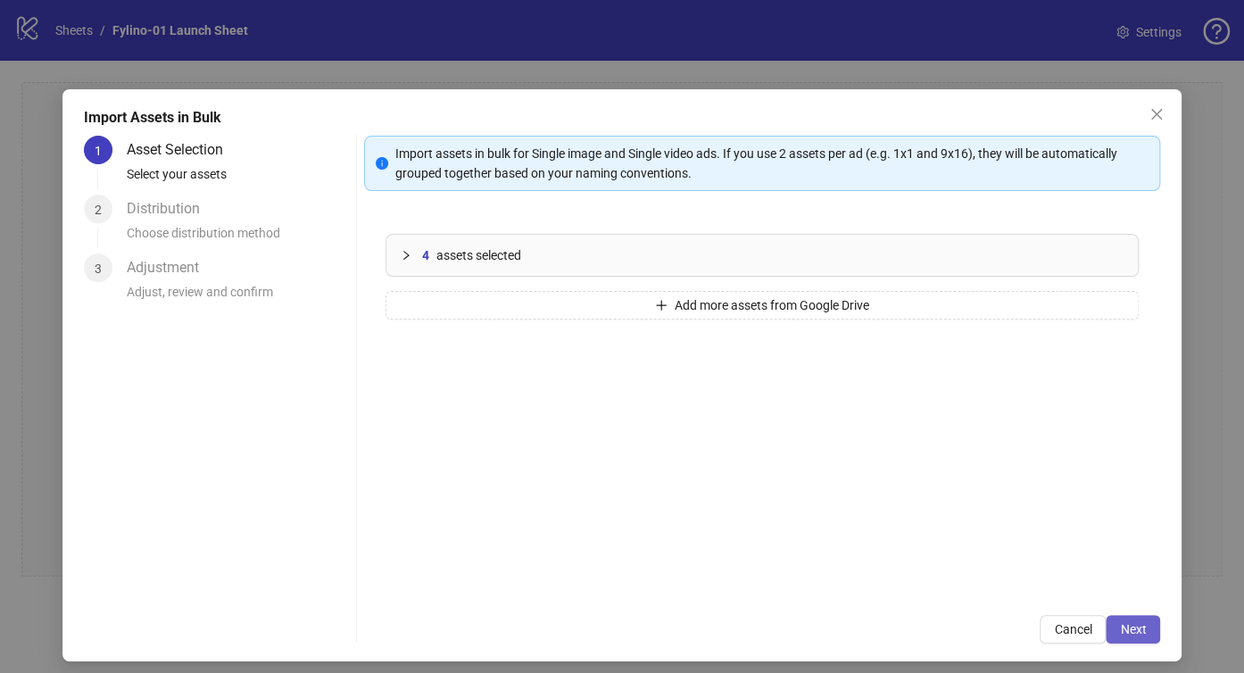
click at [1106, 625] on button "Next" at bounding box center [1133, 629] width 54 height 29
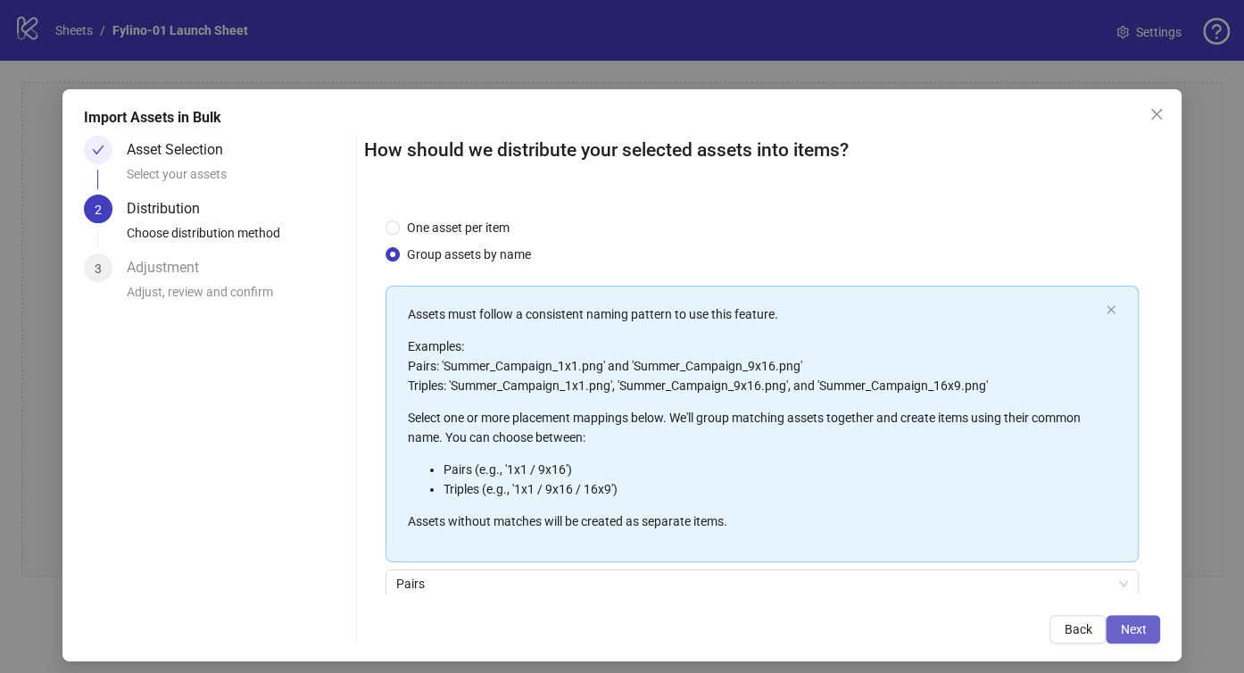
click at [1120, 626] on span "Next" at bounding box center [1133, 629] width 26 height 14
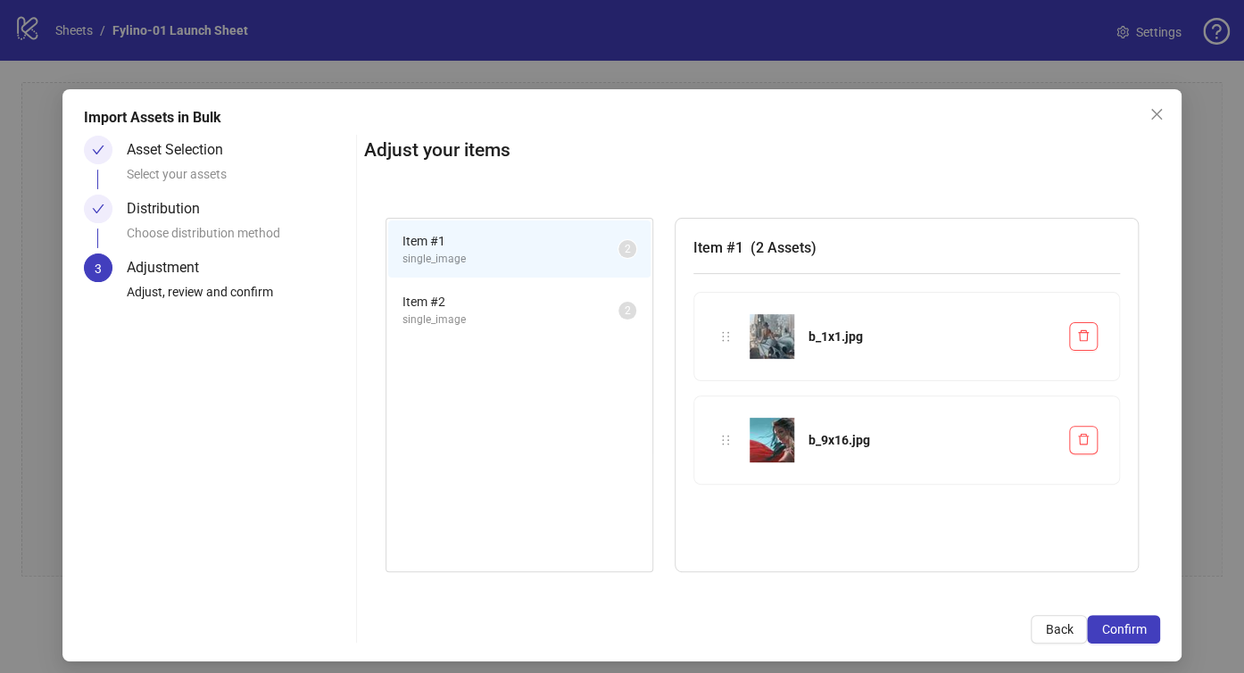
click at [1107, 626] on span "Confirm" at bounding box center [1123, 629] width 45 height 14
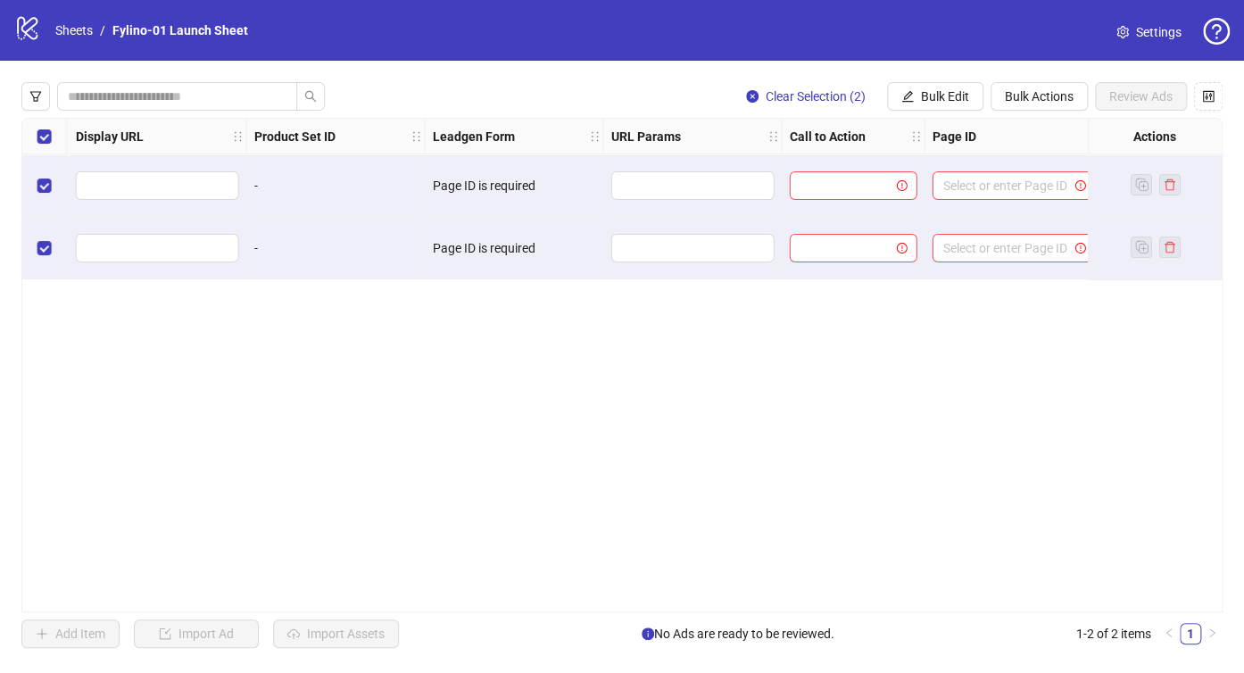
scroll to position [0, 1881]
click at [306, 186] on div "Ad Format Ad Name Campaign & Ad Set Assets Primary Texts Headlines Descriptions…" at bounding box center [621, 365] width 1201 height 494
click at [272, 183] on div "-" at bounding box center [335, 186] width 163 height 20
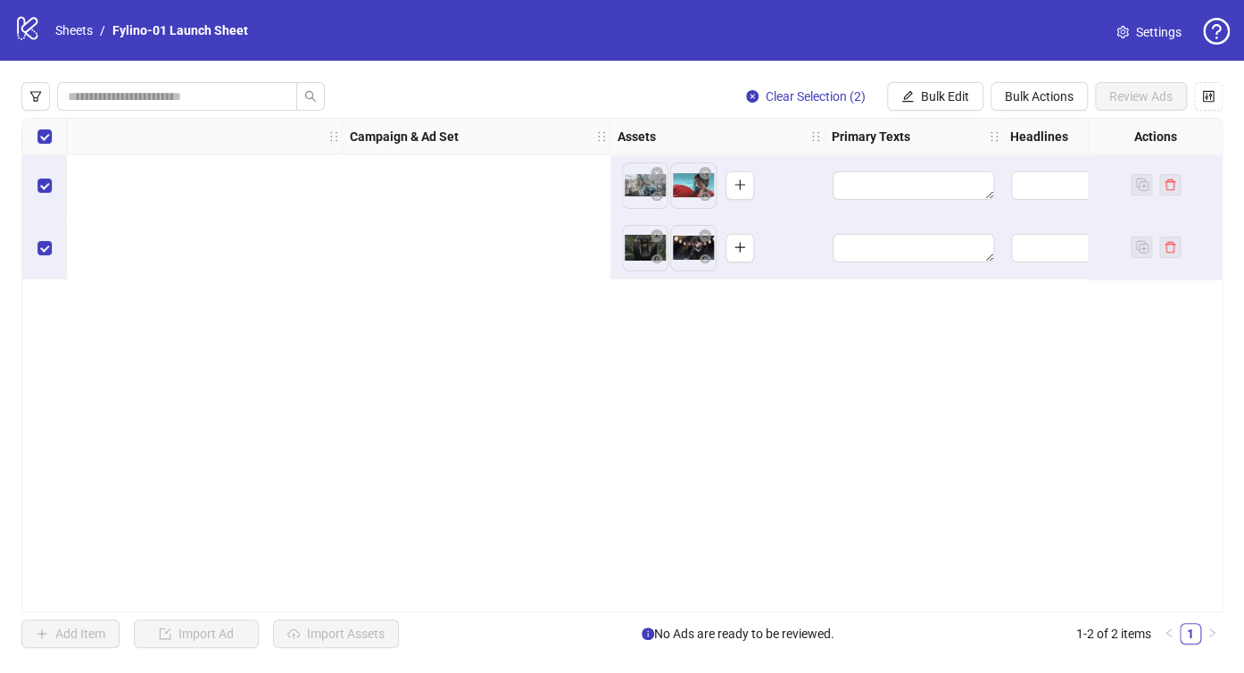
scroll to position [0, 0]
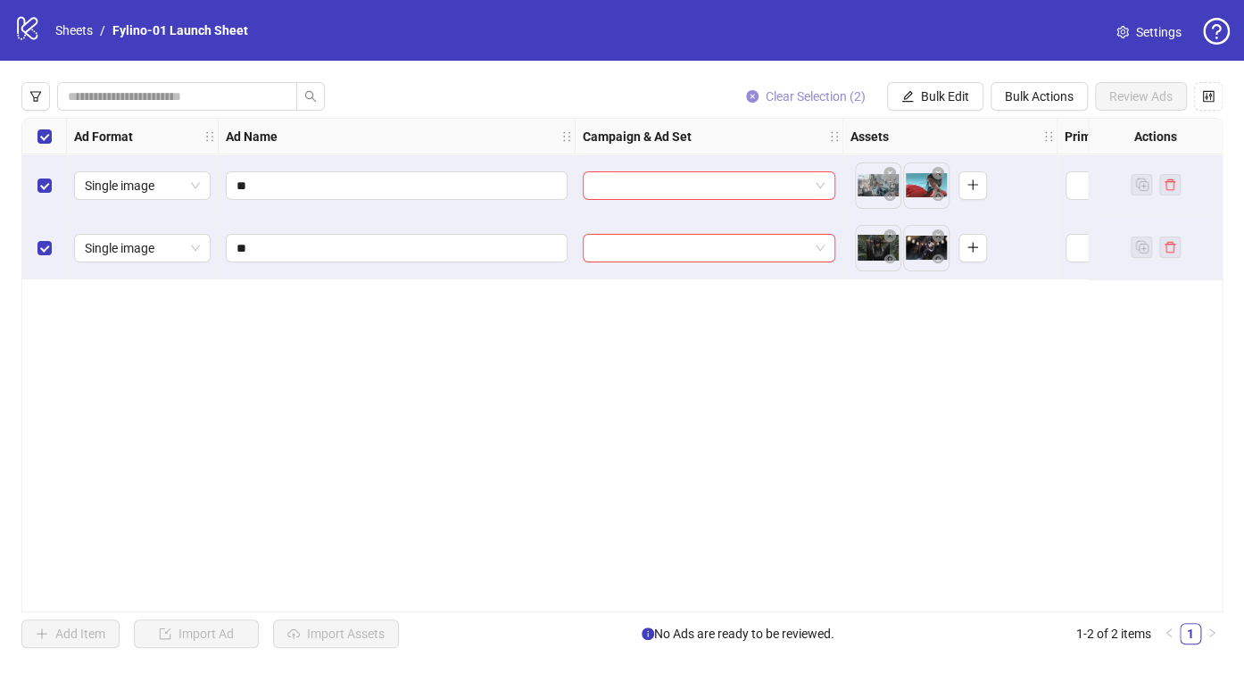
click at [742, 105] on button "Clear Selection (2)" at bounding box center [806, 96] width 148 height 29
